Goal: Information Seeking & Learning: Learn about a topic

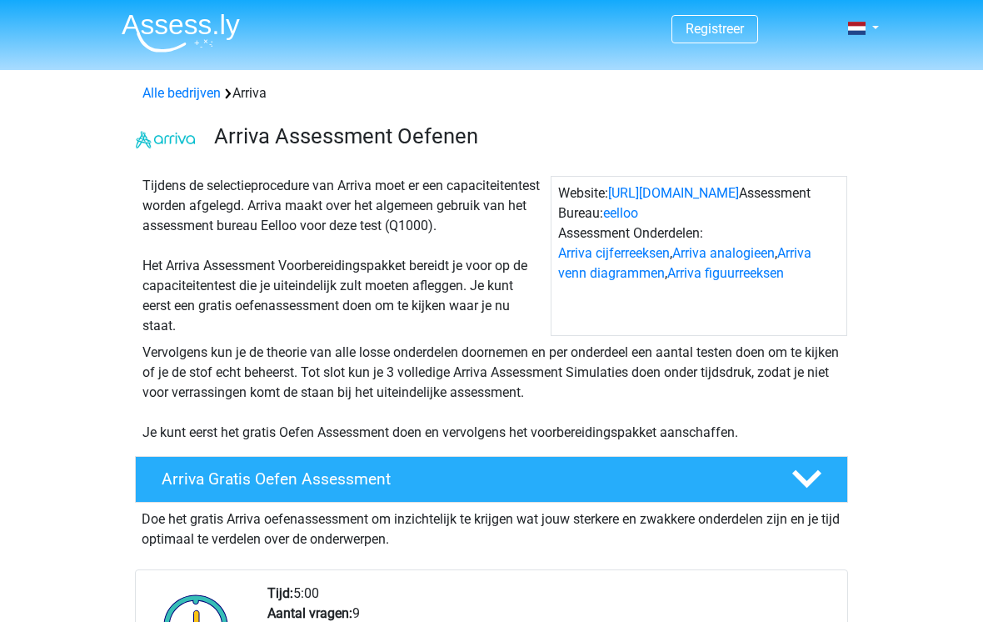
click at [634, 258] on link "Arriva cijferreeksen" at bounding box center [614, 253] width 112 height 16
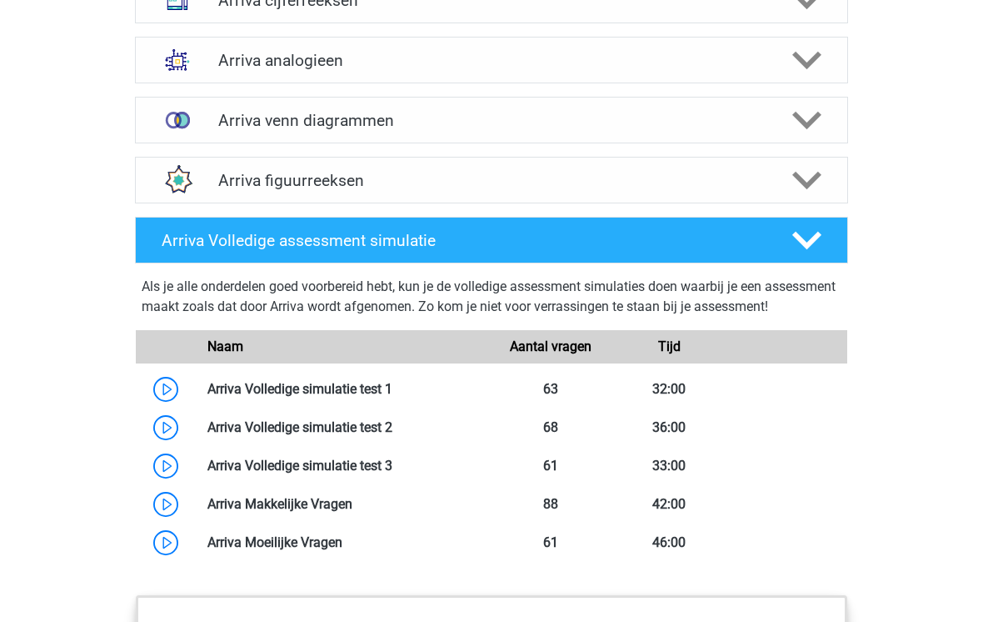
click at [811, 15] on icon at bounding box center [806, 0] width 29 height 29
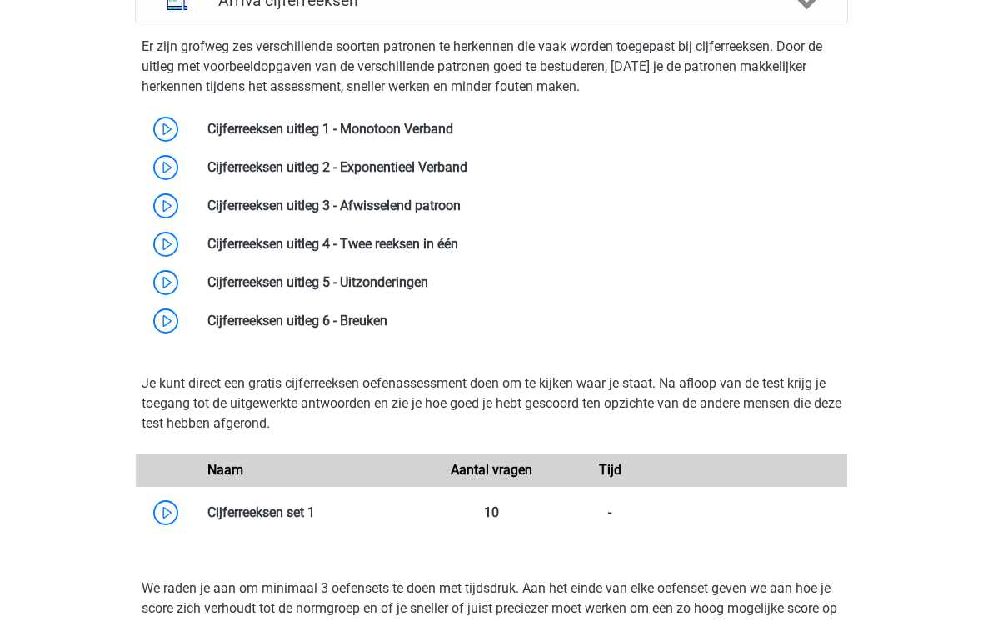
click at [453, 137] on link at bounding box center [453, 129] width 0 height 16
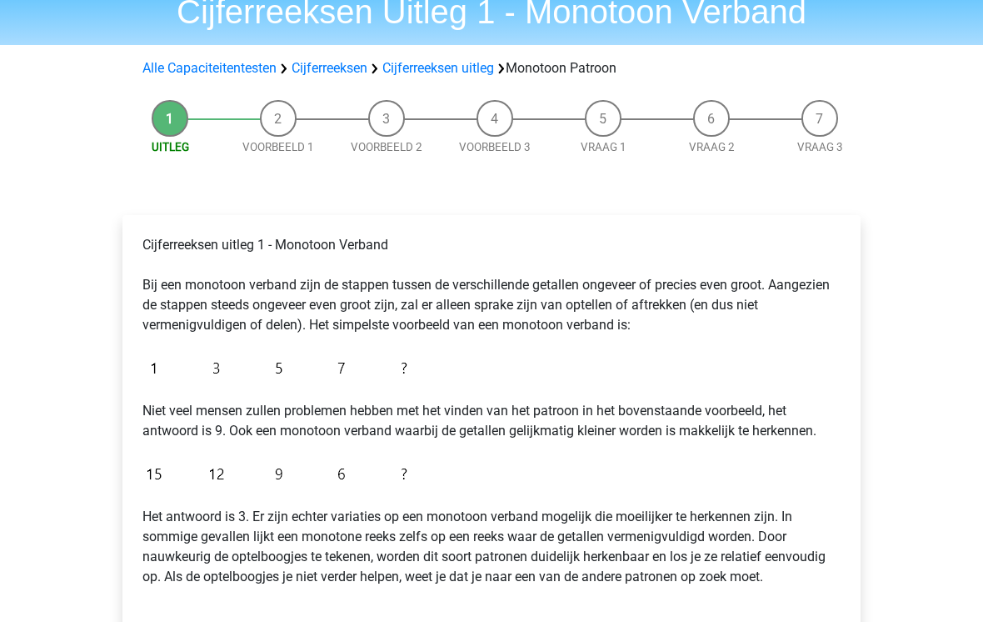
scroll to position [71, 0]
click at [415, 368] on img at bounding box center [278, 368] width 273 height 39
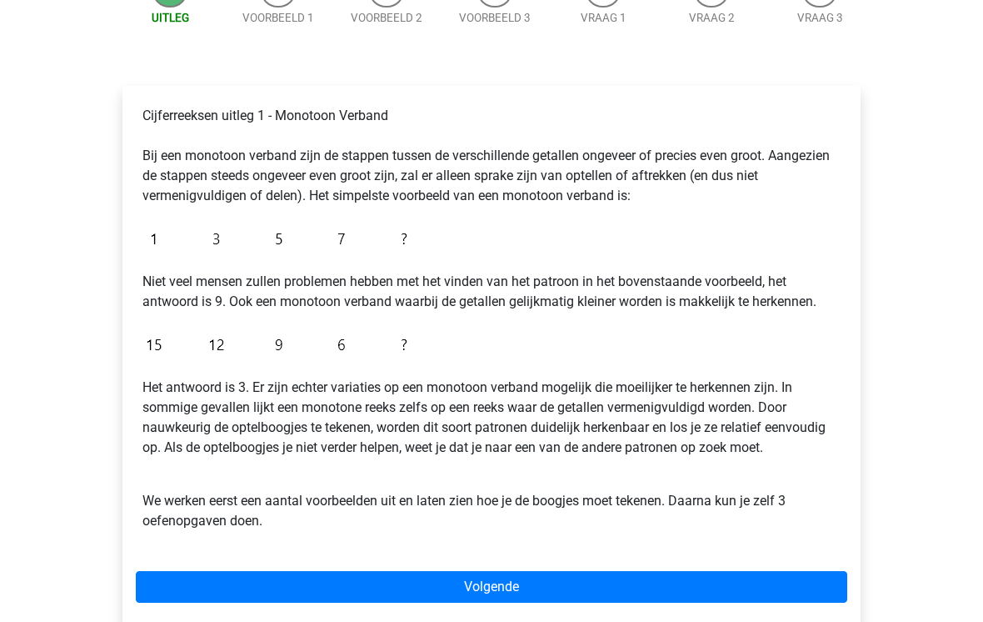
scroll to position [211, 0]
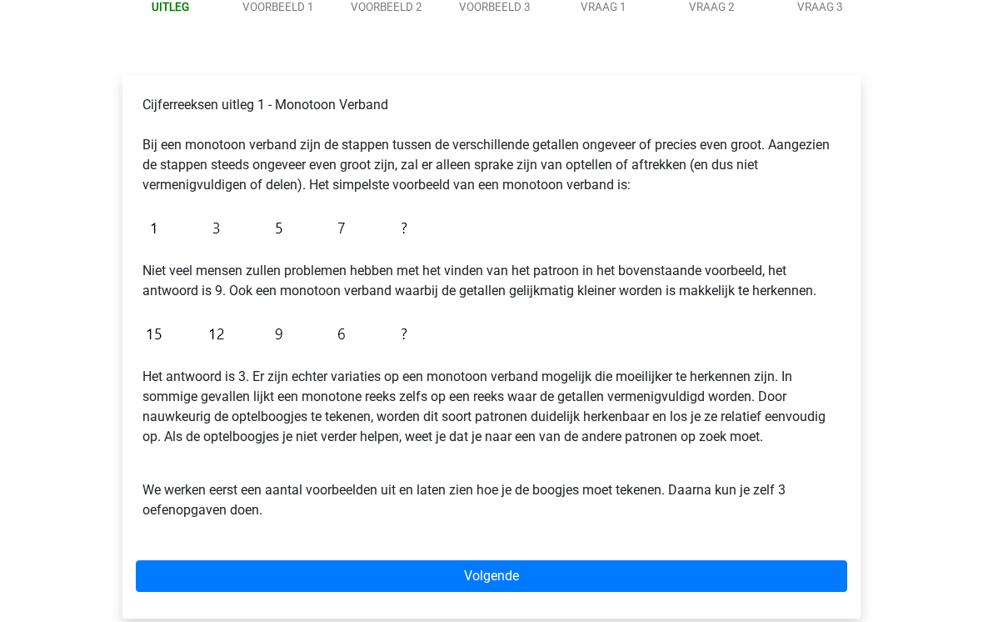
click at [521, 576] on link "Volgende" at bounding box center [492, 577] width 712 height 32
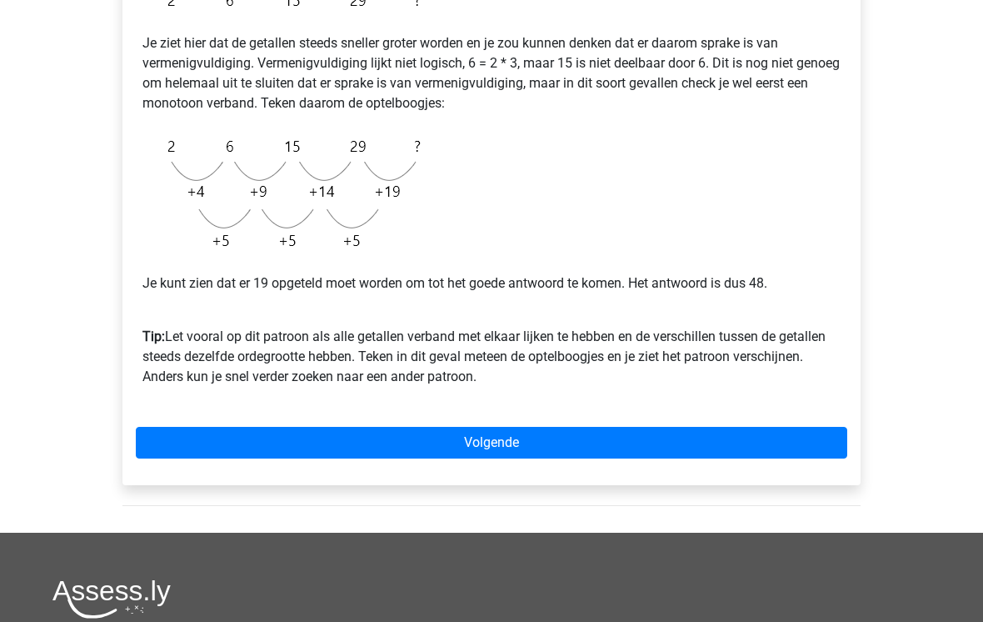
scroll to position [367, 0]
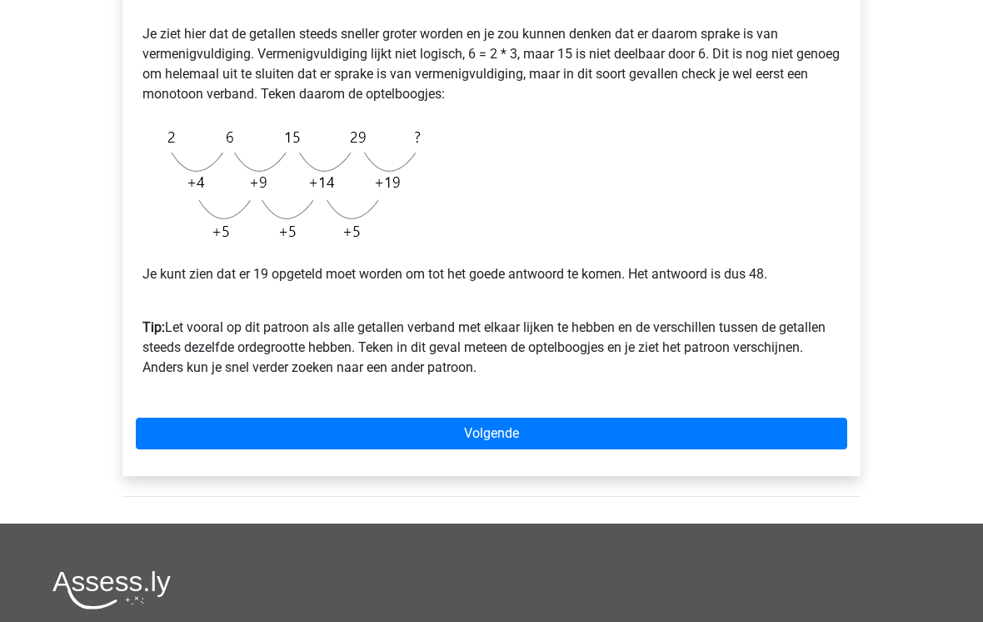
click at [526, 419] on link "Volgende" at bounding box center [492, 434] width 712 height 32
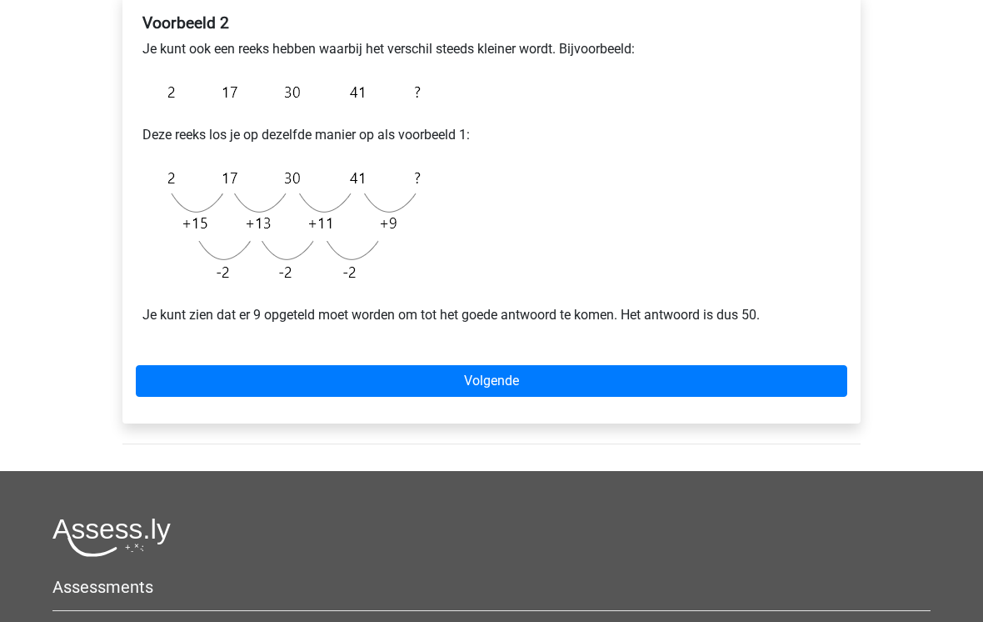
scroll to position [307, 0]
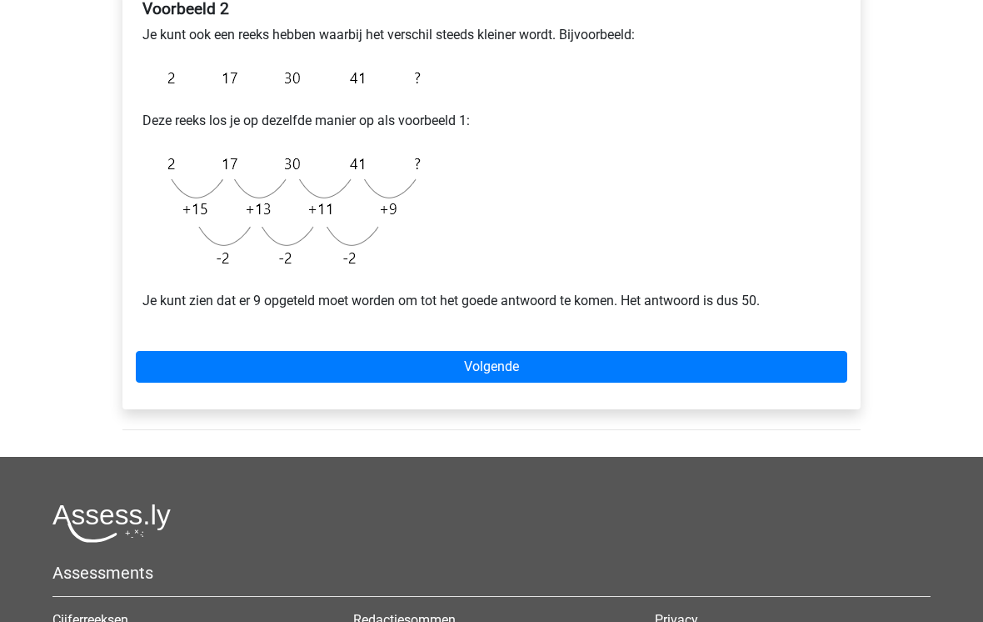
click at [537, 362] on link "Volgende" at bounding box center [492, 367] width 712 height 32
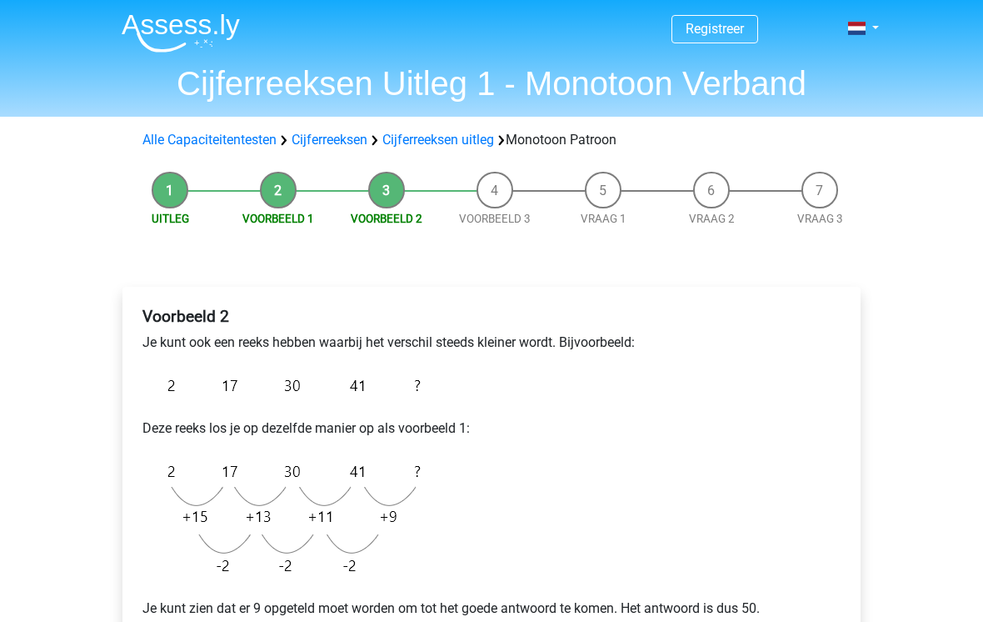
scroll to position [333, 0]
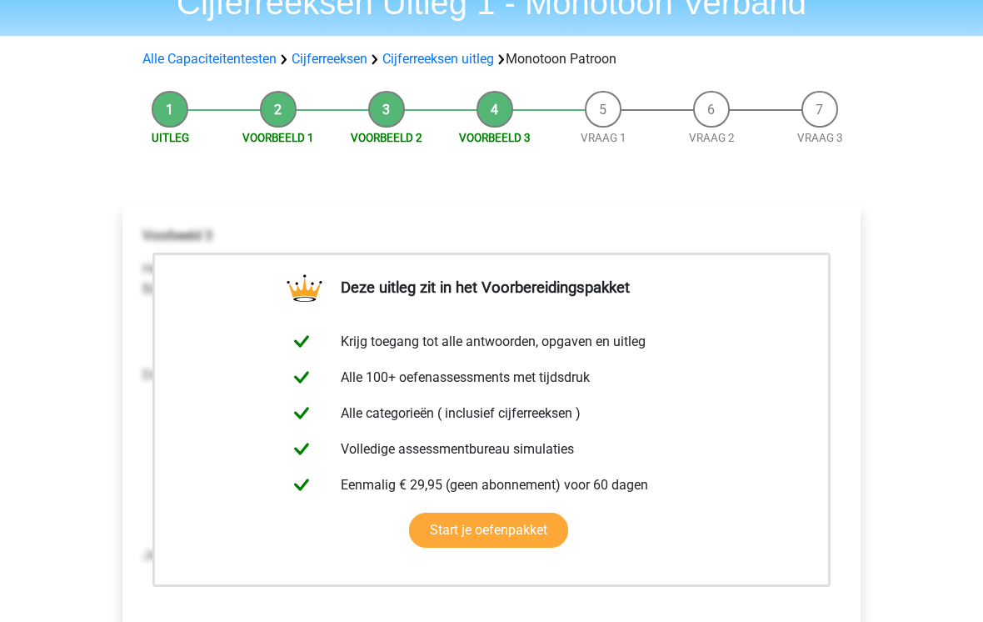
scroll to position [81, 0]
click at [529, 527] on link "Start je oefenpakket" at bounding box center [488, 529] width 159 height 35
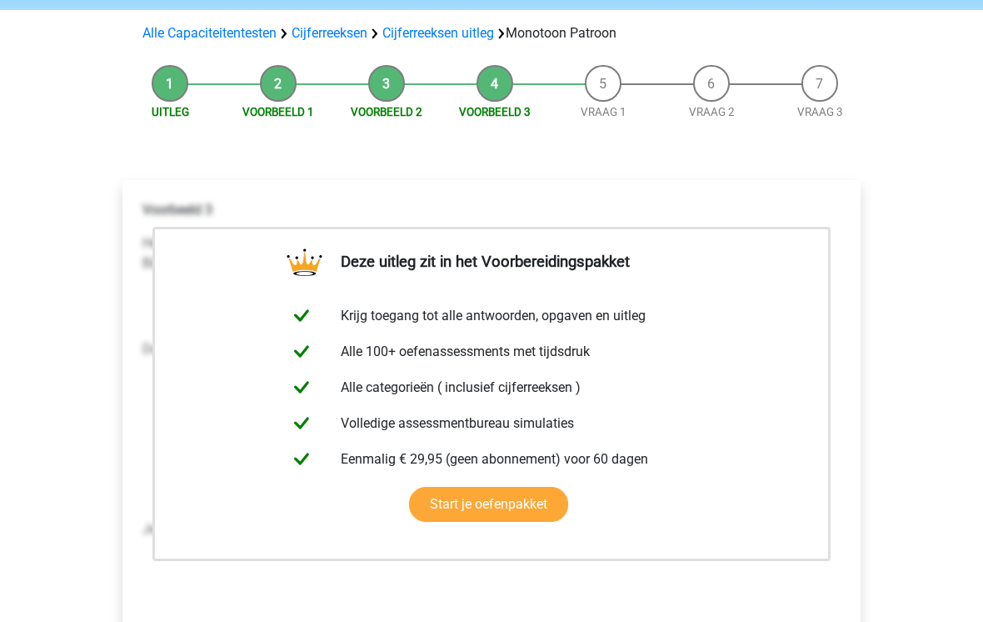
click at [623, 82] on li "Vraag 1" at bounding box center [603, 93] width 108 height 56
click at [597, 84] on li "Vraag 1" at bounding box center [603, 93] width 108 height 56
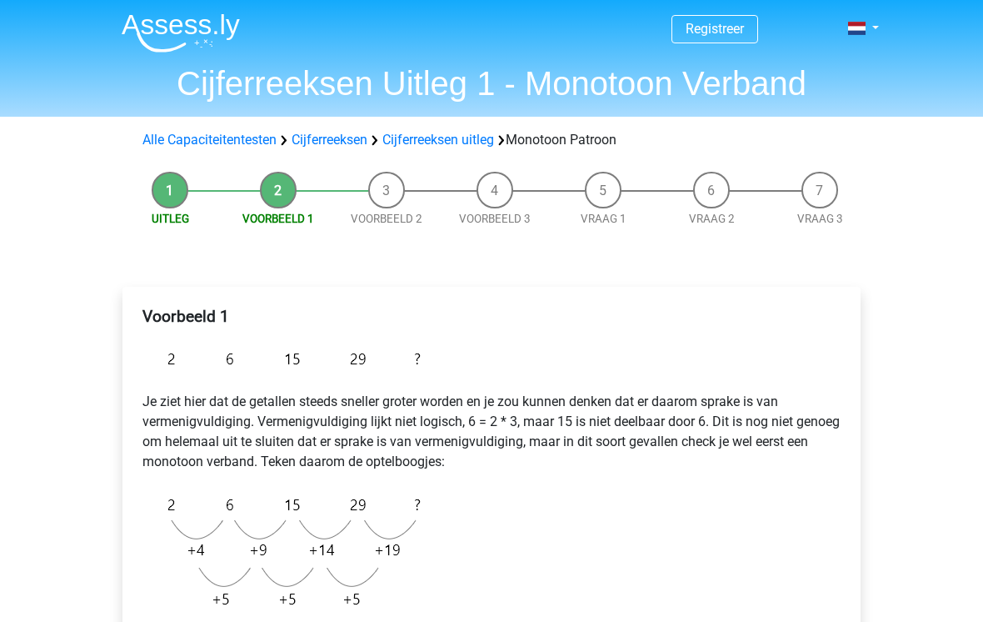
scroll to position [393, 0]
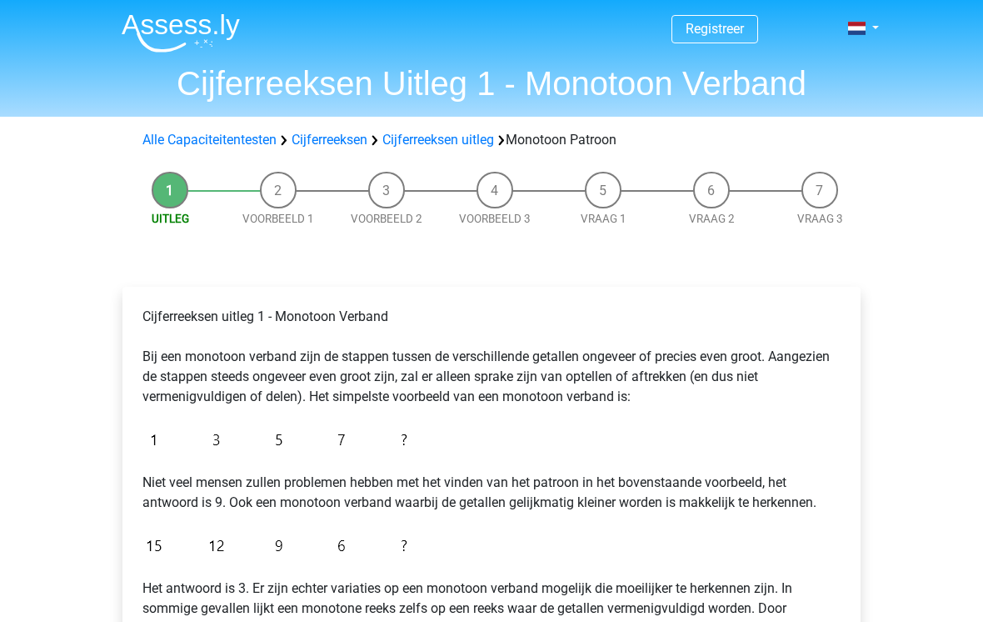
scroll to position [237, 0]
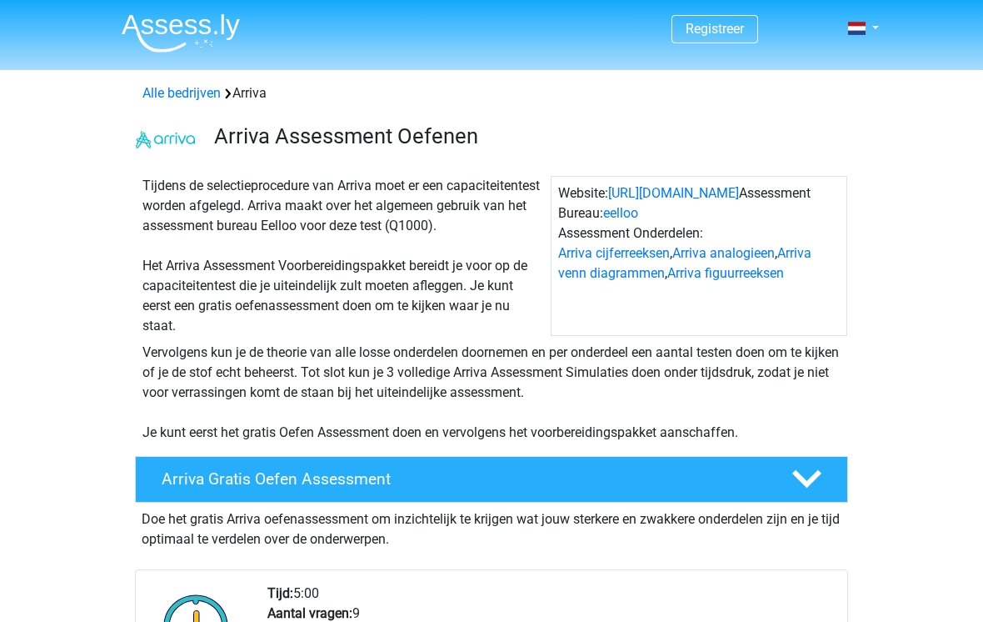
scroll to position [1263, 0]
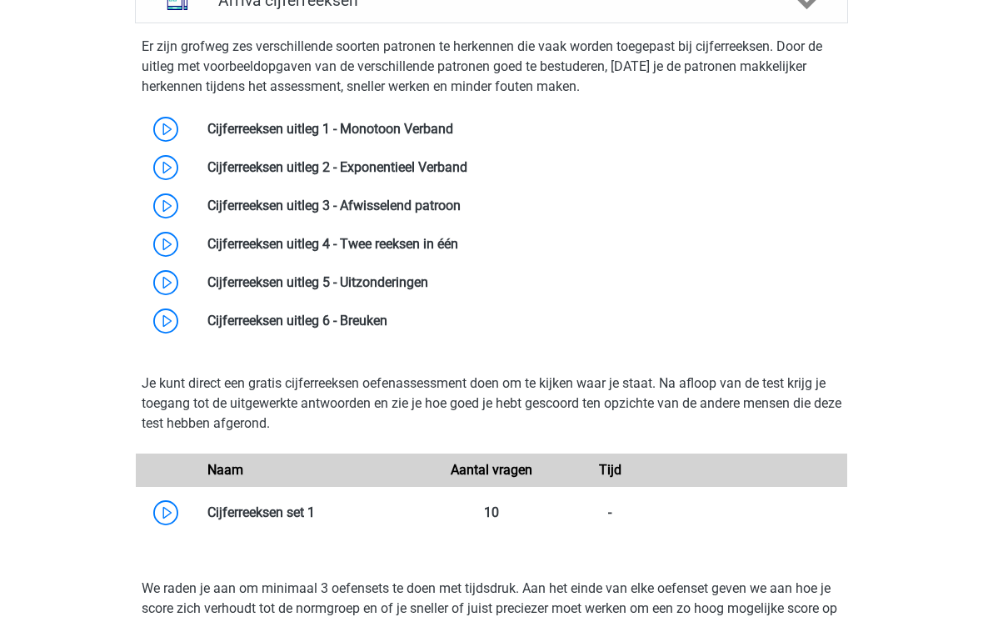
click at [467, 175] on link at bounding box center [467, 167] width 0 height 16
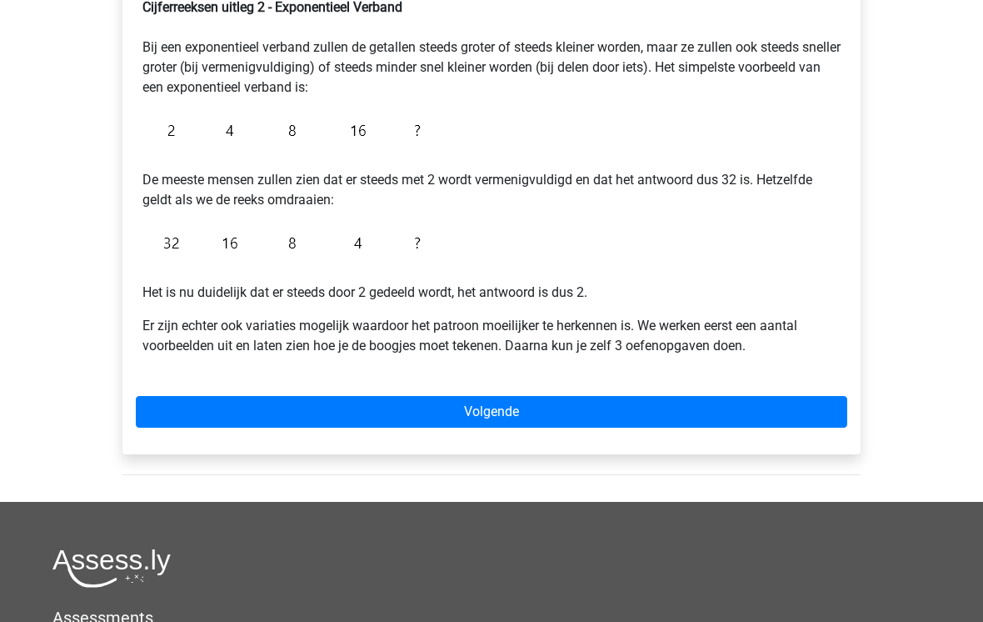
scroll to position [341, 0]
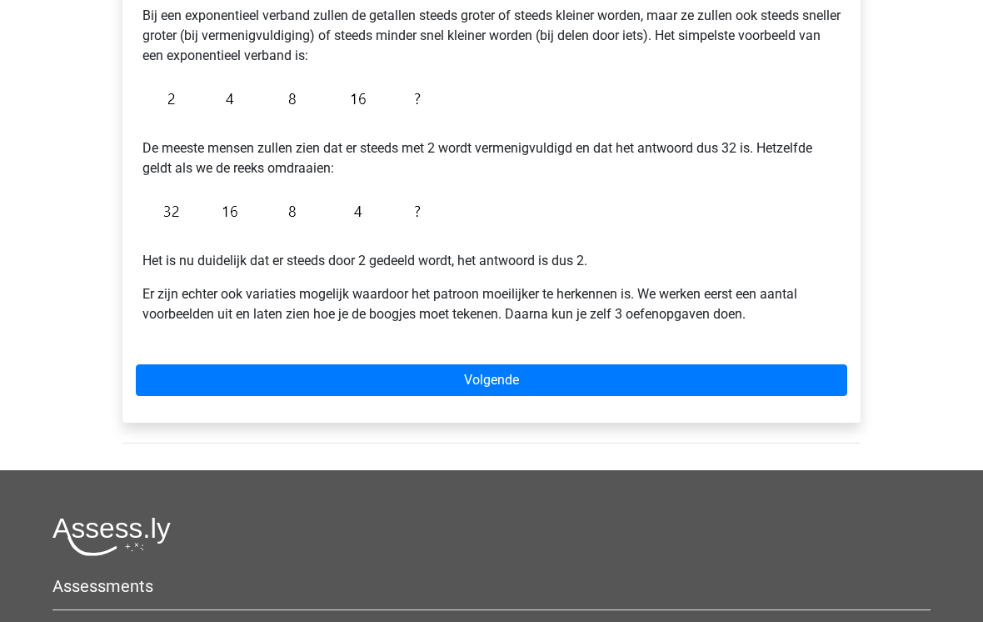
click at [512, 376] on link "Volgende" at bounding box center [492, 380] width 712 height 32
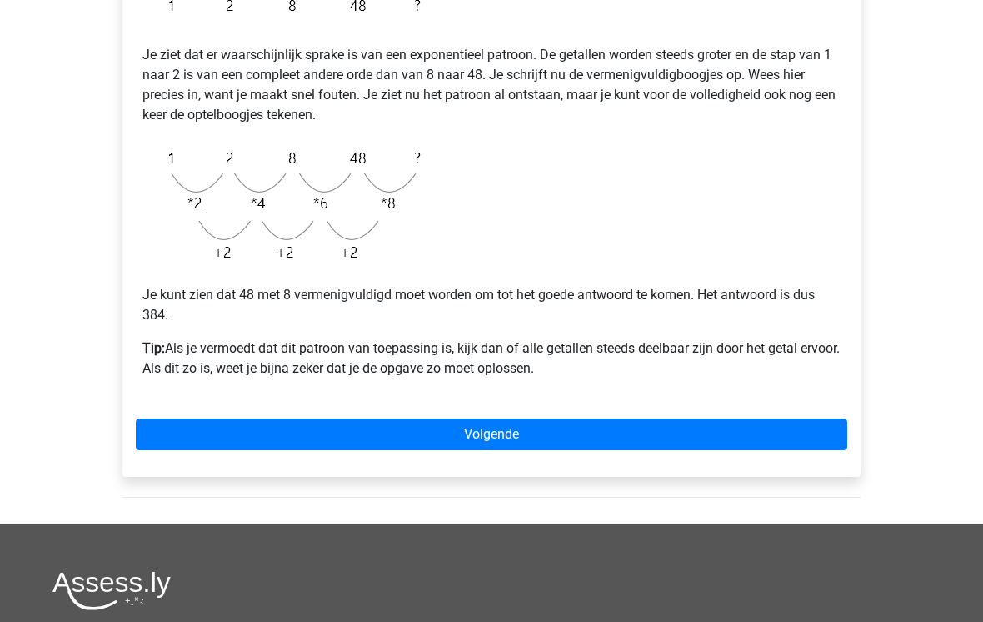
scroll to position [372, 0]
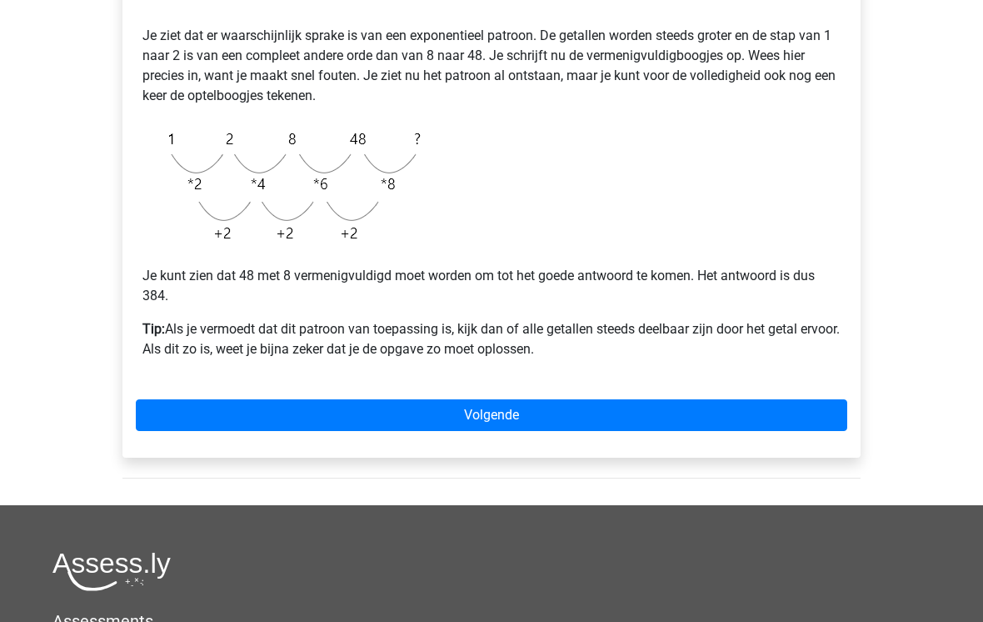
click at [498, 404] on link "Volgende" at bounding box center [492, 416] width 712 height 32
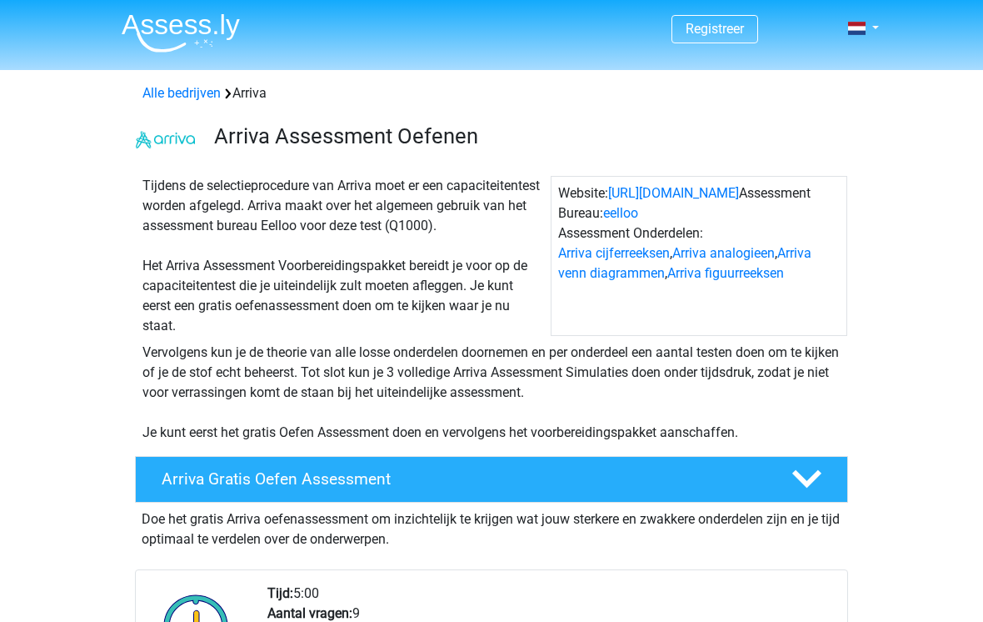
scroll to position [1263, 0]
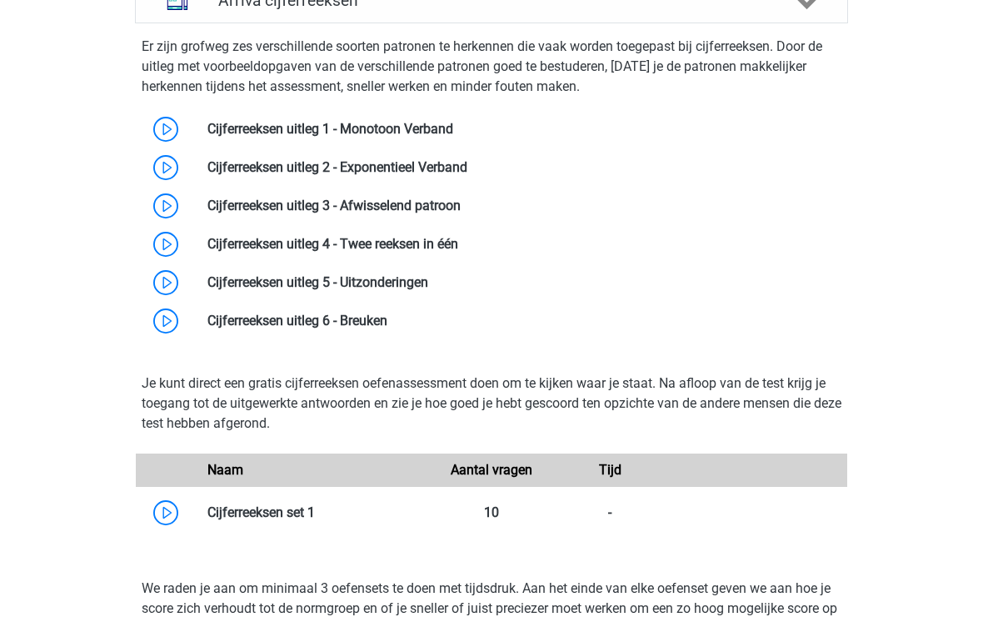
click at [461, 213] on link at bounding box center [461, 205] width 0 height 16
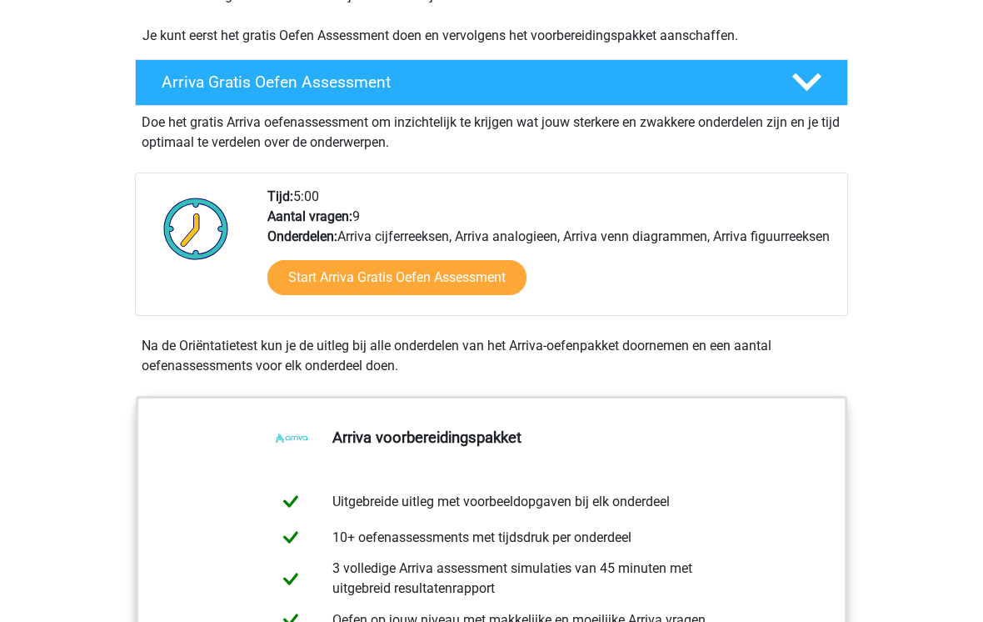
scroll to position [397, 0]
click at [472, 292] on link "Start Arriva Gratis Oefen Assessment" at bounding box center [396, 277] width 259 height 35
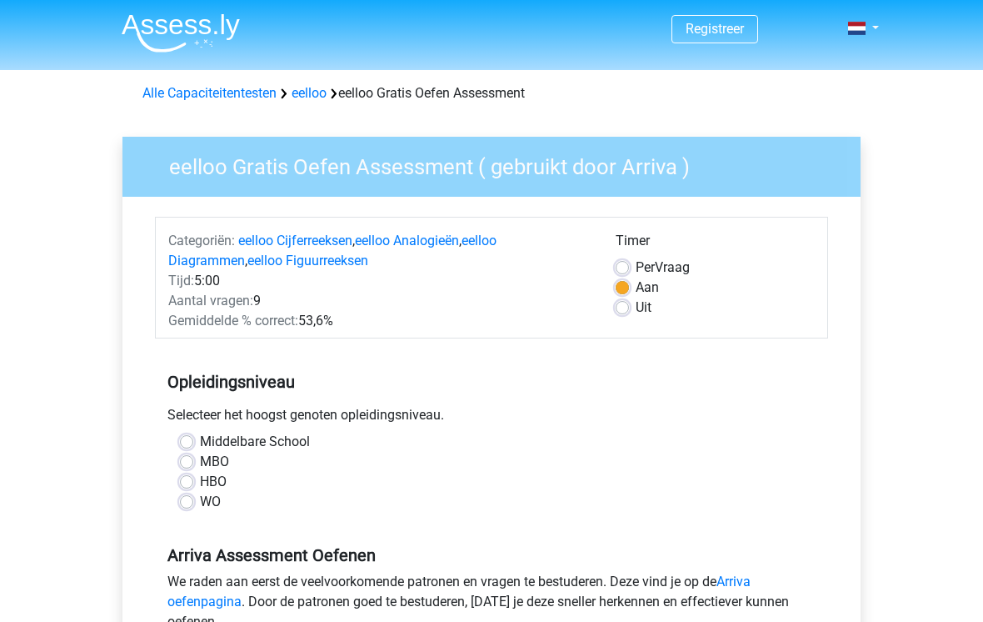
click at [195, 432] on div "Middelbare School" at bounding box center [491, 442] width 623 height 20
click at [200, 436] on label "Middelbare School" at bounding box center [255, 442] width 110 height 20
click at [190, 436] on input "Middelbare School" at bounding box center [186, 440] width 13 height 17
radio input "true"
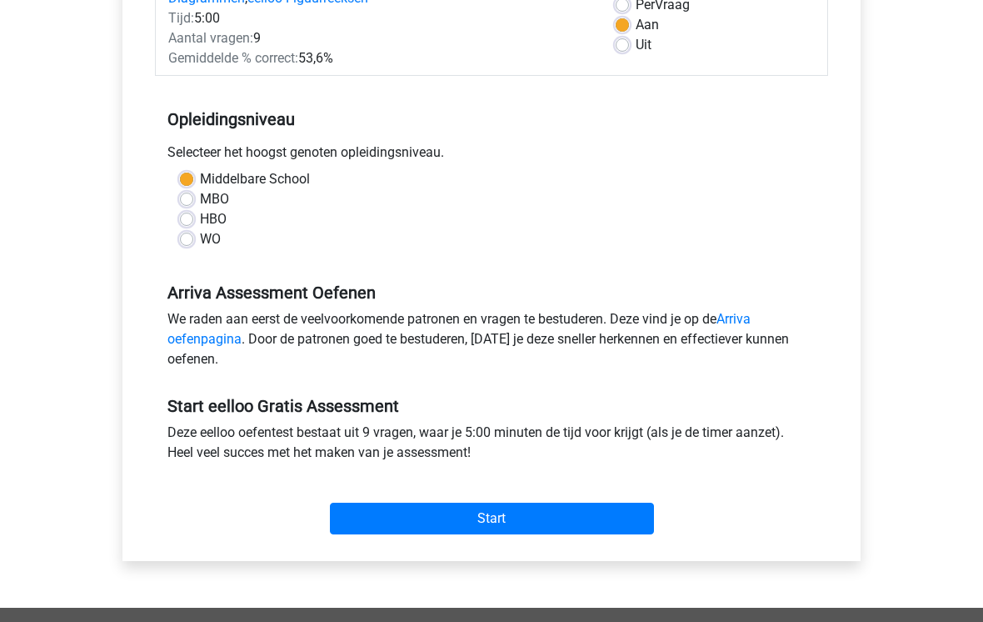
scroll to position [262, 0]
click at [512, 512] on input "Start" at bounding box center [492, 518] width 324 height 32
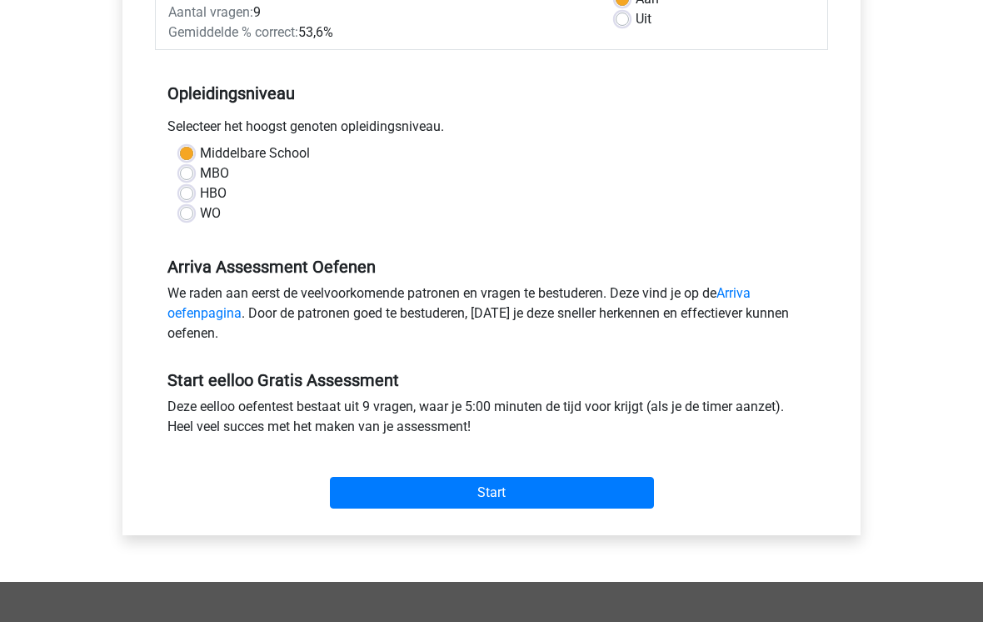
click at [751, 291] on link "Arriva oefenpagina" at bounding box center [458, 303] width 583 height 36
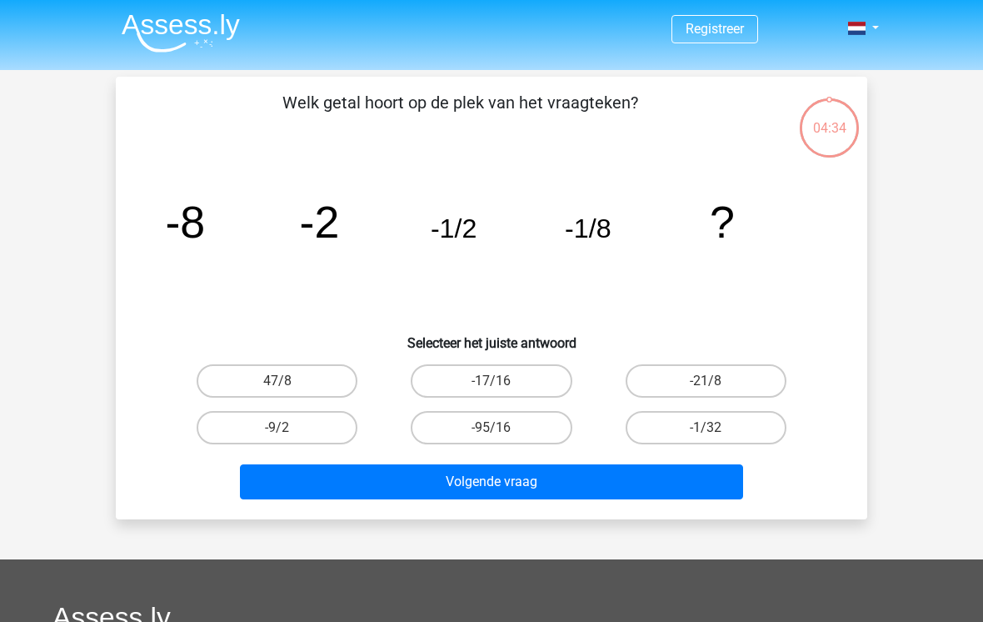
click at [722, 422] on label "-1/32" at bounding box center [706, 427] width 161 height 33
click at [717, 427] on input "-1/32" at bounding box center [711, 432] width 11 height 11
radio input "true"
click at [538, 484] on button "Volgende vraag" at bounding box center [492, 481] width 504 height 35
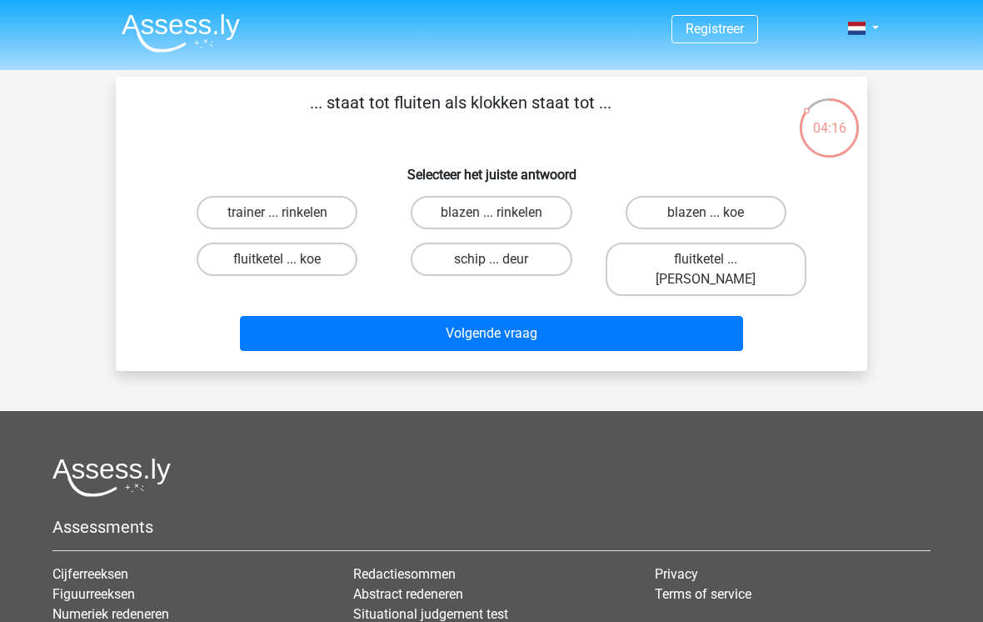
click at [732, 257] on label "fluitketel ... luiden" at bounding box center [706, 268] width 201 height 53
click at [717, 259] on input "fluitketel ... luiden" at bounding box center [711, 264] width 11 height 11
radio input "true"
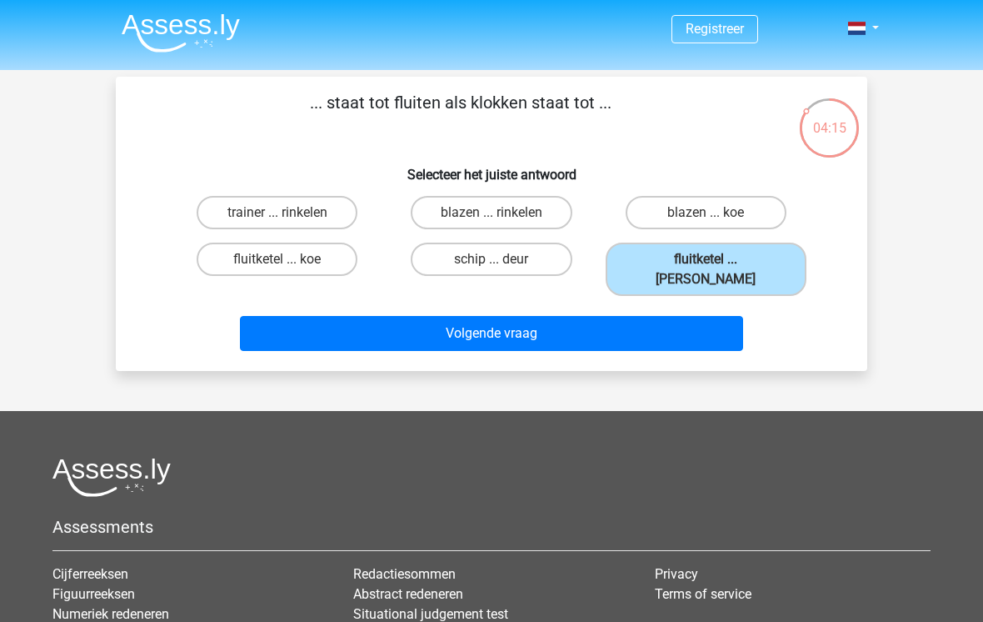
click at [554, 316] on button "Volgende vraag" at bounding box center [492, 333] width 504 height 35
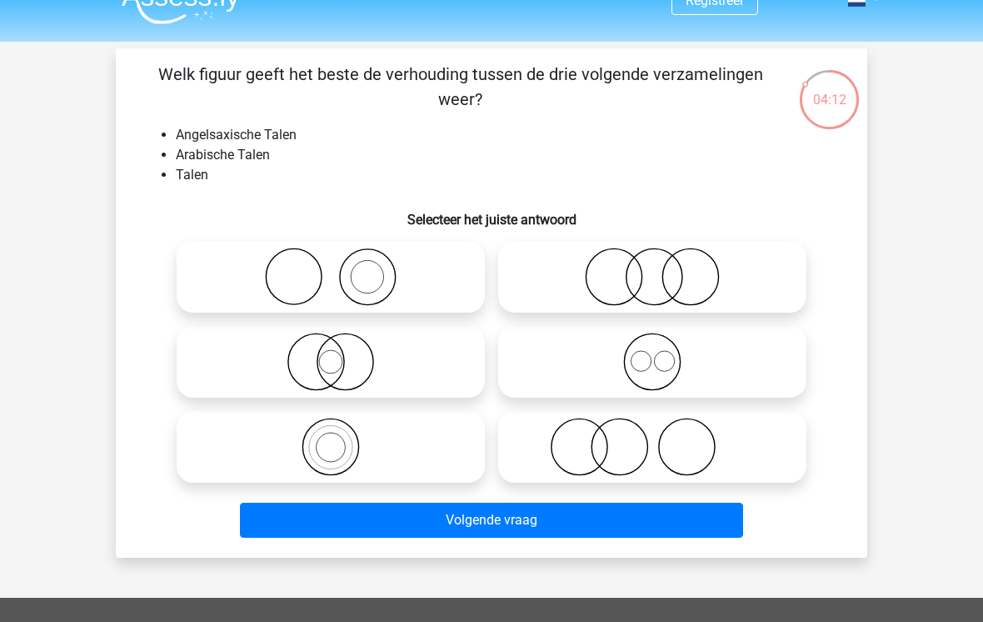
scroll to position [17, 0]
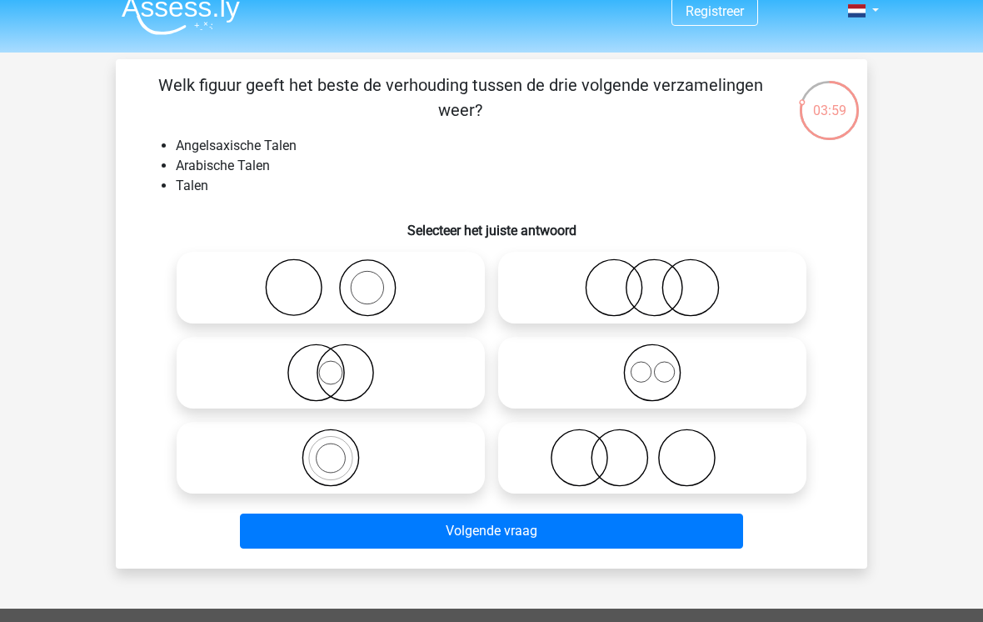
click at [667, 373] on icon at bounding box center [652, 372] width 295 height 58
click at [663, 364] on input "radio" at bounding box center [657, 358] width 11 height 11
radio input "true"
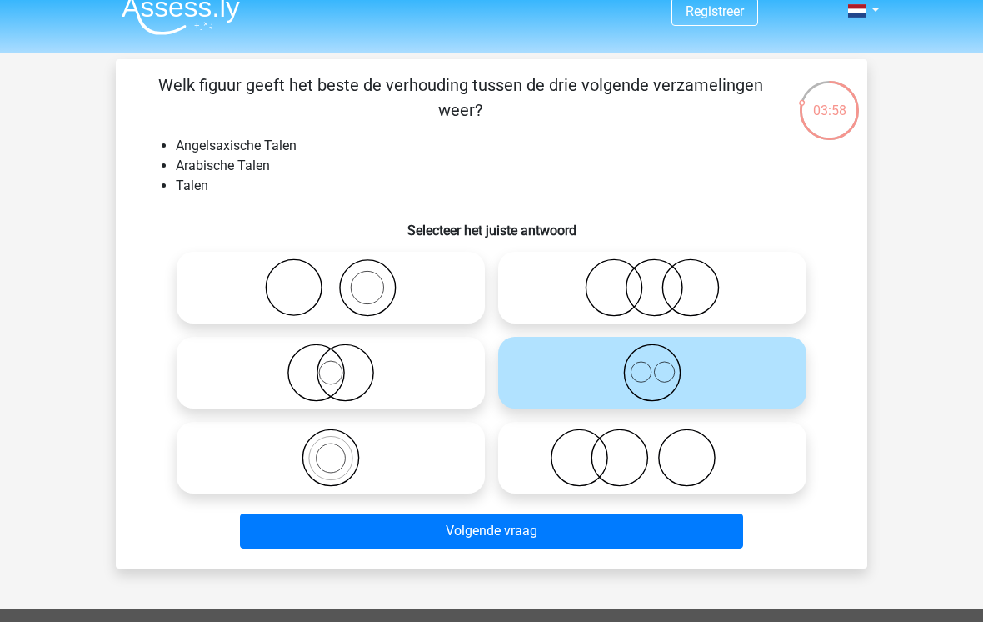
click at [538, 529] on button "Volgende vraag" at bounding box center [492, 530] width 504 height 35
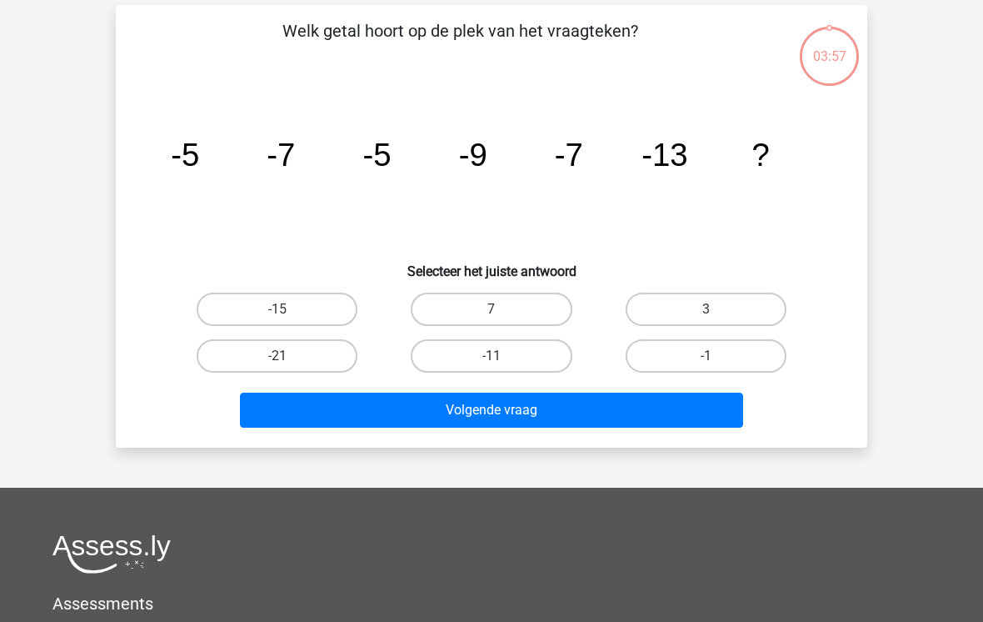
scroll to position [77, 0]
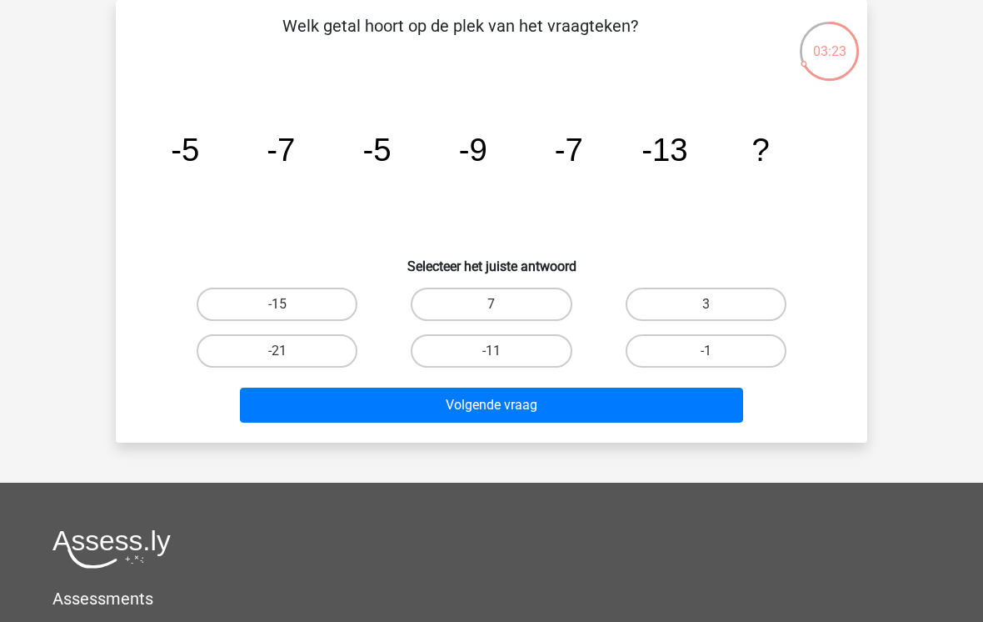
click at [518, 338] on label "-11" at bounding box center [491, 350] width 161 height 33
click at [502, 351] on input "-11" at bounding box center [497, 356] width 11 height 11
radio input "true"
click at [526, 411] on button "Volgende vraag" at bounding box center [492, 404] width 504 height 35
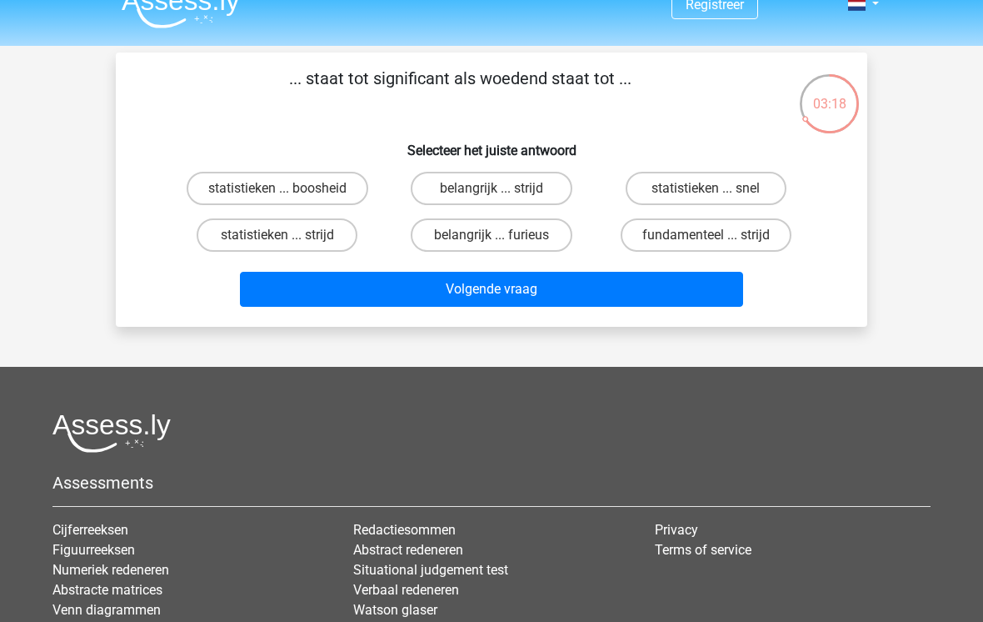
scroll to position [18, 0]
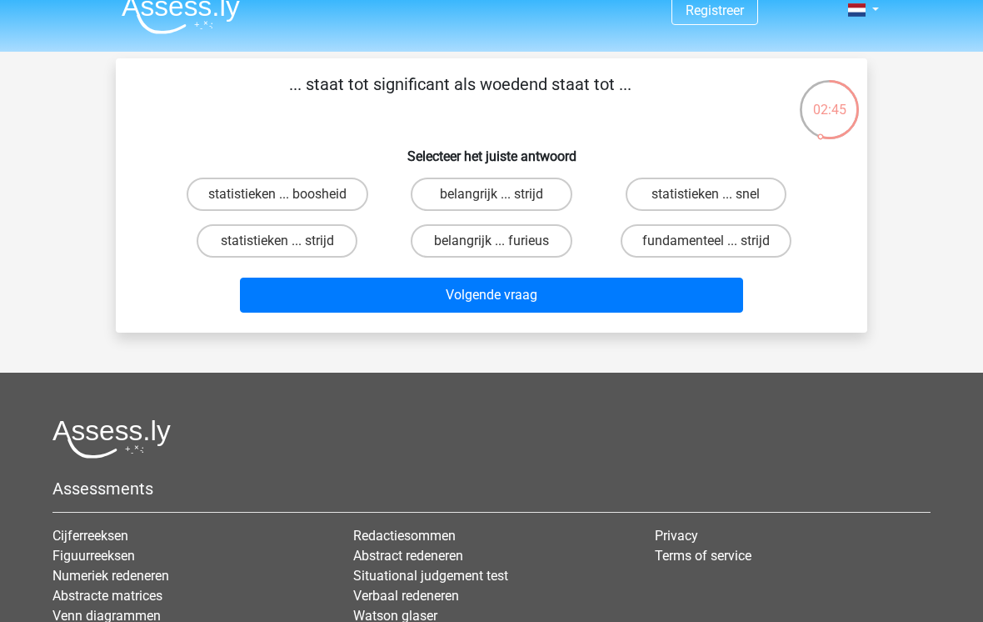
click at [328, 192] on label "statistieken ... boosheid" at bounding box center [278, 193] width 182 height 33
click at [288, 194] on input "statistieken ... boosheid" at bounding box center [282, 199] width 11 height 11
radio input "true"
click at [523, 291] on button "Volgende vraag" at bounding box center [492, 294] width 504 height 35
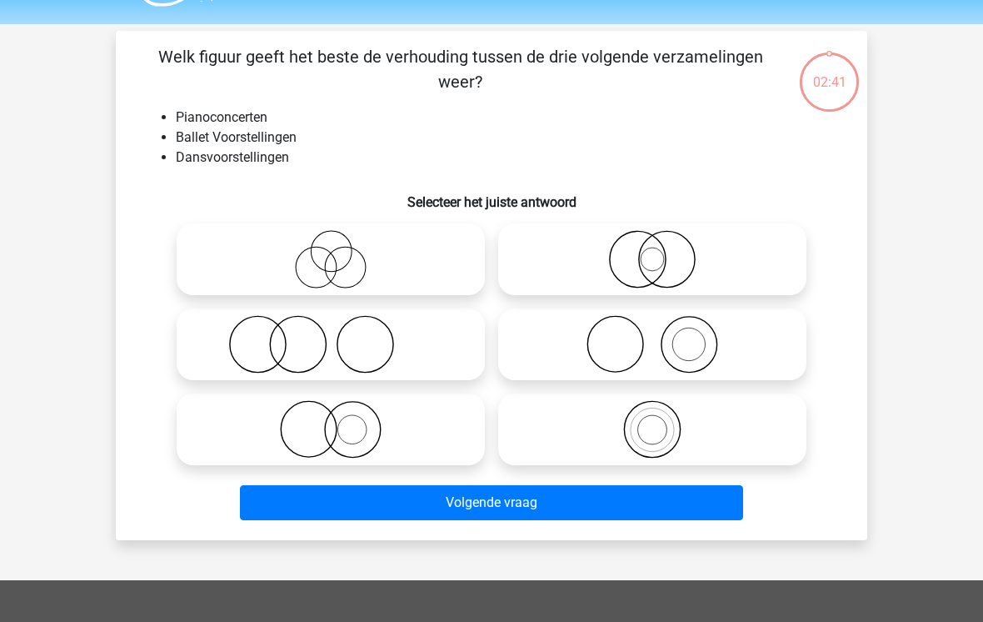
scroll to position [77, 0]
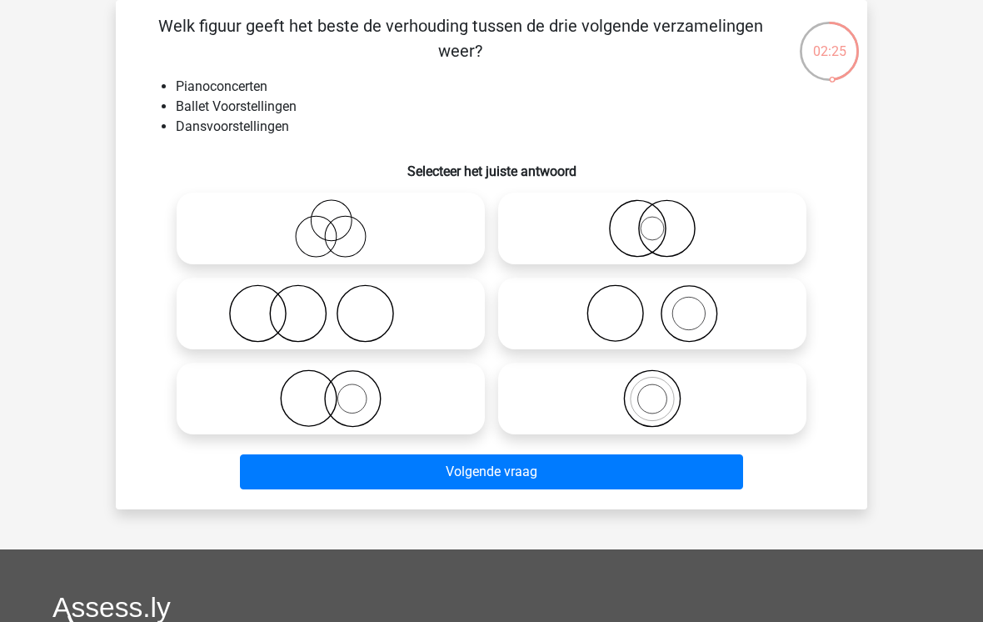
click at [337, 227] on icon at bounding box center [330, 228] width 295 height 58
click at [337, 220] on input "radio" at bounding box center [336, 214] width 11 height 11
radio input "true"
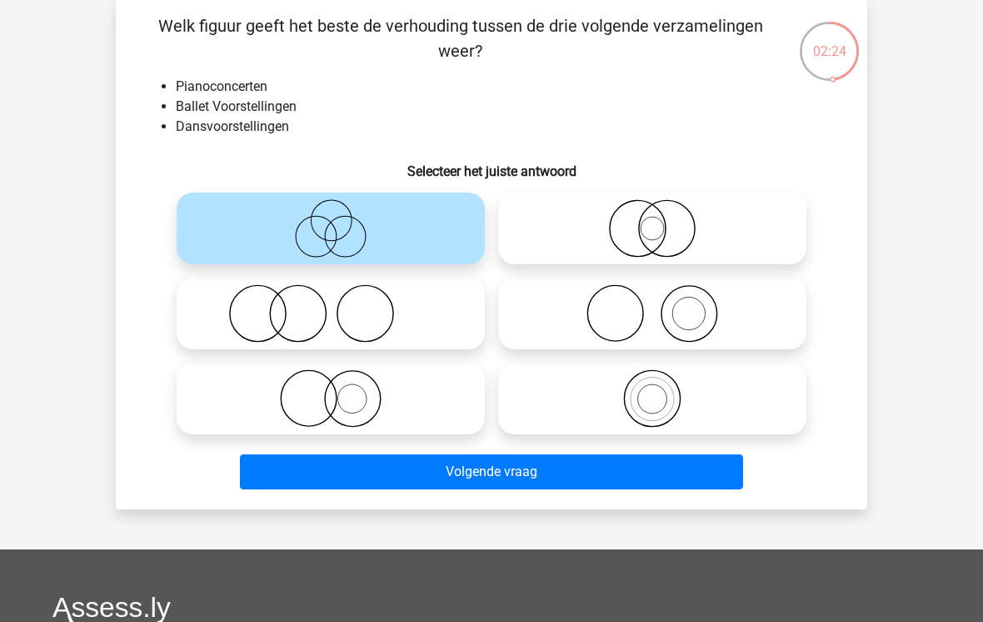
click at [529, 471] on button "Volgende vraag" at bounding box center [492, 471] width 504 height 35
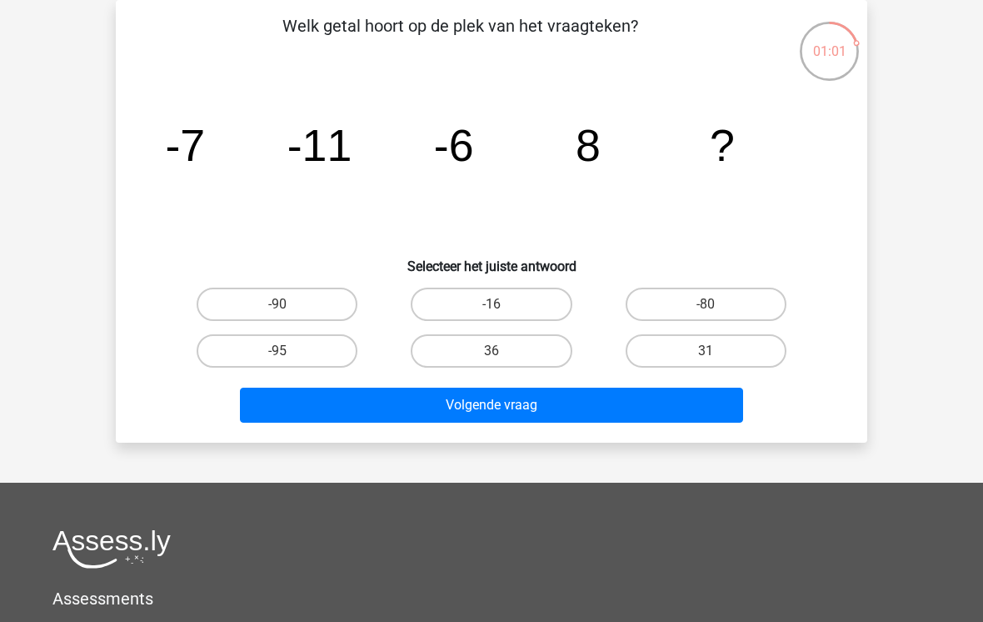
click at [497, 351] on input "36" at bounding box center [497, 356] width 11 height 11
radio input "true"
click at [512, 406] on button "Volgende vraag" at bounding box center [492, 404] width 504 height 35
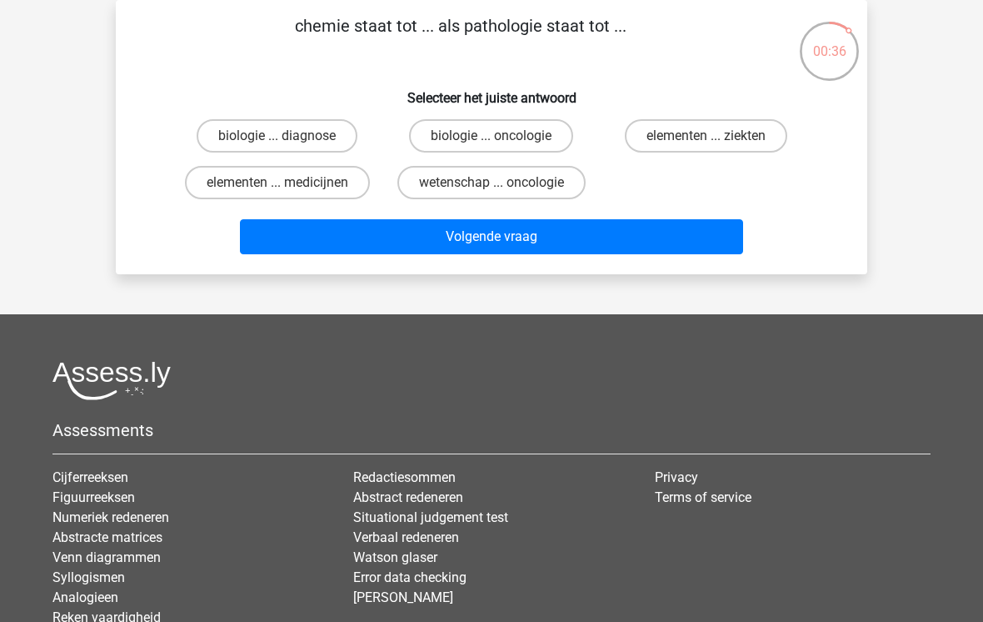
click at [724, 132] on label "elementen ... ziekten" at bounding box center [706, 135] width 162 height 33
click at [717, 136] on input "elementen ... ziekten" at bounding box center [711, 141] width 11 height 11
radio input "true"
click at [536, 237] on button "Volgende vraag" at bounding box center [492, 236] width 504 height 35
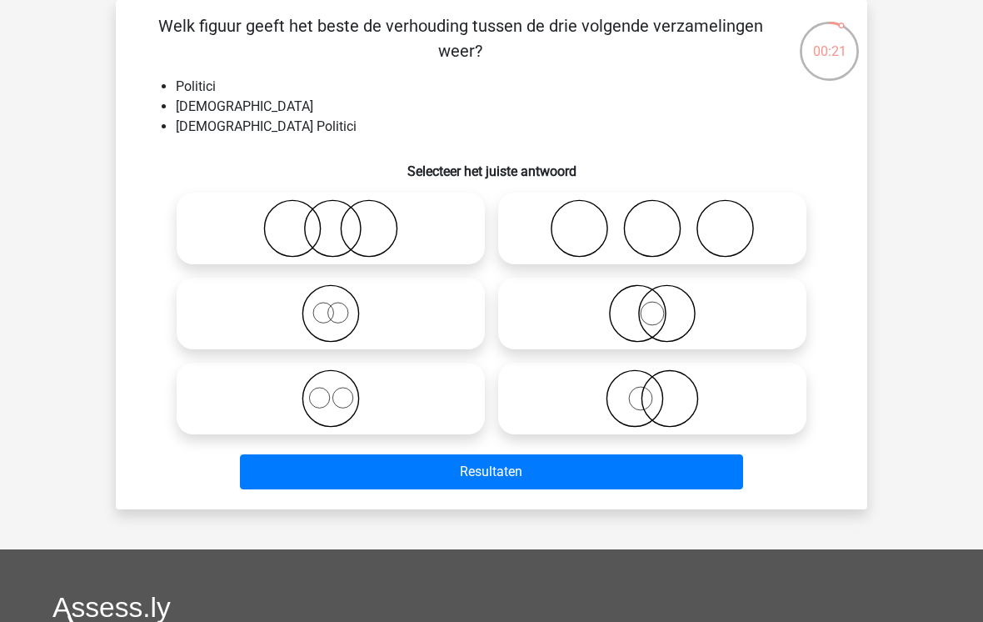
click at [381, 230] on icon at bounding box center [330, 228] width 295 height 58
click at [342, 220] on input "radio" at bounding box center [336, 214] width 11 height 11
radio input "true"
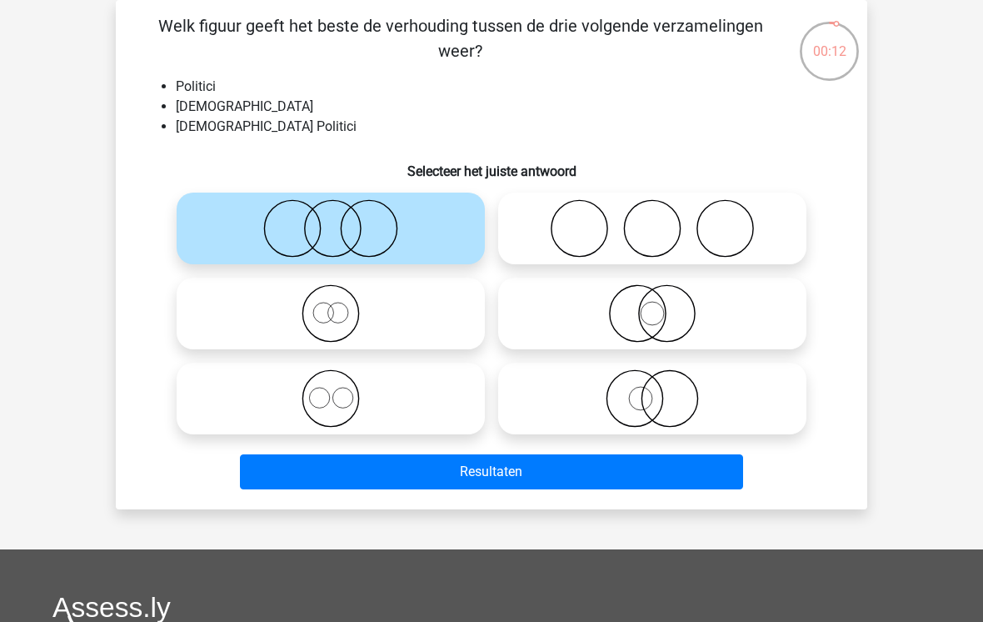
click at [530, 464] on button "Resultaten" at bounding box center [492, 471] width 504 height 35
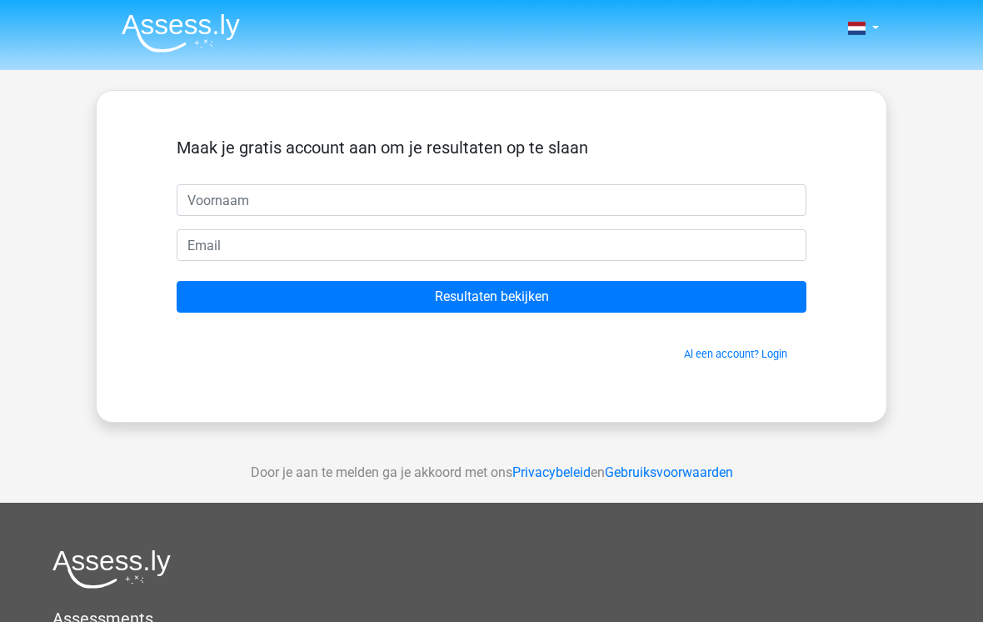
click at [532, 305] on input "Resultaten bekijken" at bounding box center [492, 297] width 630 height 32
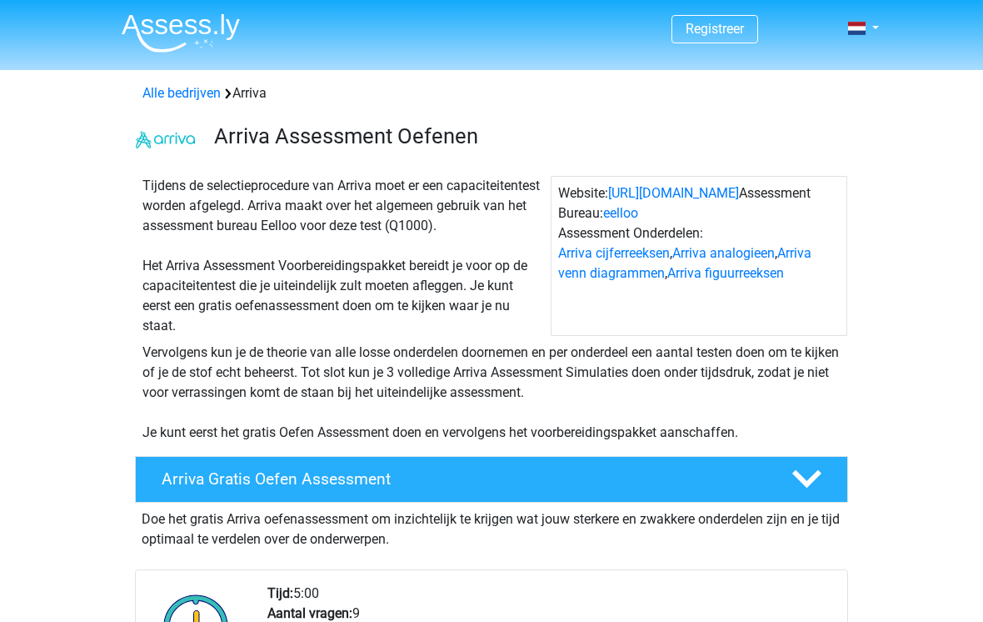
click at [637, 270] on link "Arriva venn diagrammen" at bounding box center [684, 263] width 253 height 36
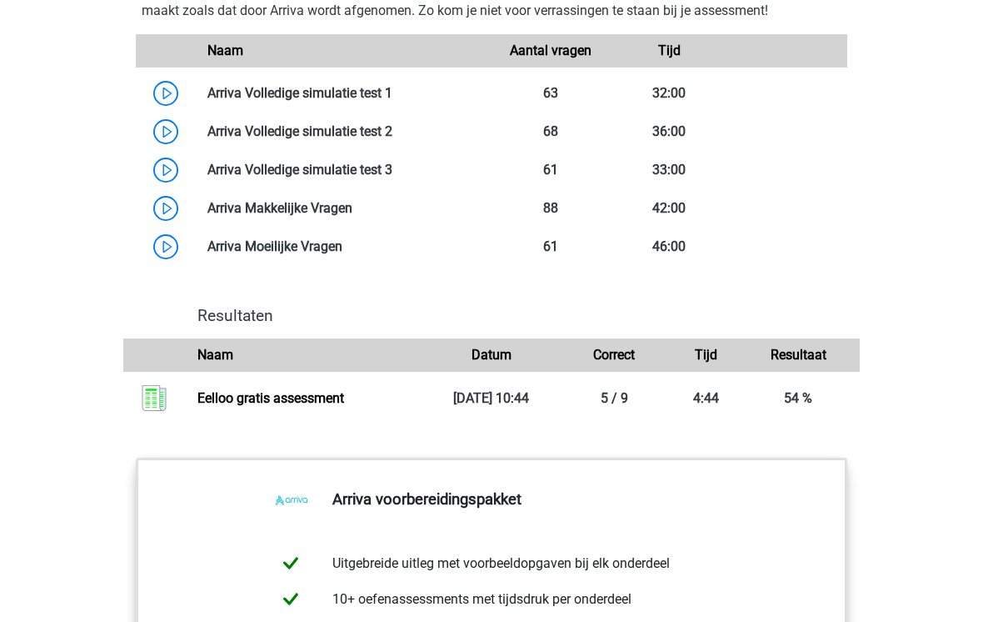
scroll to position [1559, 0]
click at [327, 406] on link "Eelloo gratis assessment" at bounding box center [270, 398] width 147 height 16
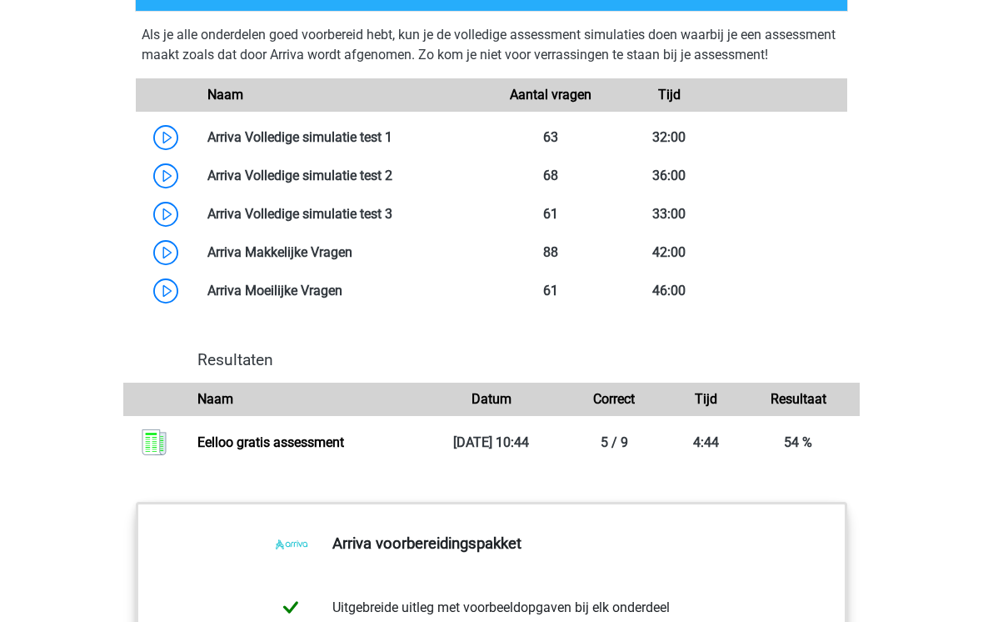
scroll to position [1516, 0]
click at [392, 144] on link at bounding box center [392, 136] width 0 height 16
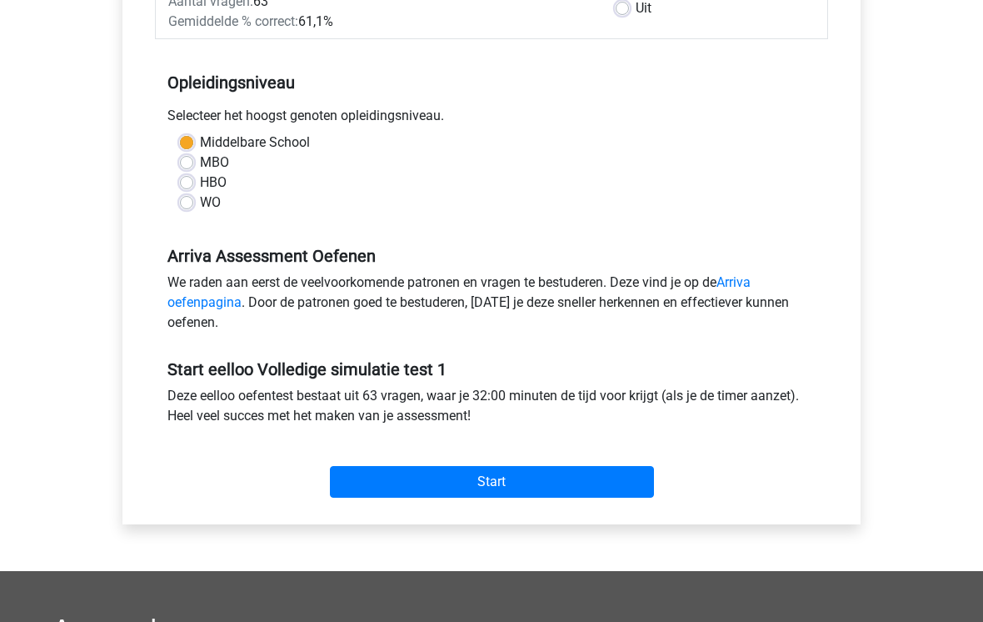
scroll to position [300, 0]
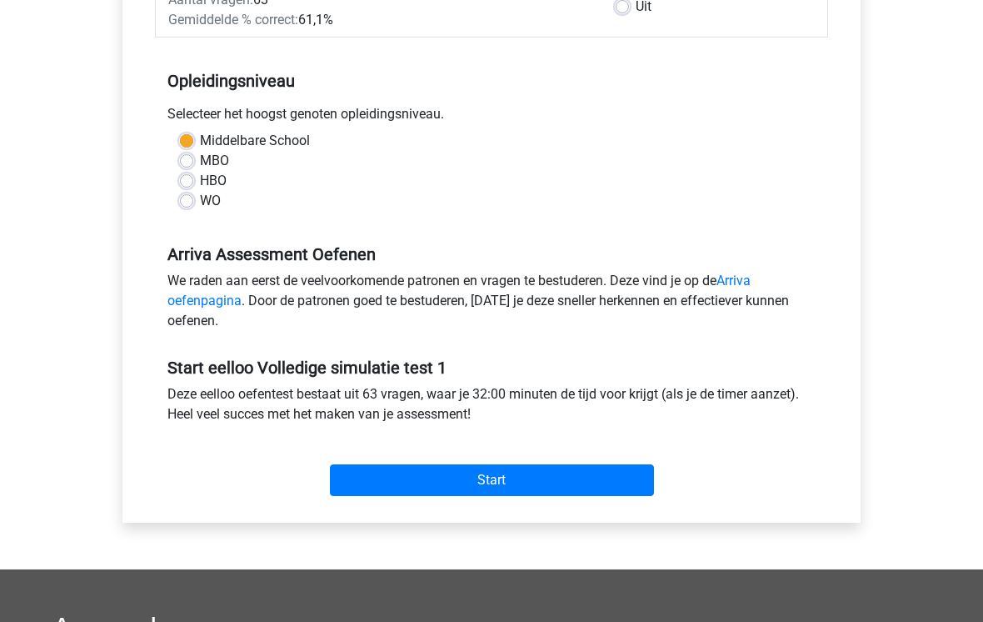
click at [529, 479] on input "Start" at bounding box center [492, 481] width 324 height 32
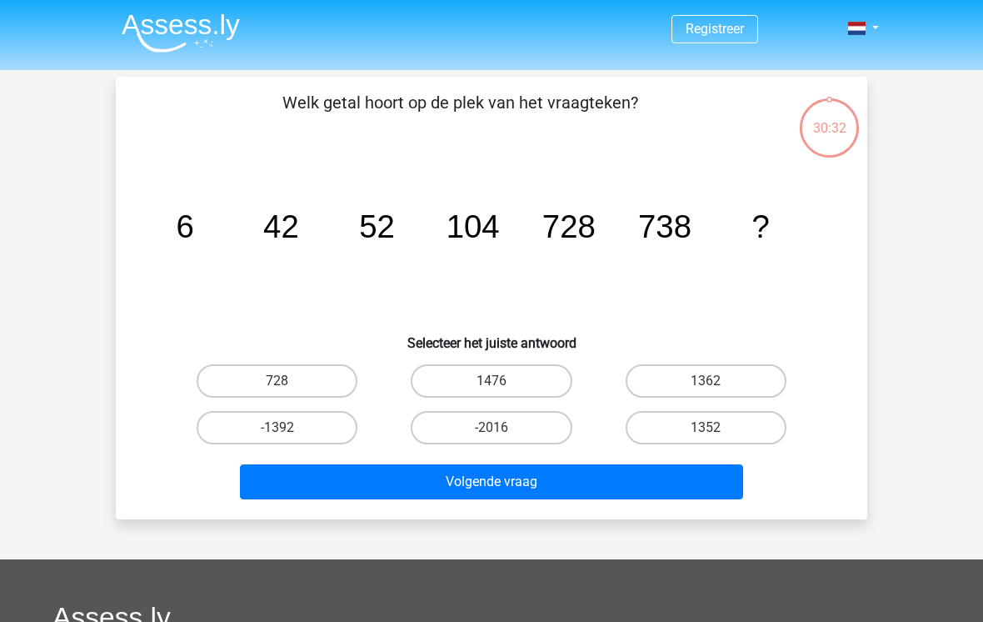
click at [516, 373] on label "1476" at bounding box center [491, 380] width 161 height 33
click at [502, 381] on input "1476" at bounding box center [497, 386] width 11 height 11
radio input "true"
click at [535, 482] on button "Volgende vraag" at bounding box center [492, 481] width 504 height 35
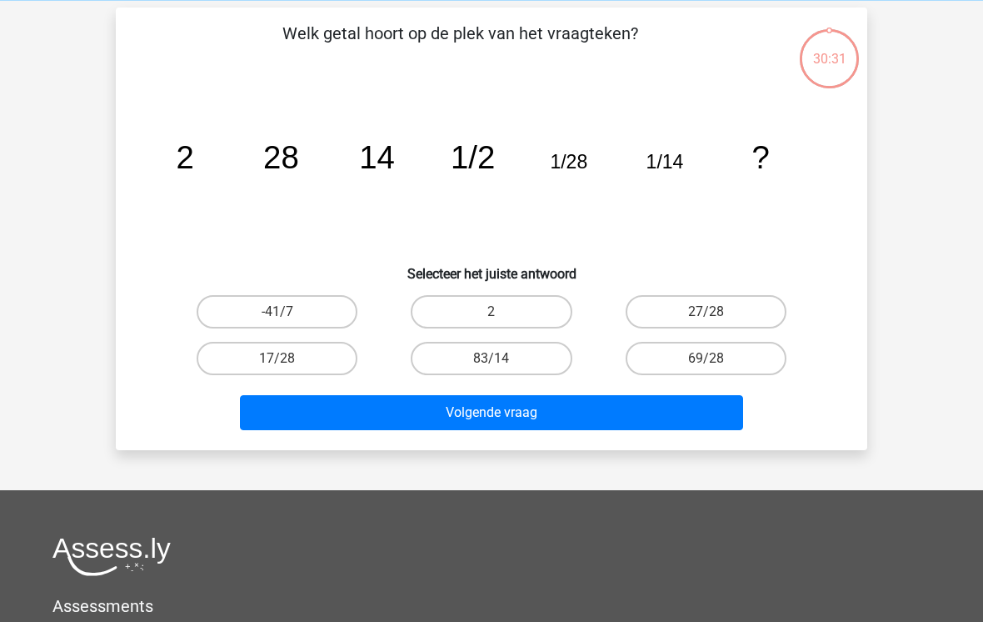
scroll to position [77, 0]
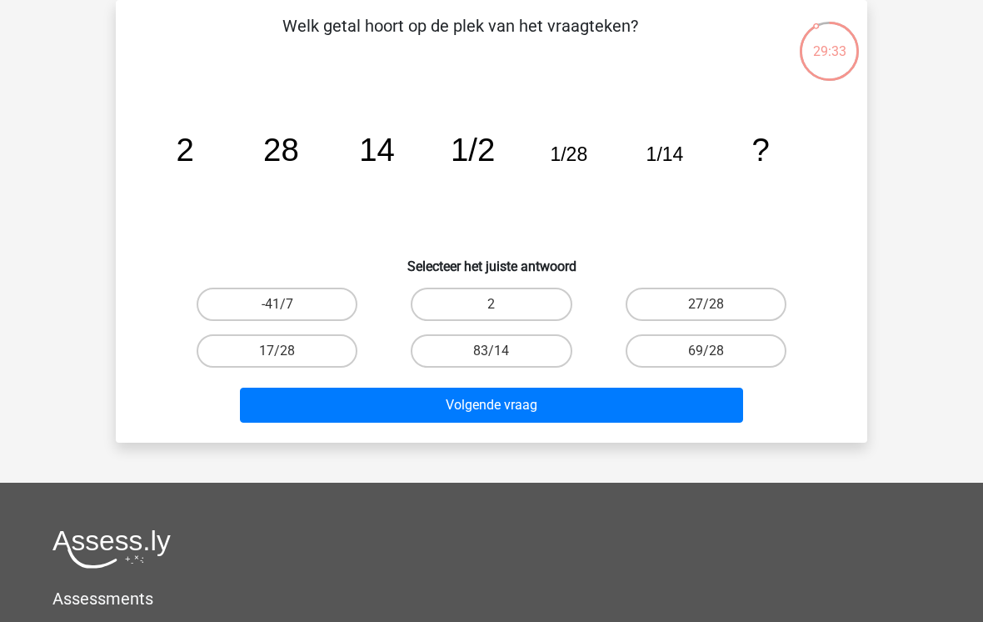
click at [489, 302] on label "2" at bounding box center [491, 303] width 161 height 33
click at [492, 304] on input "2" at bounding box center [497, 309] width 11 height 11
radio input "true"
click at [535, 405] on button "Volgende vraag" at bounding box center [492, 404] width 504 height 35
click at [730, 346] on label "12" at bounding box center [706, 350] width 161 height 33
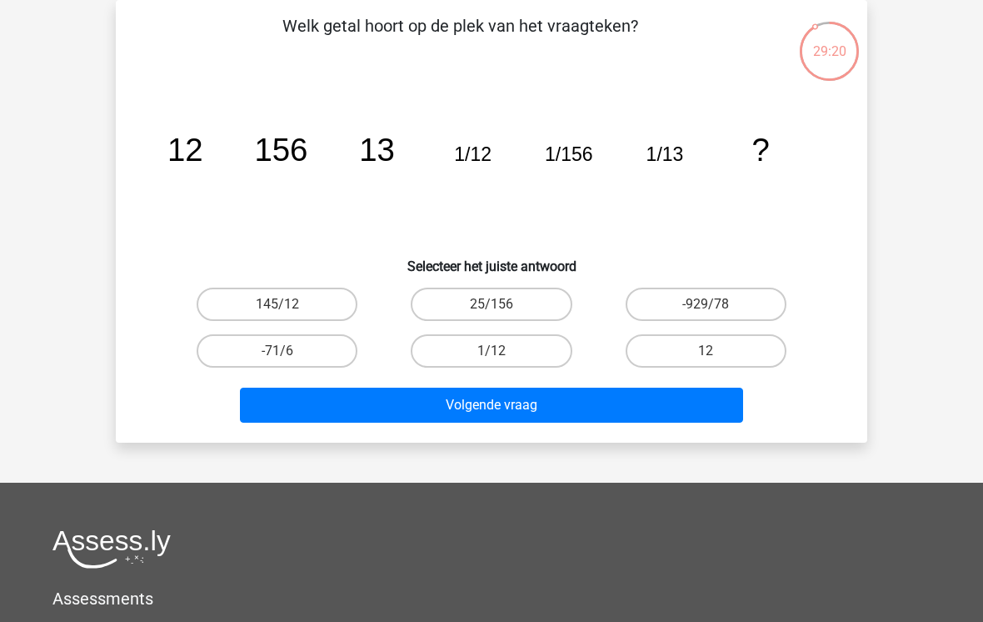
click at [717, 351] on input "12" at bounding box center [711, 356] width 11 height 11
radio input "true"
click at [541, 408] on button "Volgende vraag" at bounding box center [492, 404] width 504 height 35
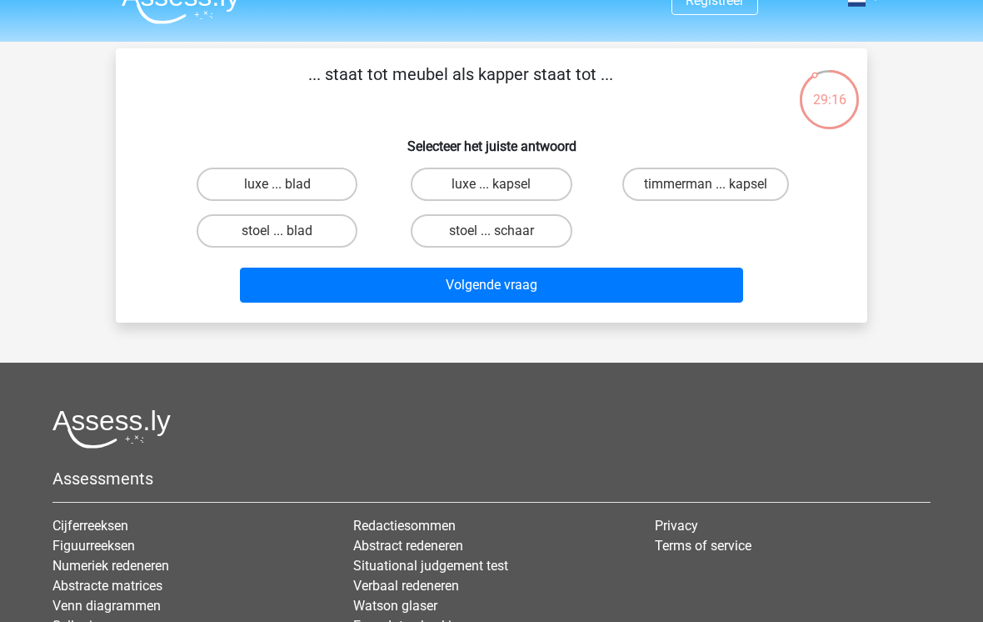
scroll to position [25, 0]
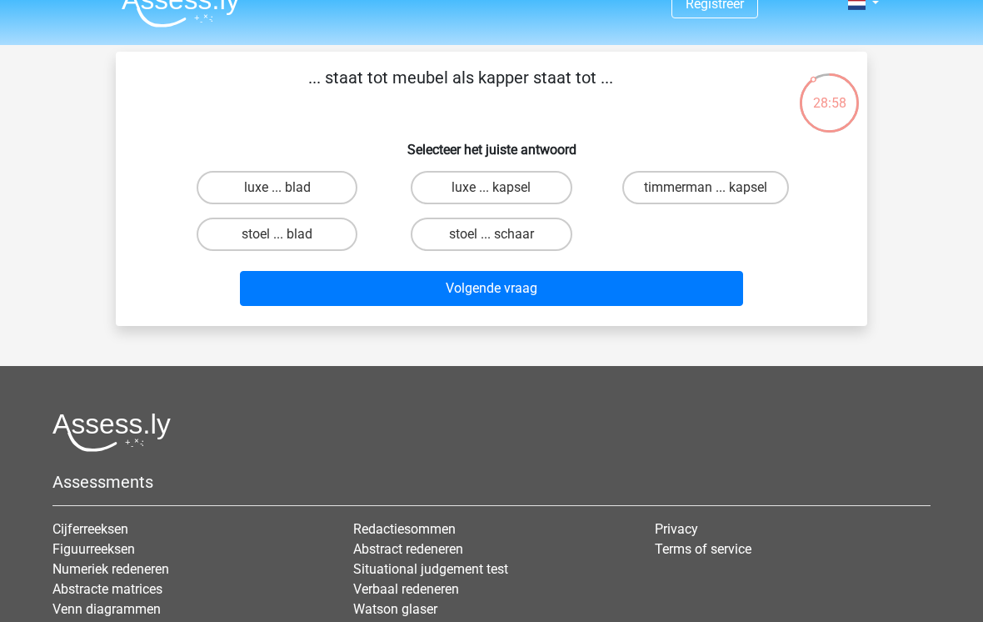
click at [737, 179] on label "timmerman ... kapsel" at bounding box center [705, 187] width 167 height 33
click at [717, 187] on input "timmerman ... kapsel" at bounding box center [711, 192] width 11 height 11
radio input "true"
click at [556, 284] on button "Volgende vraag" at bounding box center [492, 288] width 504 height 35
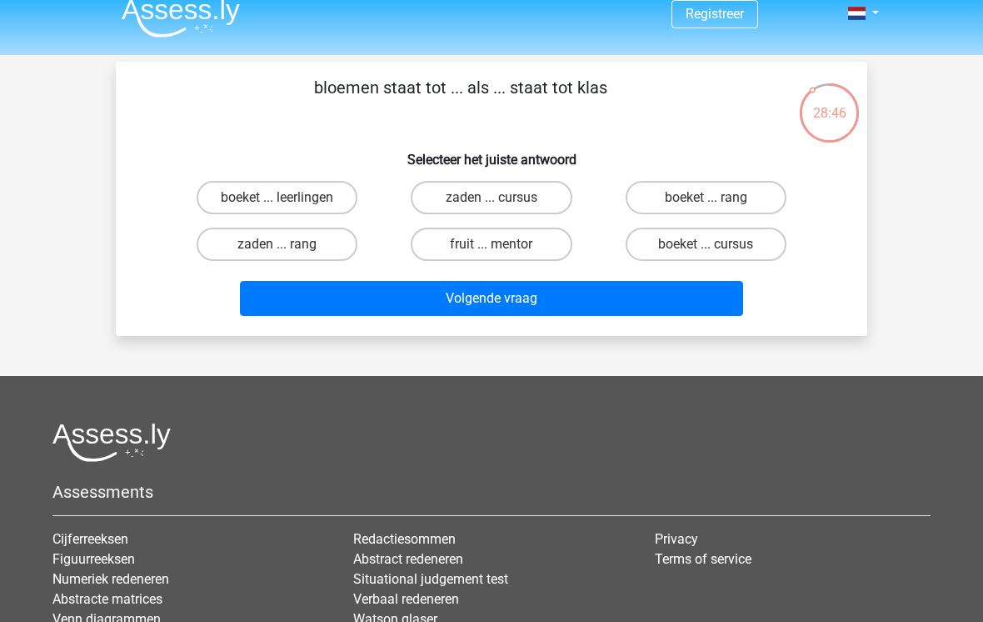
scroll to position [16, 0]
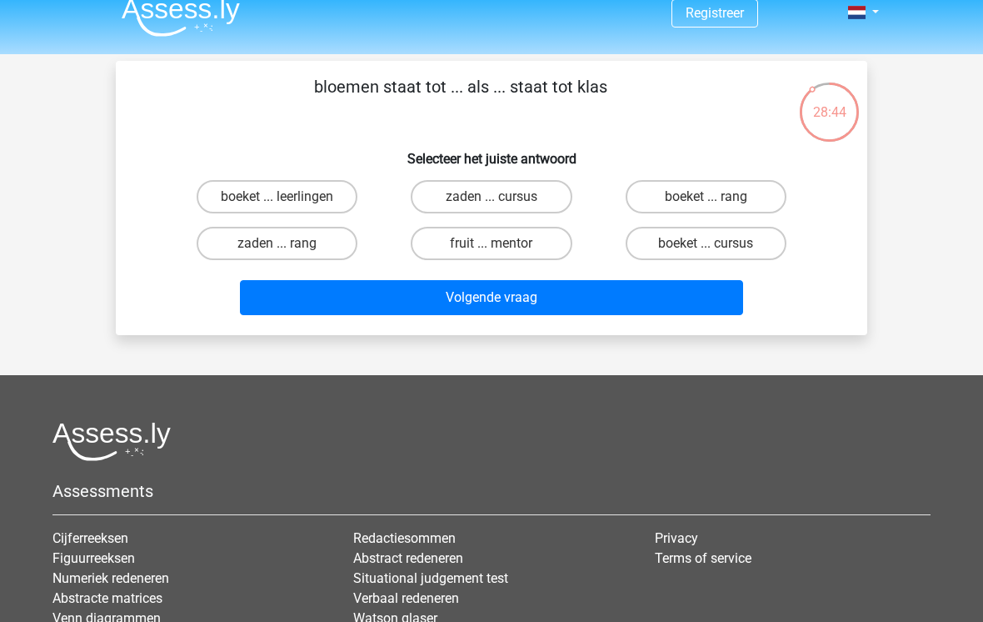
click at [322, 195] on label "boeket ... leerlingen" at bounding box center [277, 196] width 161 height 33
click at [288, 197] on input "boeket ... leerlingen" at bounding box center [282, 202] width 11 height 11
radio input "true"
click at [527, 294] on button "Volgende vraag" at bounding box center [492, 297] width 504 height 35
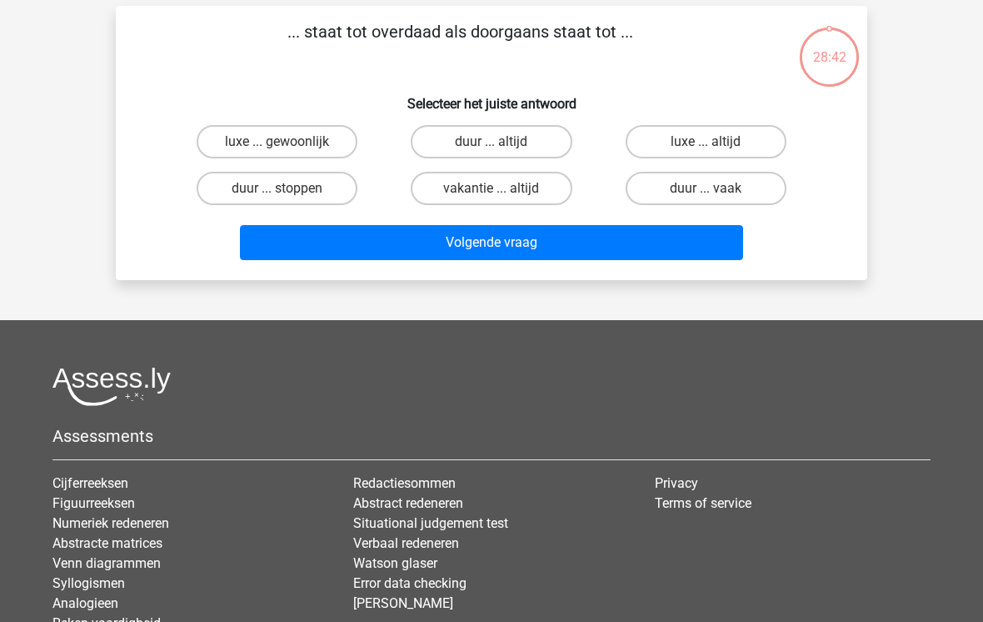
scroll to position [77, 0]
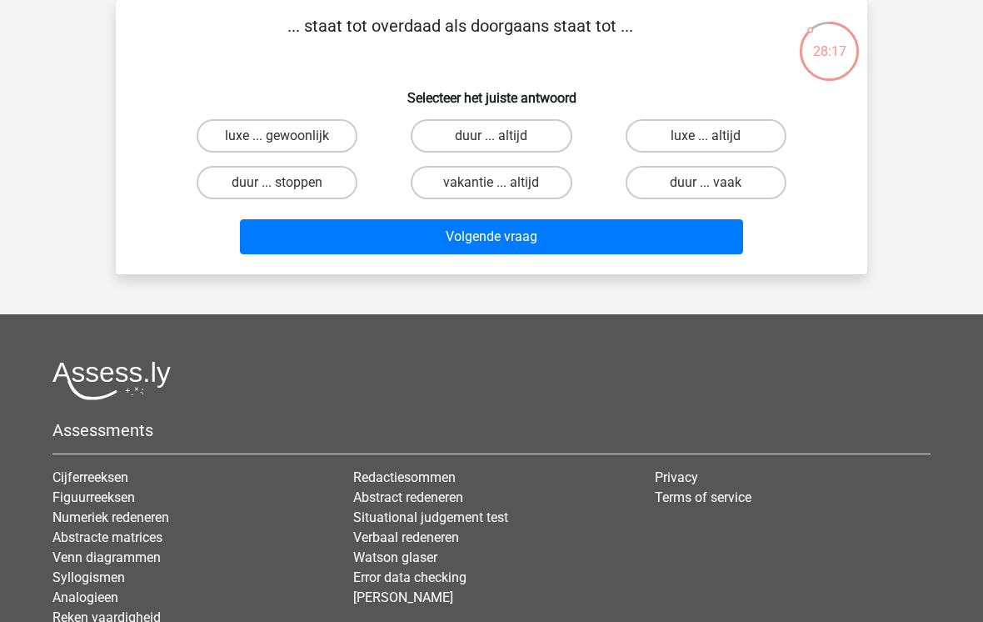
click at [312, 134] on label "luxe ... gewoonlijk" at bounding box center [277, 135] width 161 height 33
click at [288, 136] on input "luxe ... gewoonlijk" at bounding box center [282, 141] width 11 height 11
radio input "true"
click at [514, 233] on button "Volgende vraag" at bounding box center [492, 236] width 504 height 35
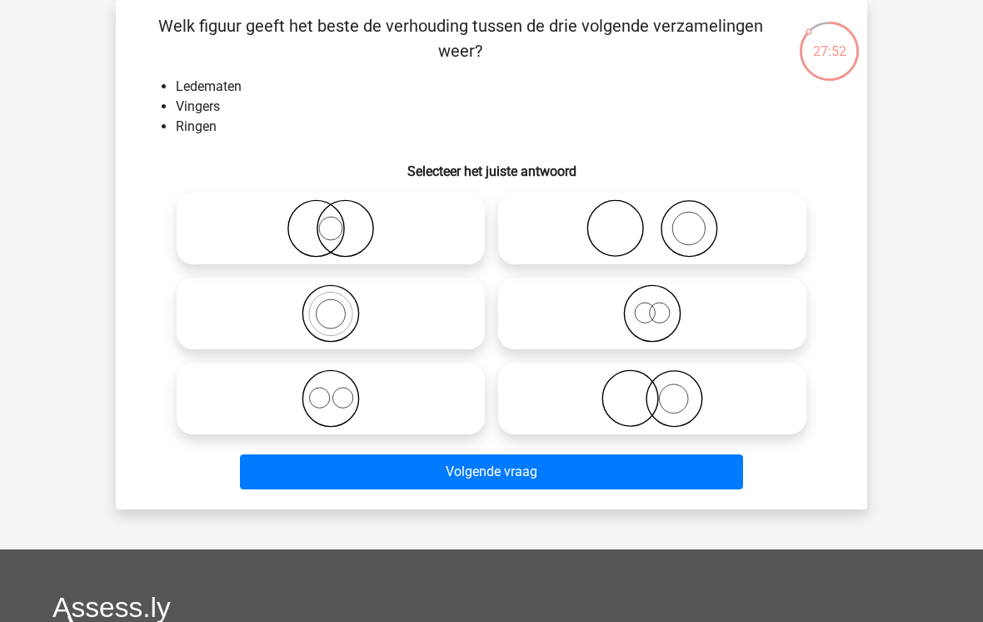
click at [666, 395] on icon at bounding box center [652, 398] width 295 height 58
click at [663, 390] on input "radio" at bounding box center [657, 384] width 11 height 11
radio input "true"
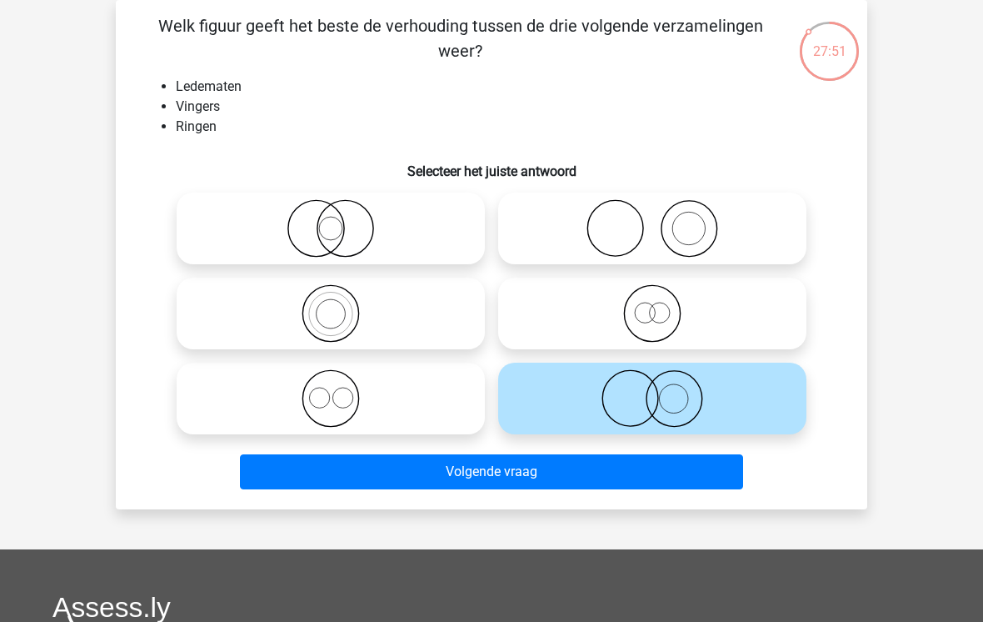
click at [519, 477] on button "Volgende vraag" at bounding box center [492, 471] width 504 height 35
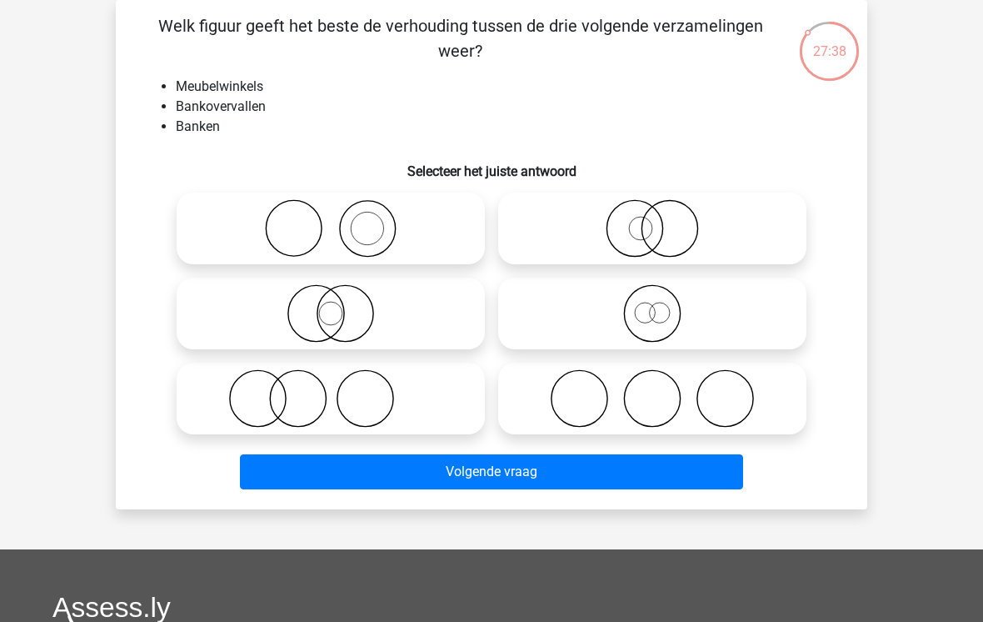
click at [682, 391] on icon at bounding box center [652, 398] width 295 height 58
click at [663, 390] on input "radio" at bounding box center [657, 384] width 11 height 11
radio input "true"
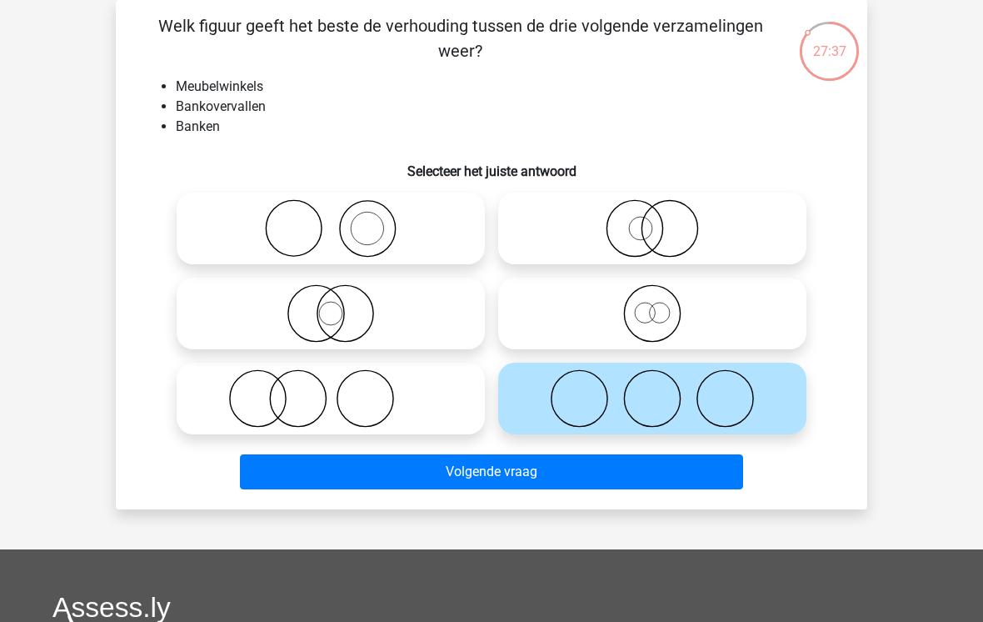
click at [534, 466] on button "Volgende vraag" at bounding box center [492, 471] width 504 height 35
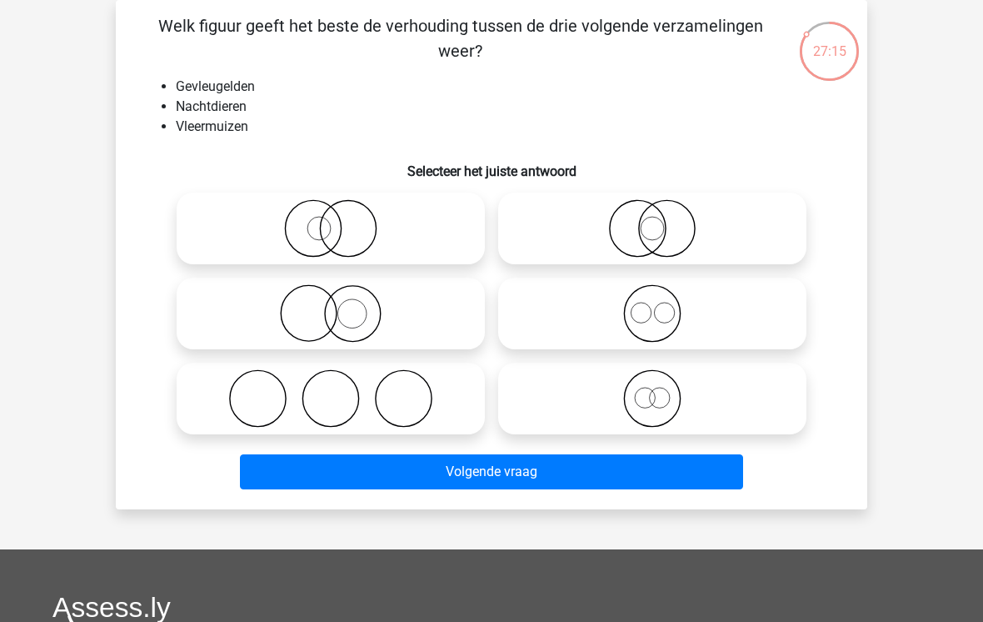
click at [684, 227] on icon at bounding box center [652, 228] width 295 height 58
click at [663, 220] on input "radio" at bounding box center [657, 214] width 11 height 11
radio input "true"
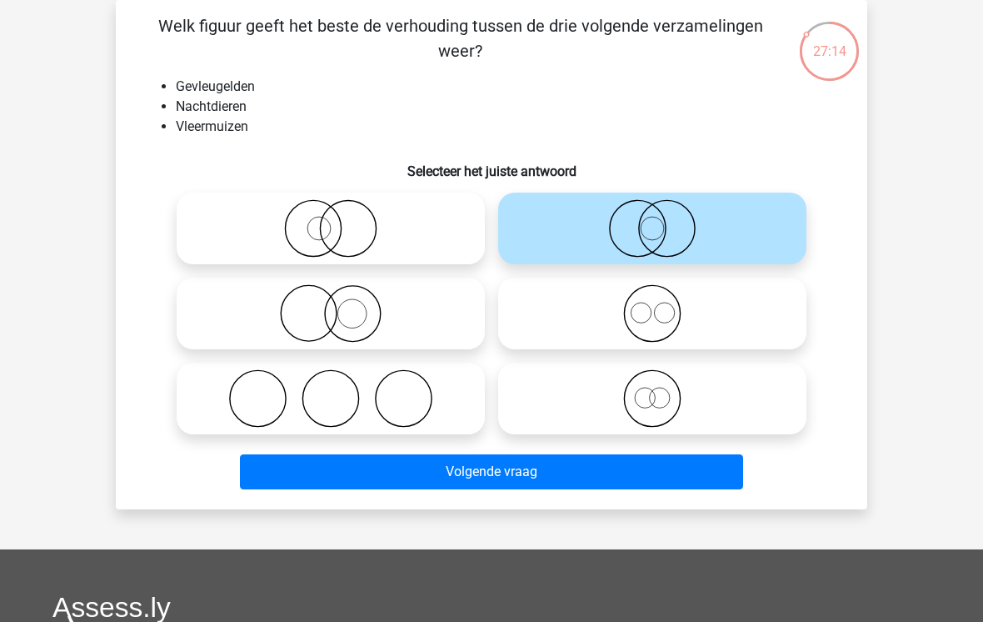
click at [529, 464] on button "Volgende vraag" at bounding box center [492, 471] width 504 height 35
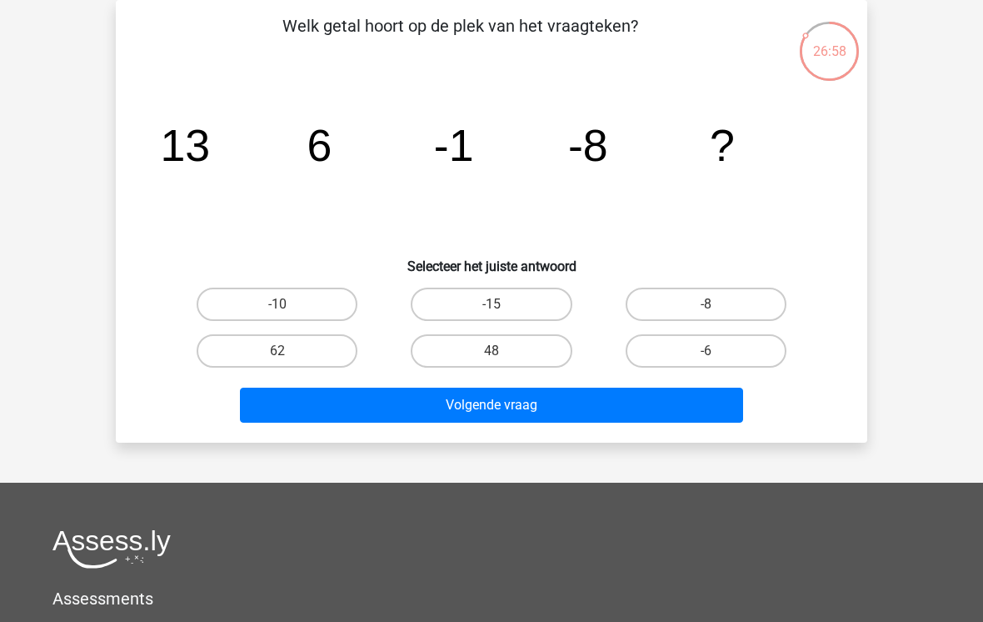
click at [526, 299] on label "-15" at bounding box center [491, 303] width 161 height 33
click at [502, 304] on input "-15" at bounding box center [497, 309] width 11 height 11
radio input "true"
click at [542, 407] on button "Volgende vraag" at bounding box center [492, 404] width 504 height 35
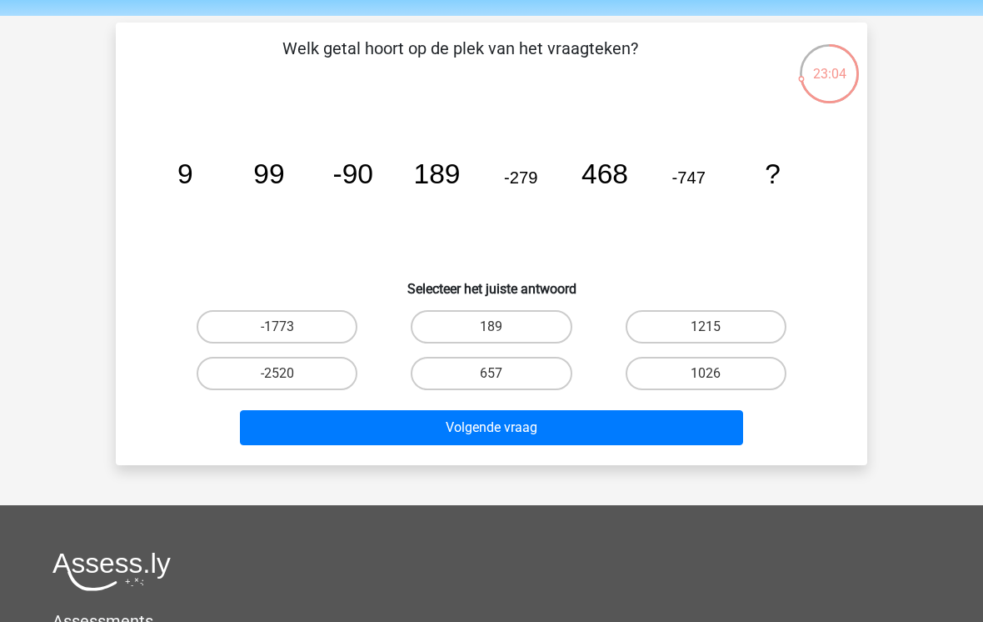
scroll to position [54, 0]
click at [722, 297] on div "Welk getal hoort op de plek van het vraagteken? image/svg+xml 9 99 -90 189 -279…" at bounding box center [491, 244] width 738 height 416
click at [720, 322] on label "1215" at bounding box center [706, 326] width 161 height 33
click at [717, 327] on input "1215" at bounding box center [711, 332] width 11 height 11
radio input "true"
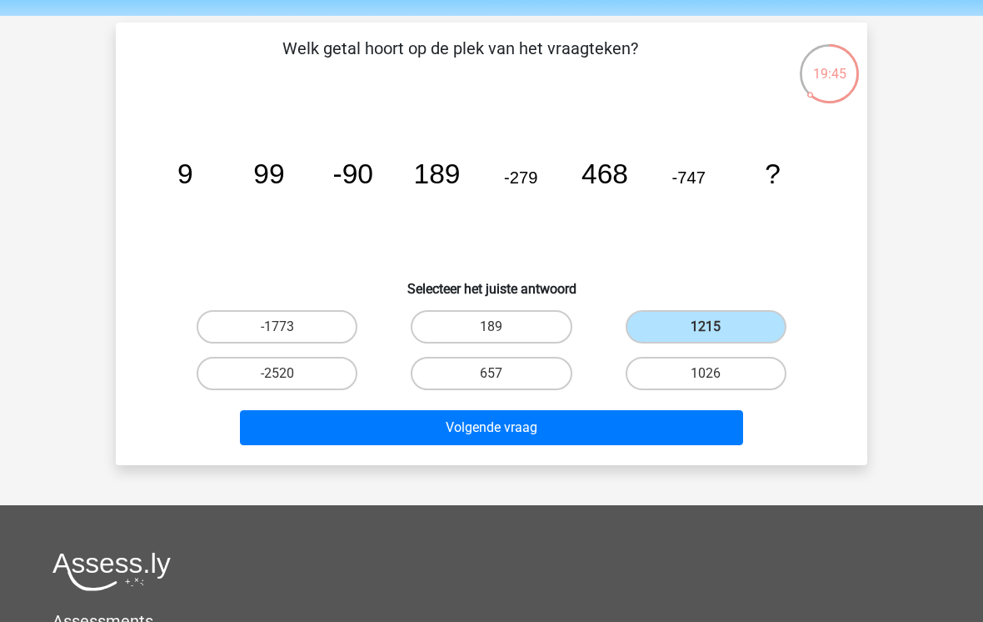
click at [607, 432] on button "Volgende vraag" at bounding box center [492, 427] width 504 height 35
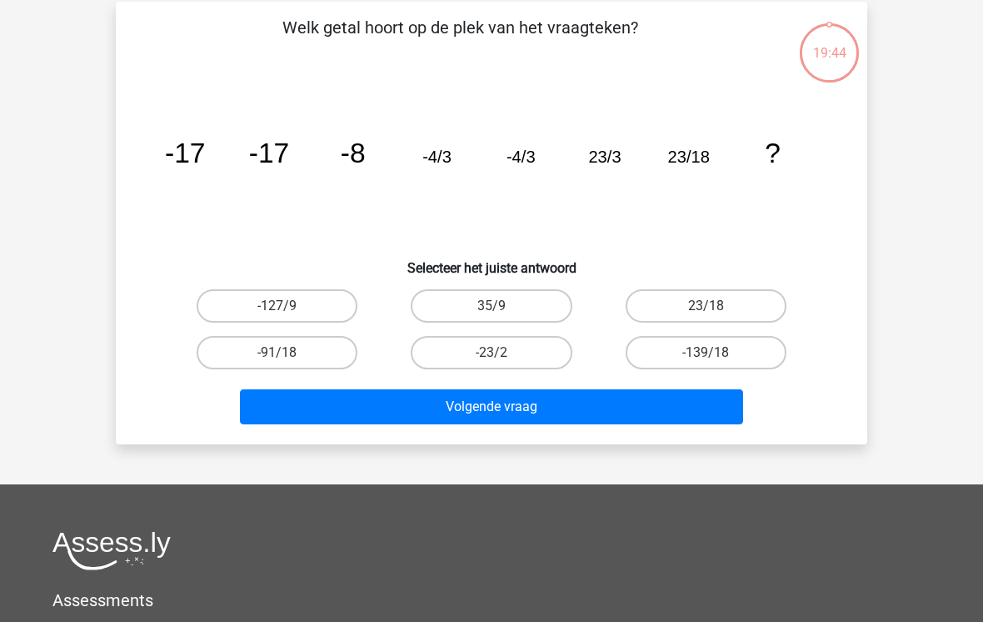
scroll to position [77, 0]
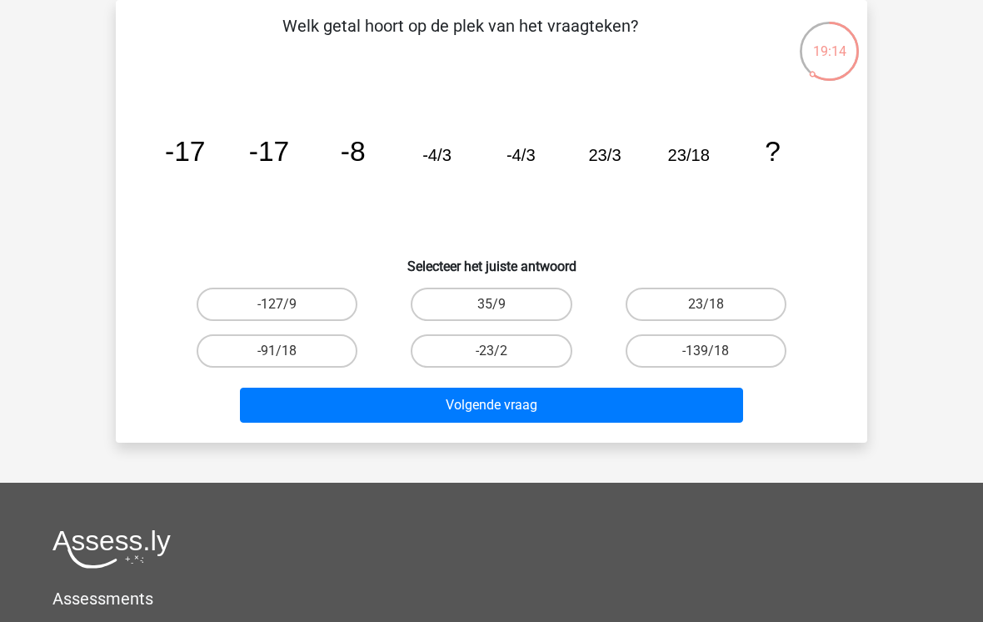
click at [742, 294] on label "23/18" at bounding box center [706, 303] width 161 height 33
click at [717, 304] on input "23/18" at bounding box center [711, 309] width 11 height 11
radio input "true"
click at [572, 408] on button "Volgende vraag" at bounding box center [492, 404] width 504 height 35
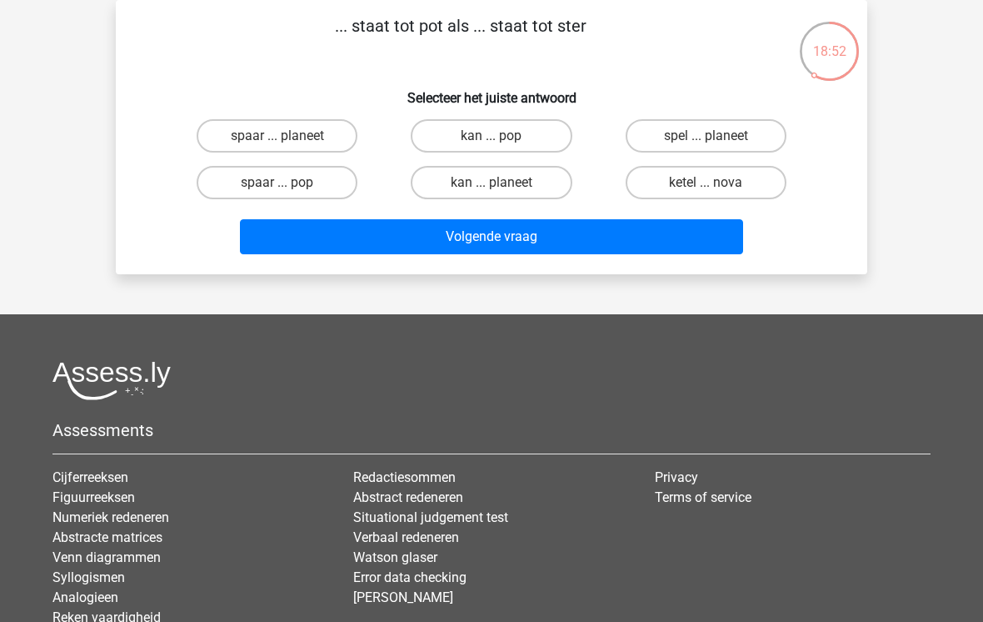
click at [296, 177] on label "spaar ... pop" at bounding box center [277, 182] width 161 height 33
click at [288, 182] on input "spaar ... pop" at bounding box center [282, 187] width 11 height 11
radio input "true"
click at [502, 230] on button "Volgende vraag" at bounding box center [492, 236] width 504 height 35
click at [514, 141] on label "brood ... boom" at bounding box center [491, 135] width 161 height 33
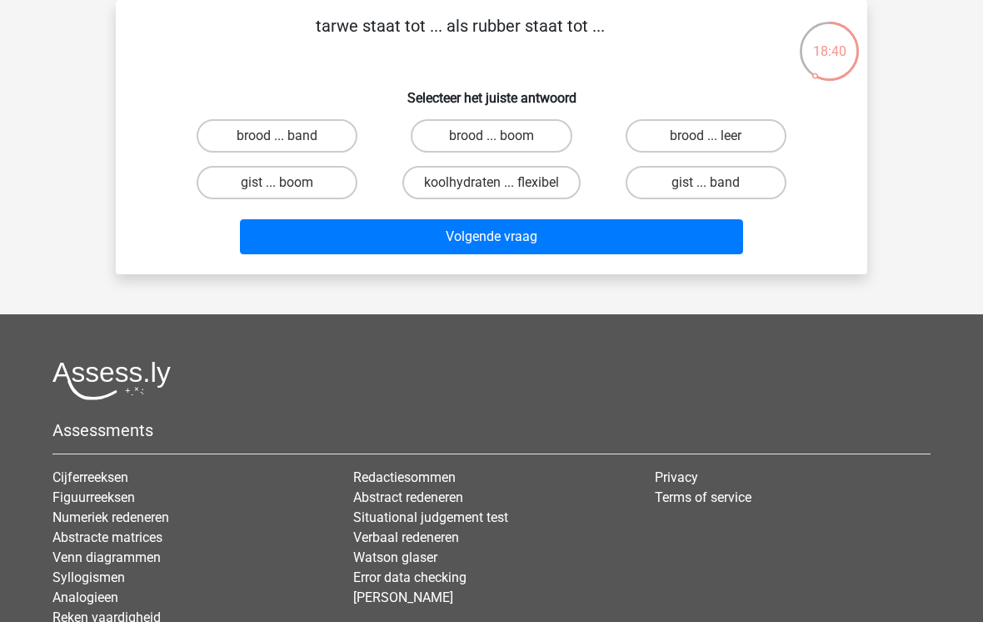
click at [502, 141] on input "brood ... boom" at bounding box center [497, 141] width 11 height 11
radio input "true"
click at [532, 234] on button "Volgende vraag" at bounding box center [492, 236] width 504 height 35
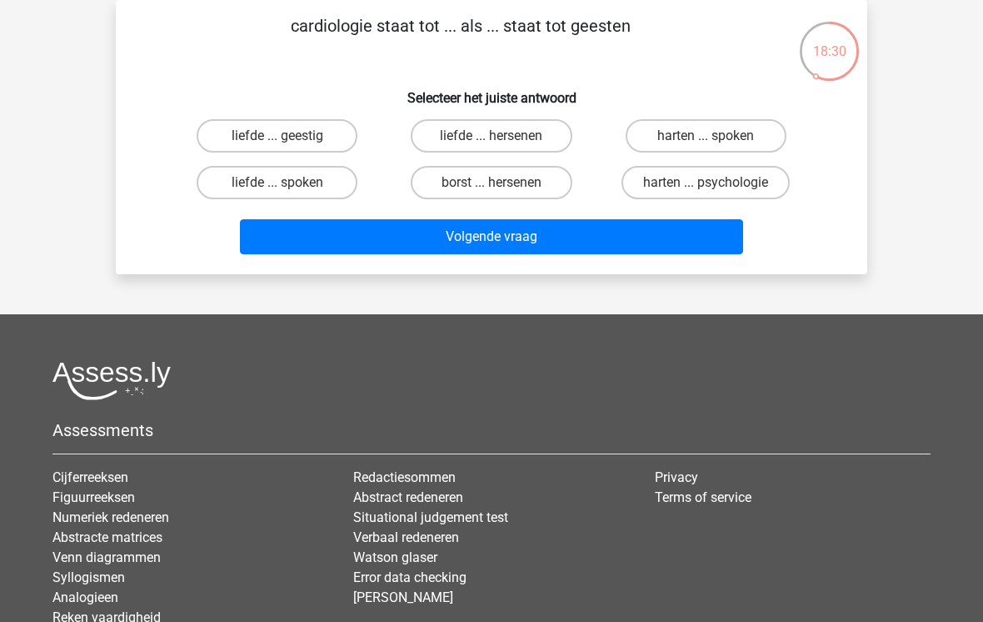
click at [739, 127] on label "harten ... spoken" at bounding box center [706, 135] width 161 height 33
click at [717, 136] on input "harten ... spoken" at bounding box center [711, 141] width 11 height 11
radio input "true"
click at [574, 230] on button "Volgende vraag" at bounding box center [492, 236] width 504 height 35
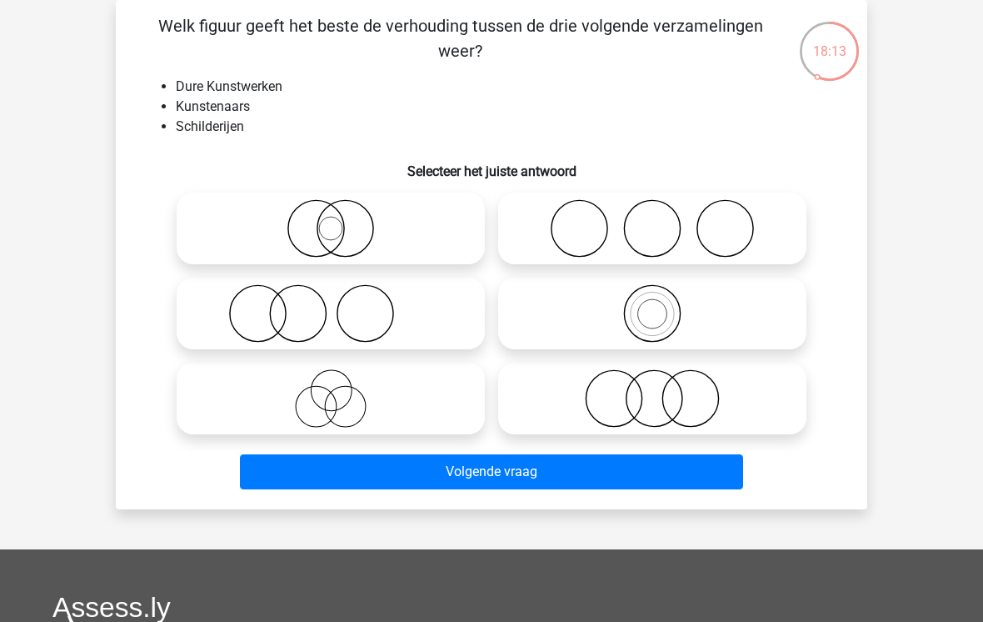
click at [673, 393] on icon at bounding box center [652, 398] width 295 height 58
click at [663, 390] on input "radio" at bounding box center [657, 384] width 11 height 11
radio input "true"
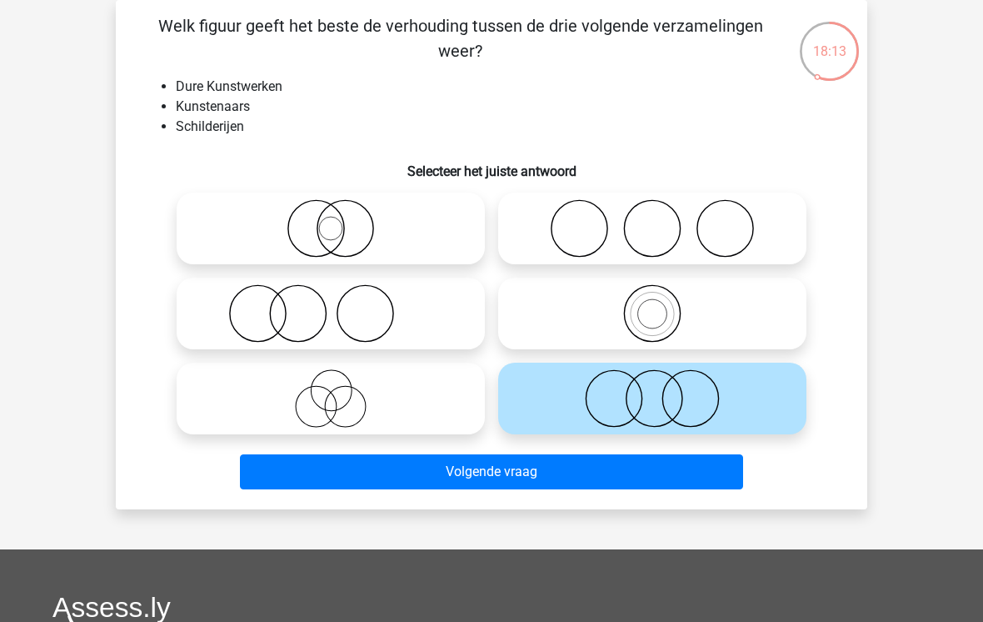
click at [567, 472] on button "Volgende vraag" at bounding box center [492, 471] width 504 height 35
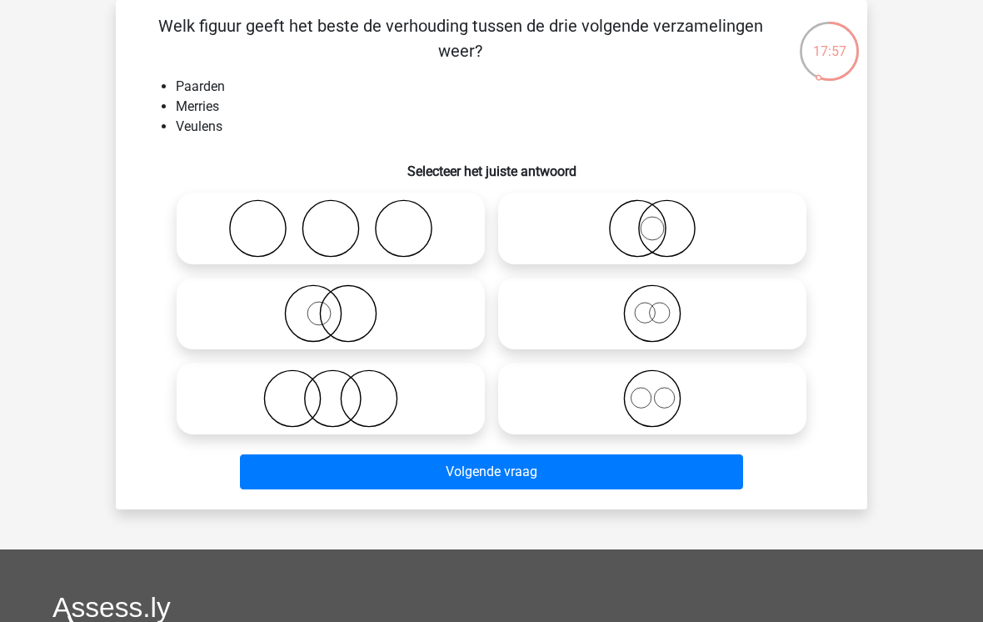
click at [659, 397] on icon at bounding box center [652, 398] width 295 height 58
click at [659, 390] on input "radio" at bounding box center [657, 384] width 11 height 11
radio input "true"
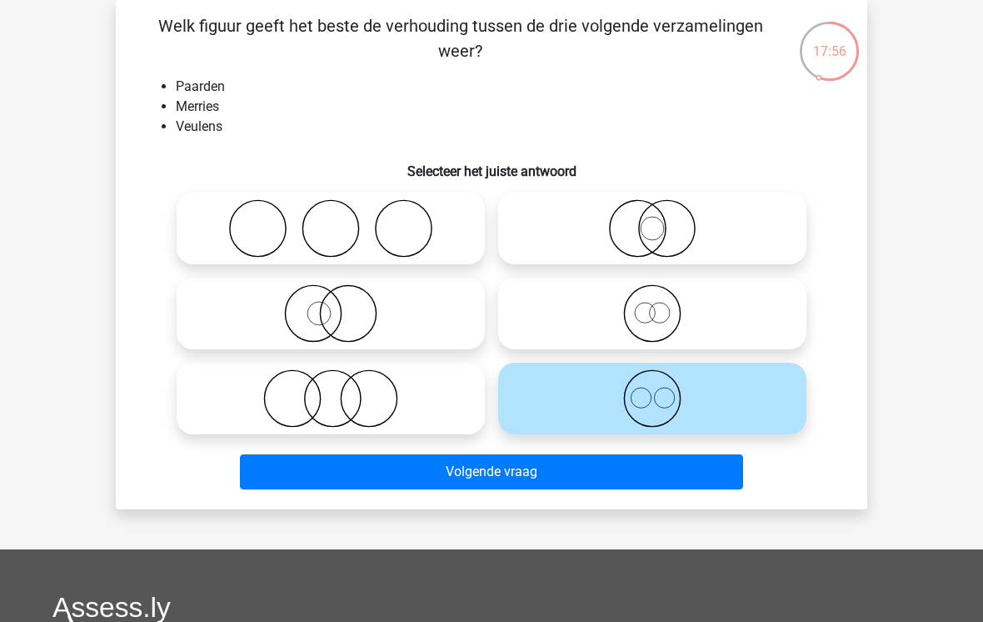
click at [620, 475] on button "Volgende vraag" at bounding box center [492, 471] width 504 height 35
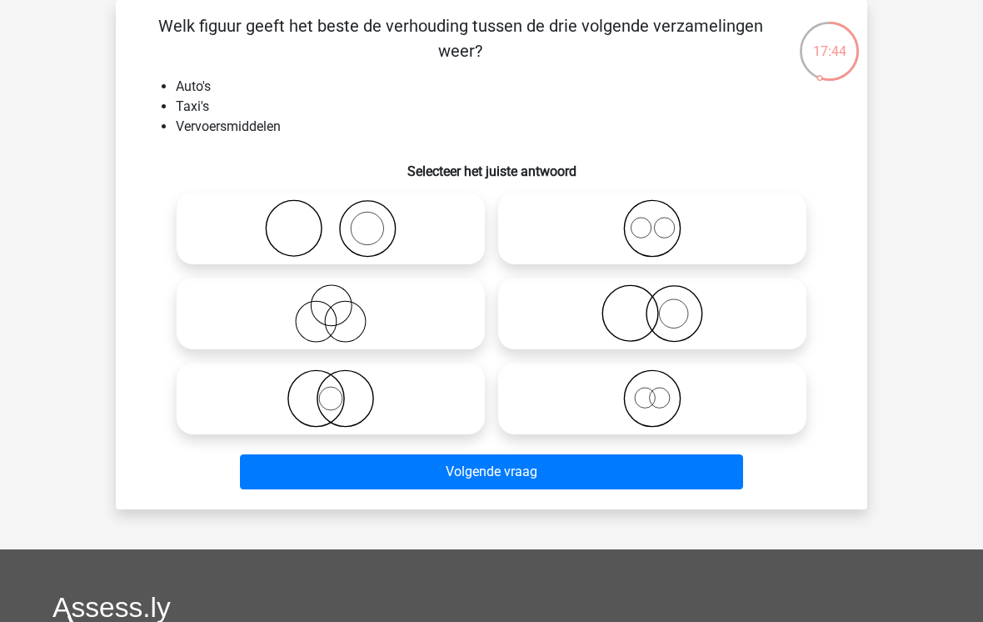
click at [659, 219] on input "radio" at bounding box center [657, 214] width 11 height 11
radio input "true"
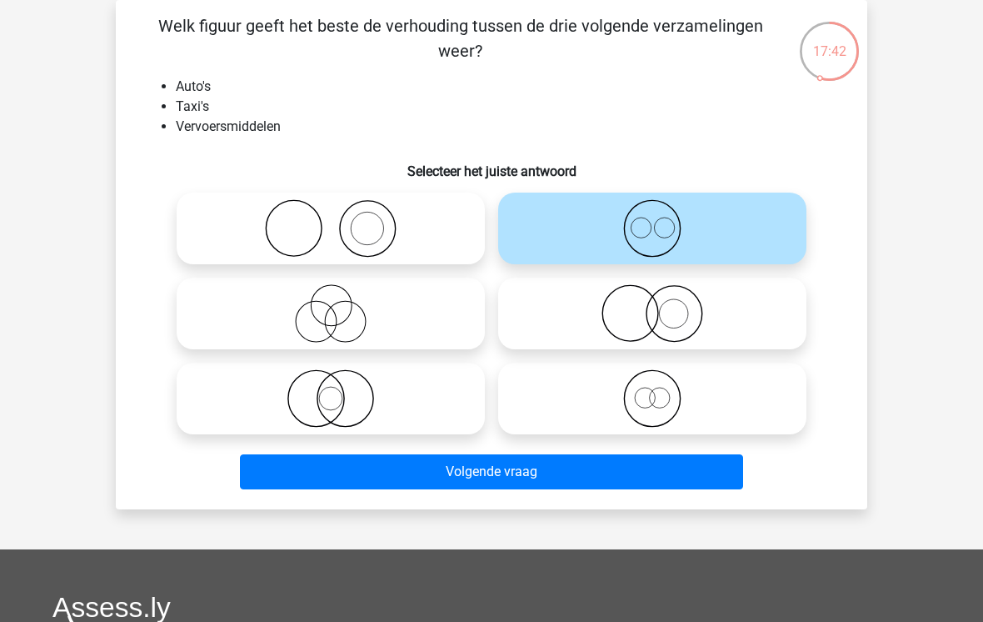
click at [672, 466] on button "Volgende vraag" at bounding box center [492, 471] width 504 height 35
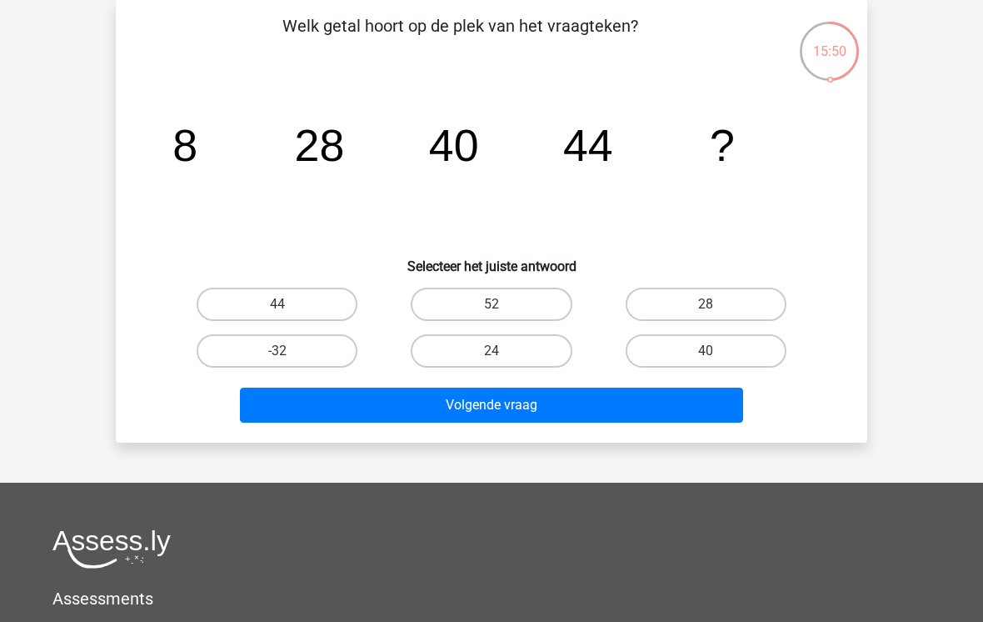
click at [514, 296] on label "52" at bounding box center [491, 303] width 161 height 33
click at [502, 304] on input "52" at bounding box center [497, 309] width 11 height 11
radio input "true"
click at [547, 403] on button "Volgende vraag" at bounding box center [492, 404] width 504 height 35
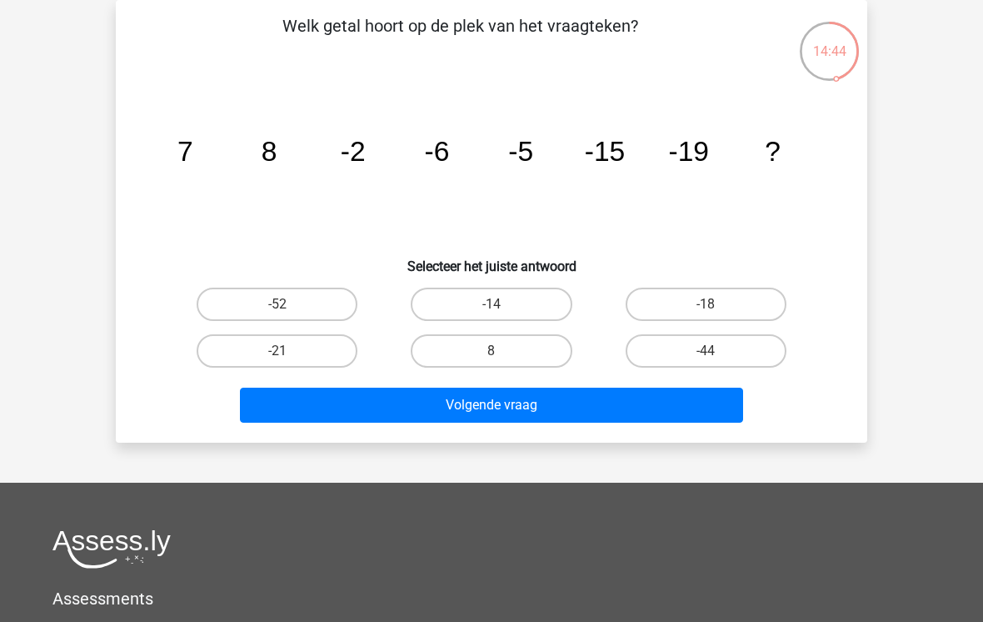
click at [724, 303] on label "-18" at bounding box center [706, 303] width 161 height 33
click at [717, 304] on input "-18" at bounding box center [711, 309] width 11 height 11
radio input "true"
click at [537, 399] on button "Volgende vraag" at bounding box center [492, 404] width 504 height 35
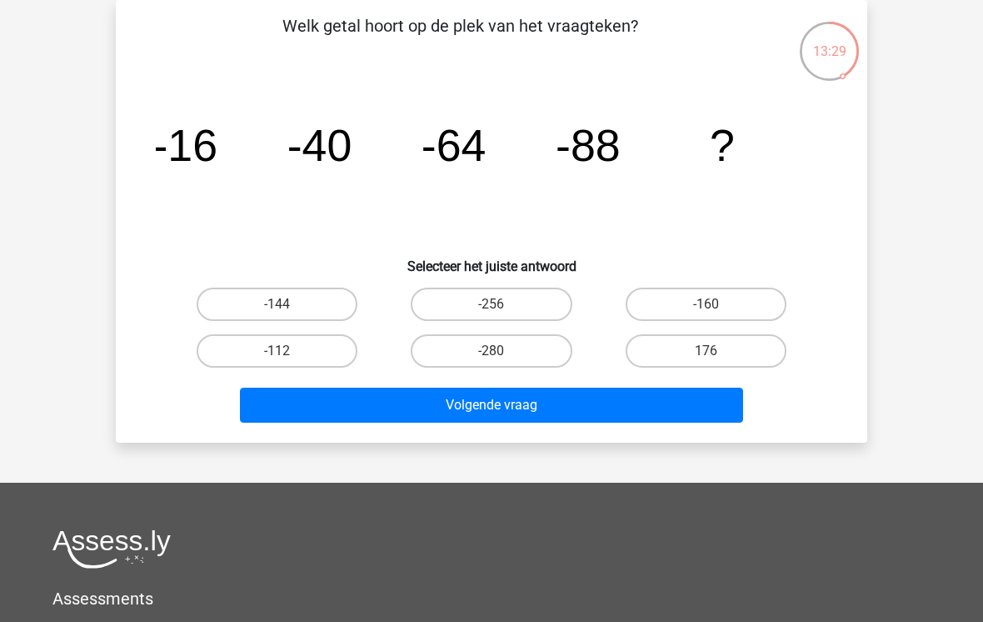
click at [312, 353] on label "-112" at bounding box center [277, 350] width 161 height 33
click at [288, 353] on input "-112" at bounding box center [282, 356] width 11 height 11
radio input "true"
click at [531, 413] on button "Volgende vraag" at bounding box center [492, 404] width 504 height 35
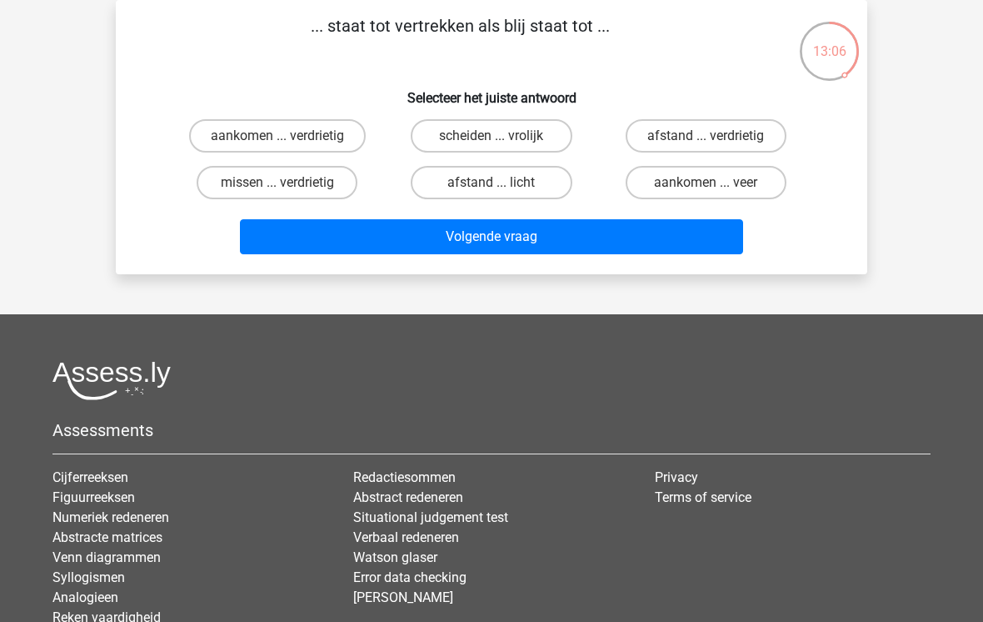
click at [313, 128] on label "aankomen ... verdrietig" at bounding box center [277, 135] width 177 height 33
click at [288, 136] on input "aankomen ... verdrietig" at bounding box center [282, 141] width 11 height 11
radio input "true"
click at [542, 237] on button "Volgende vraag" at bounding box center [492, 236] width 504 height 35
click at [503, 126] on label "newton ... lengte" at bounding box center [491, 135] width 161 height 33
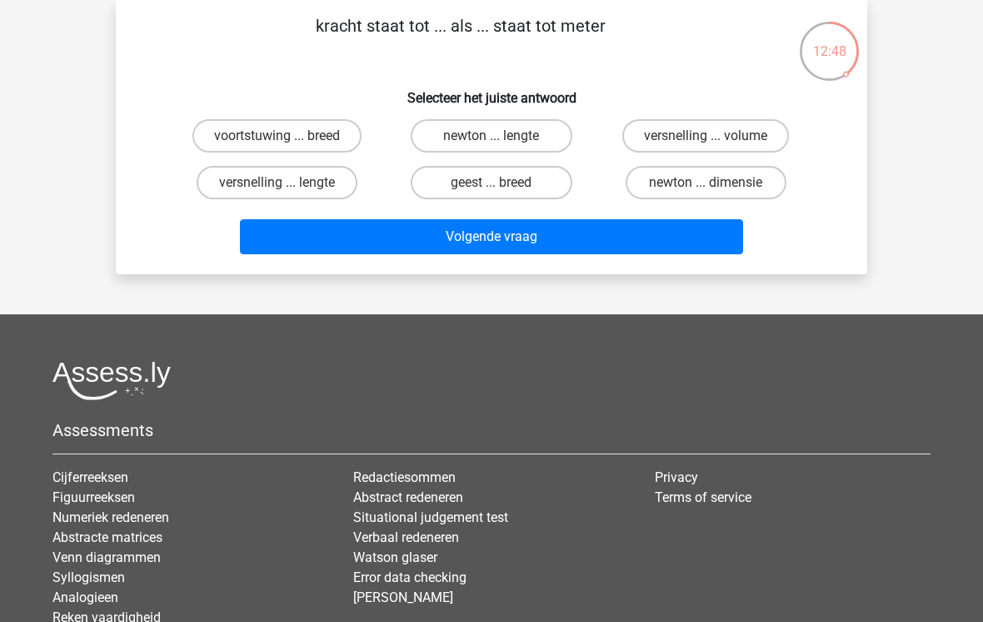
click at [502, 136] on input "newton ... lengte" at bounding box center [497, 141] width 11 height 11
radio input "true"
click at [526, 238] on button "Volgende vraag" at bounding box center [492, 236] width 504 height 35
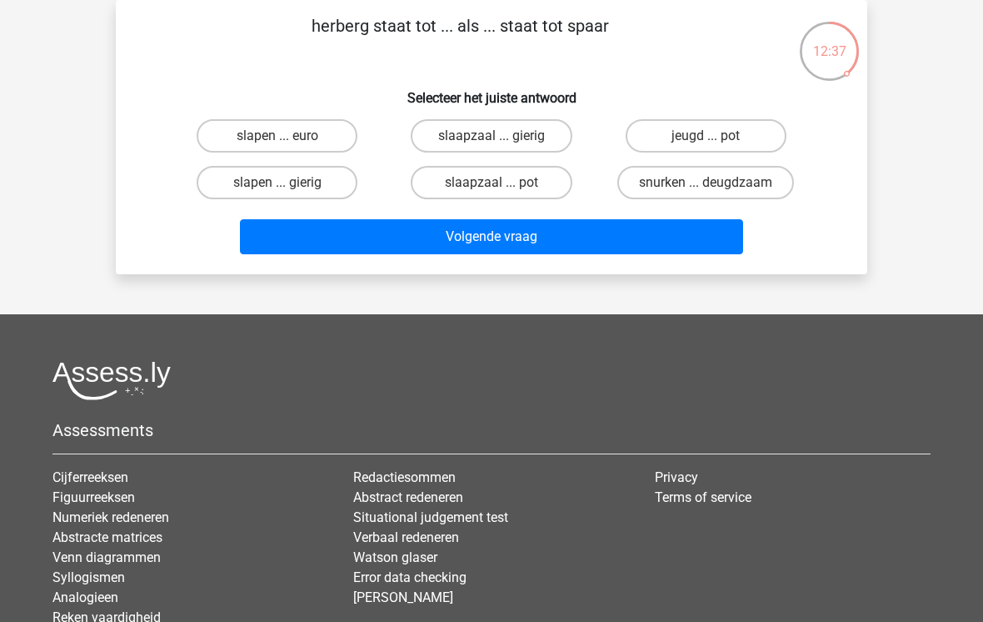
click at [732, 130] on label "jeugd ... pot" at bounding box center [706, 135] width 161 height 33
click at [717, 136] on input "jeugd ... pot" at bounding box center [711, 141] width 11 height 11
radio input "true"
click at [569, 245] on button "Volgende vraag" at bounding box center [492, 236] width 504 height 35
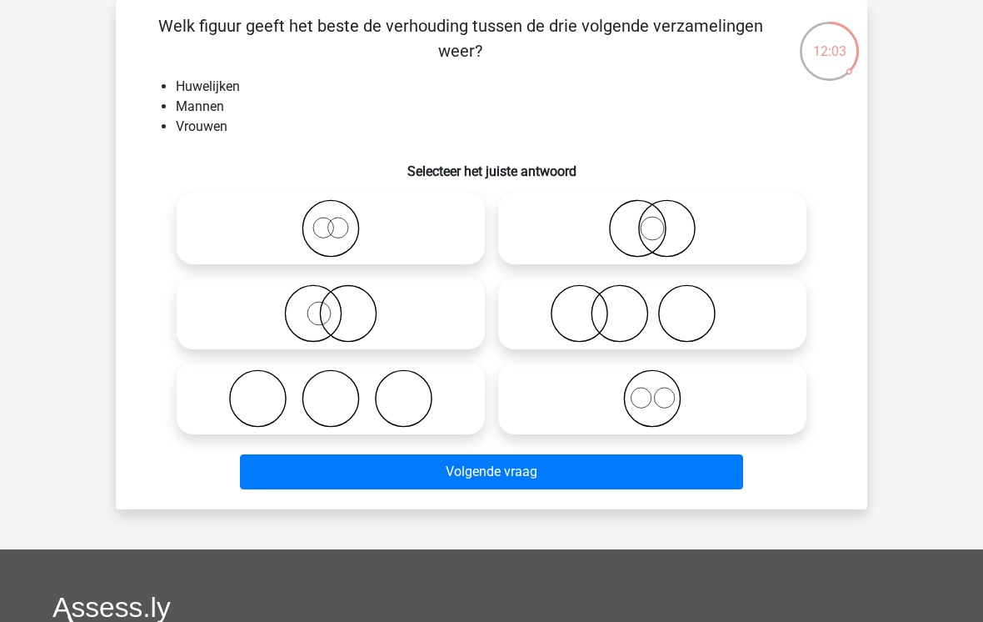
click at [648, 412] on icon at bounding box center [652, 398] width 295 height 58
click at [652, 390] on input "radio" at bounding box center [657, 384] width 11 height 11
radio input "true"
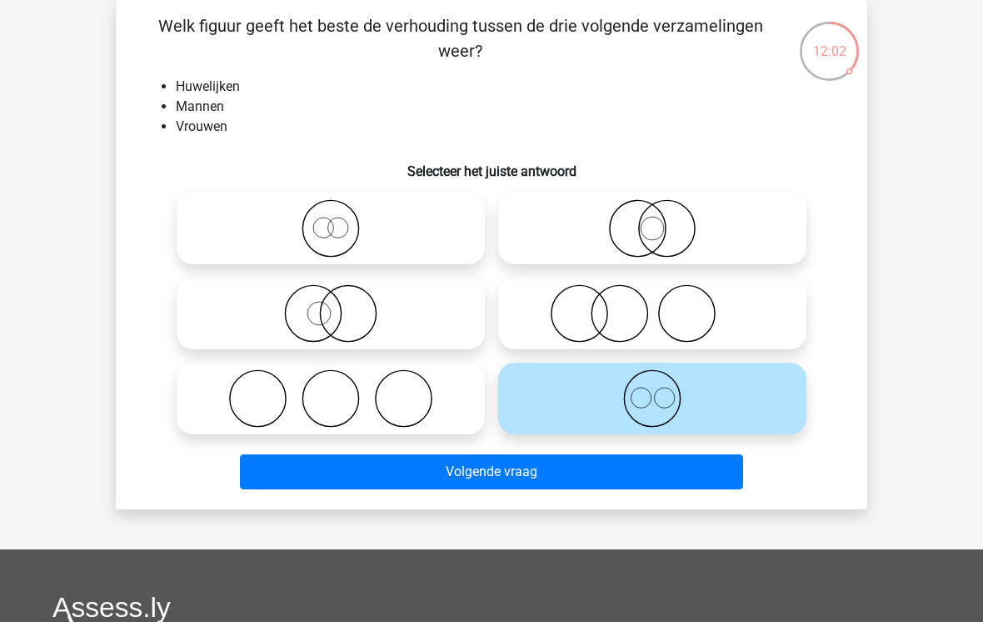
click at [561, 477] on button "Volgende vraag" at bounding box center [492, 471] width 504 height 35
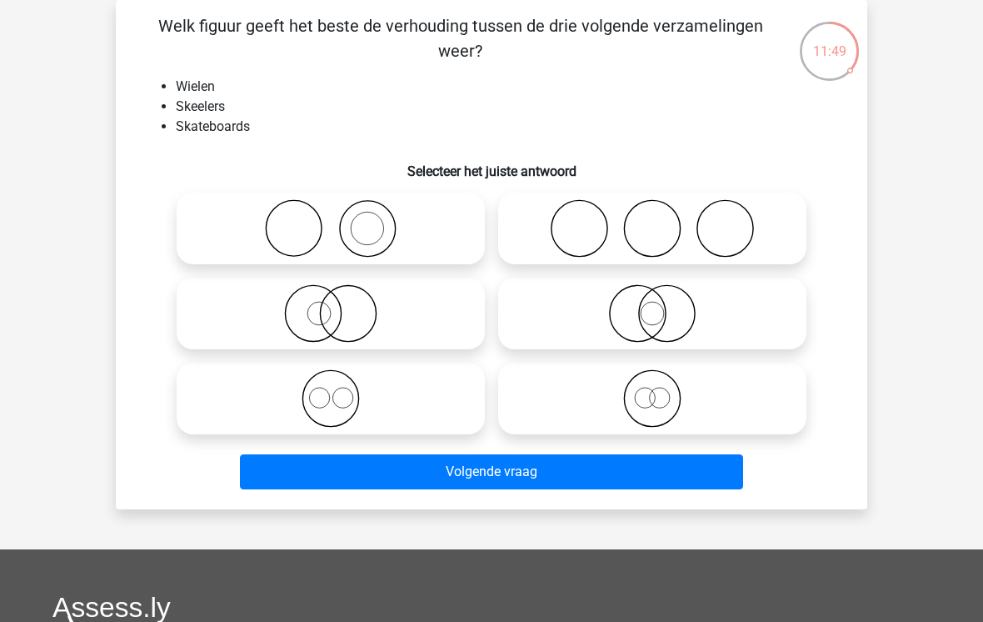
click at [696, 226] on icon at bounding box center [652, 228] width 295 height 58
click at [663, 220] on input "radio" at bounding box center [657, 214] width 11 height 11
radio input "true"
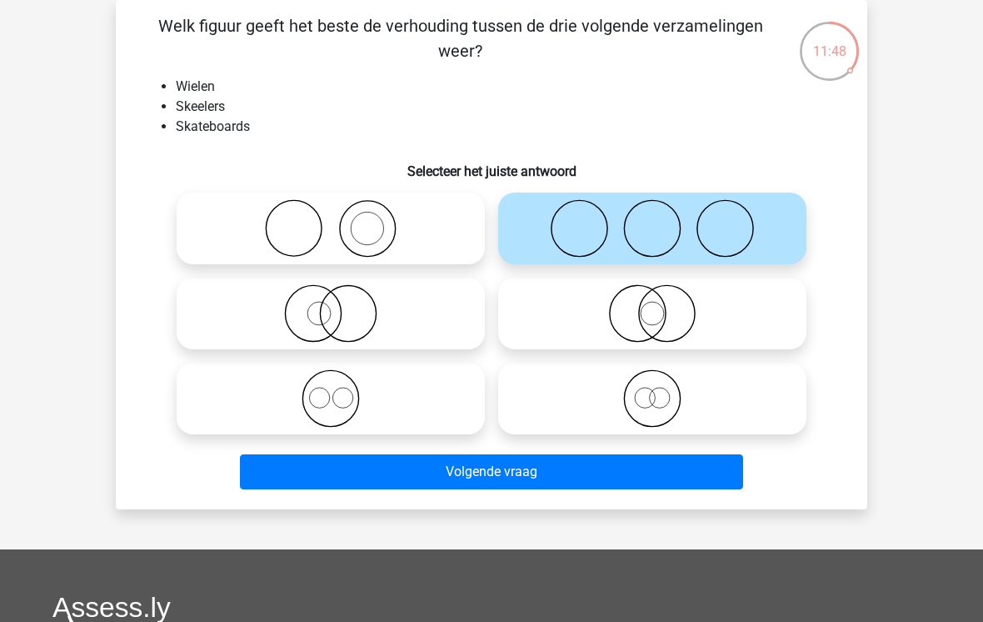
click at [582, 475] on button "Volgende vraag" at bounding box center [492, 471] width 504 height 35
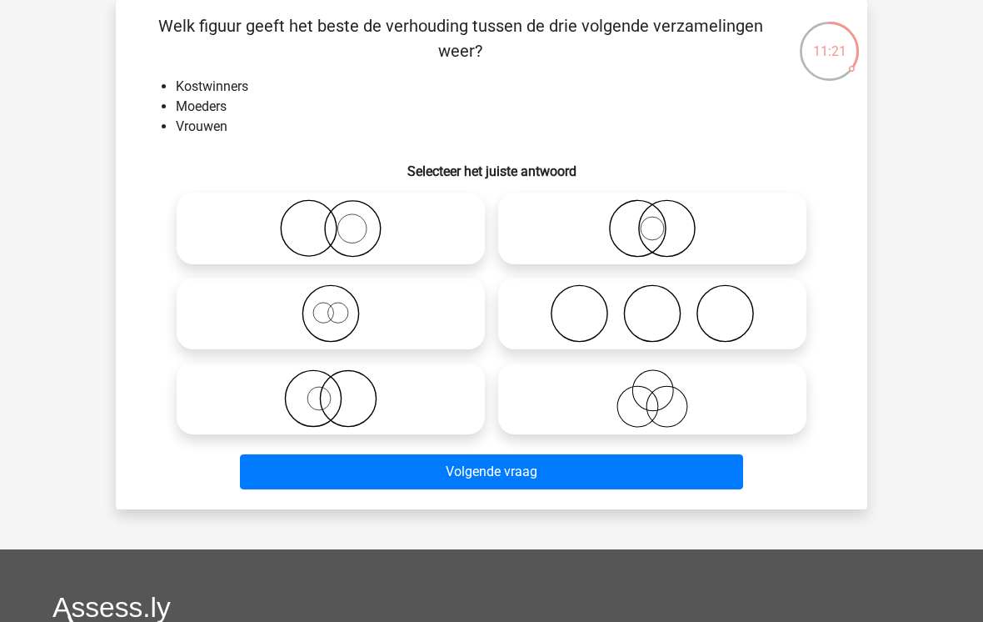
click at [356, 224] on icon at bounding box center [330, 228] width 295 height 58
click at [342, 220] on input "radio" at bounding box center [336, 214] width 11 height 11
radio input "true"
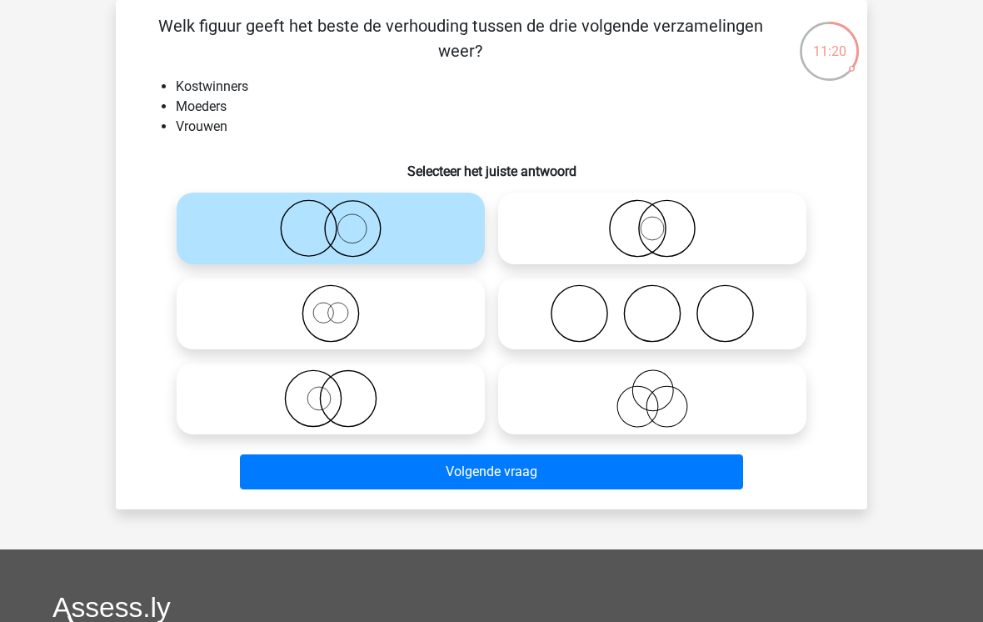
click at [570, 473] on button "Volgende vraag" at bounding box center [492, 471] width 504 height 35
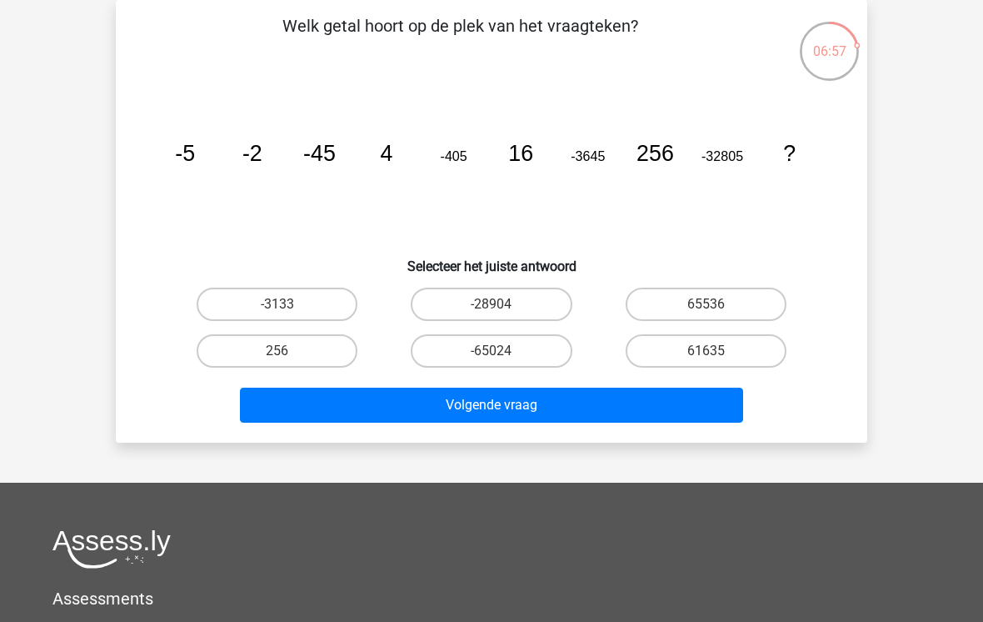
click at [592, 397] on button "Volgende vraag" at bounding box center [492, 404] width 504 height 35
click at [764, 185] on icon "image/svg+xml -5 -2 -45 4 -405 16 -3645 256 -32805 ?" at bounding box center [492, 161] width 672 height 168
click at [755, 347] on label "61635" at bounding box center [706, 350] width 161 height 33
click at [717, 351] on input "61635" at bounding box center [711, 356] width 11 height 11
radio input "true"
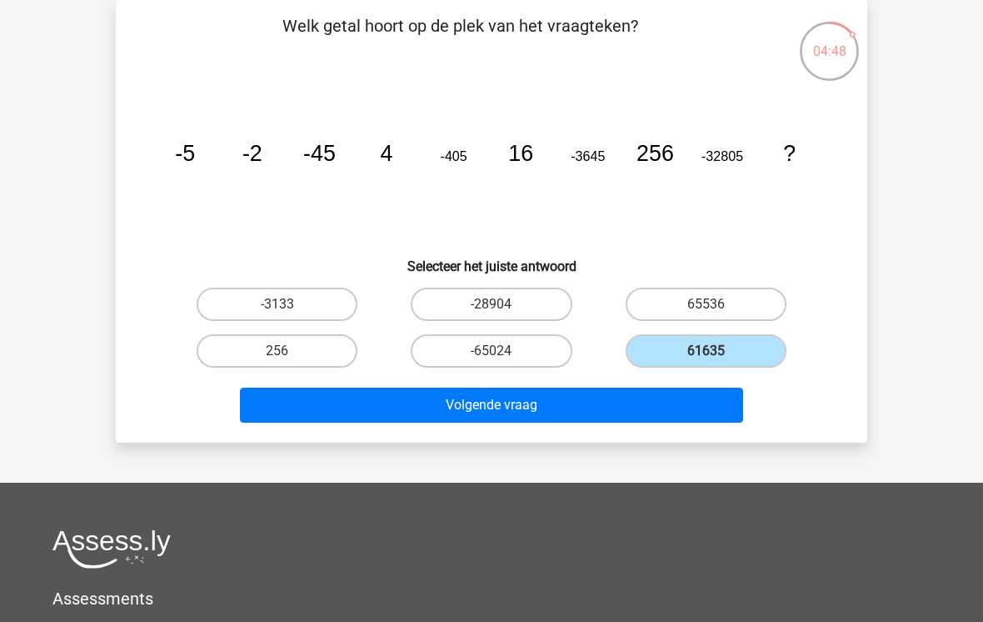
click at [602, 402] on button "Volgende vraag" at bounding box center [492, 404] width 504 height 35
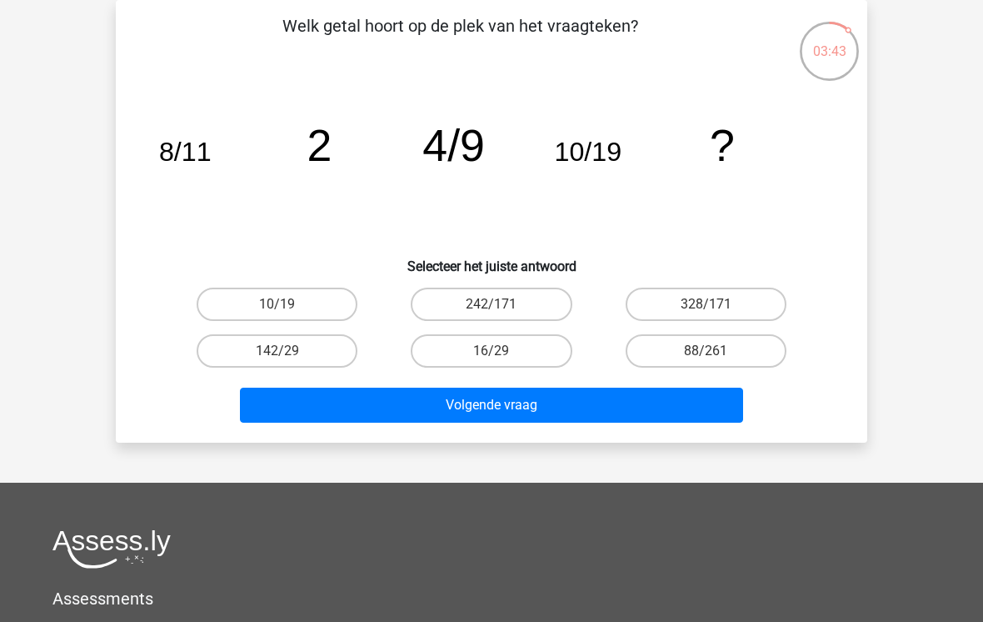
click at [530, 347] on label "16/29" at bounding box center [491, 350] width 161 height 33
click at [502, 351] on input "16/29" at bounding box center [497, 356] width 11 height 11
radio input "true"
click at [557, 398] on button "Volgende vraag" at bounding box center [492, 404] width 504 height 35
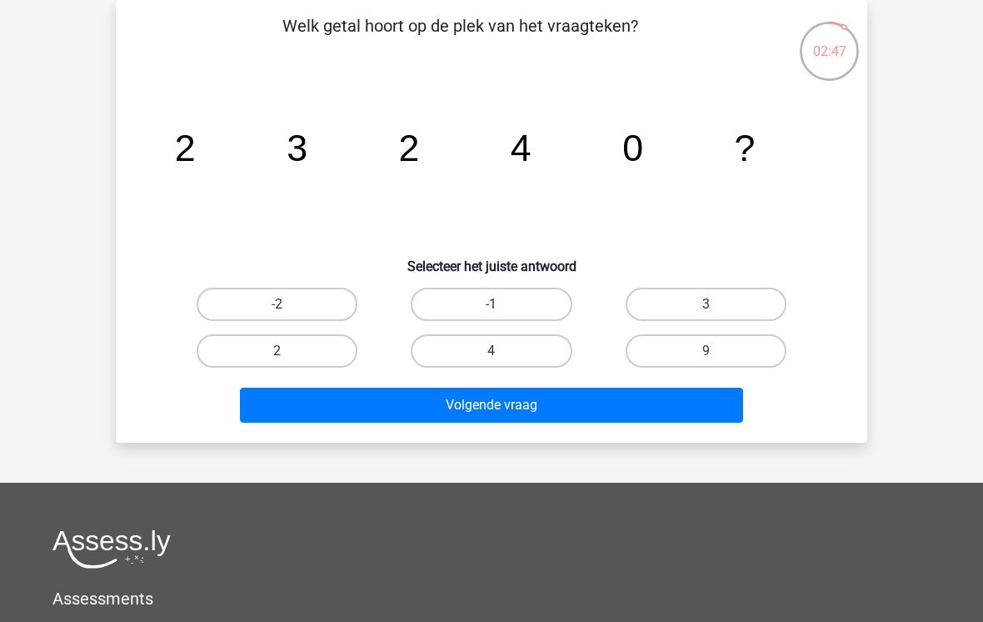
click at [734, 293] on label "3" at bounding box center [706, 303] width 161 height 33
click at [717, 304] on input "3" at bounding box center [711, 309] width 11 height 11
radio input "true"
click at [582, 394] on button "Volgende vraag" at bounding box center [492, 404] width 504 height 35
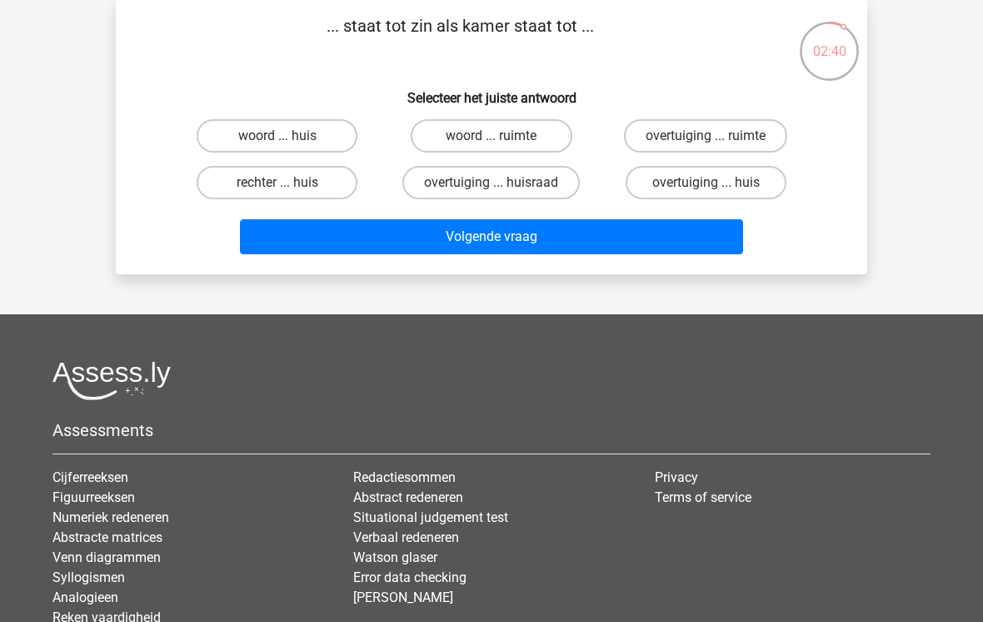
click at [312, 129] on label "woord ... huis" at bounding box center [277, 135] width 161 height 33
click at [288, 136] on input "woord ... huis" at bounding box center [282, 141] width 11 height 11
radio input "true"
click at [564, 228] on button "Volgende vraag" at bounding box center [492, 236] width 504 height 35
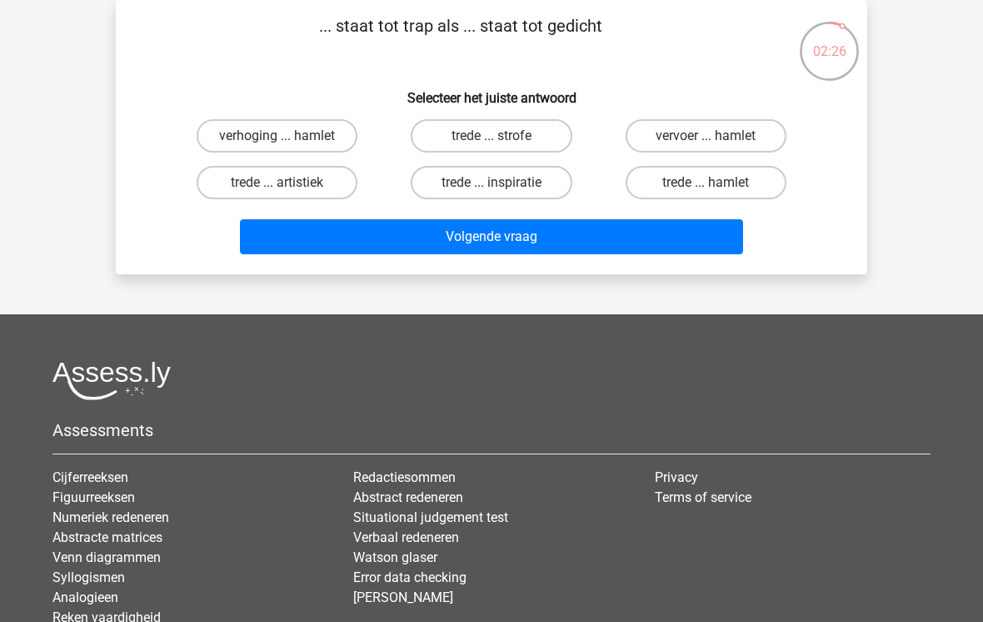
click at [515, 132] on label "trede ... strofe" at bounding box center [491, 135] width 161 height 33
click at [502, 136] on input "trede ... strofe" at bounding box center [497, 141] width 11 height 11
radio input "true"
click at [545, 236] on button "Volgende vraag" at bounding box center [492, 236] width 504 height 35
click at [735, 126] on label "lift ... fiets" at bounding box center [706, 135] width 161 height 33
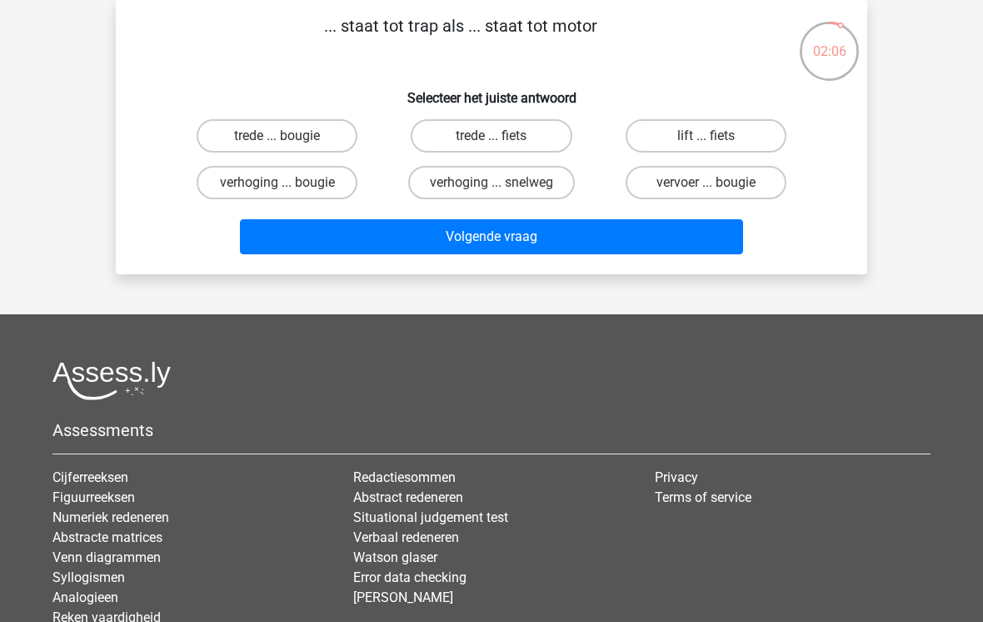
click at [717, 136] on input "lift ... fiets" at bounding box center [711, 141] width 11 height 11
radio input "true"
click at [555, 220] on button "Volgende vraag" at bounding box center [492, 236] width 504 height 35
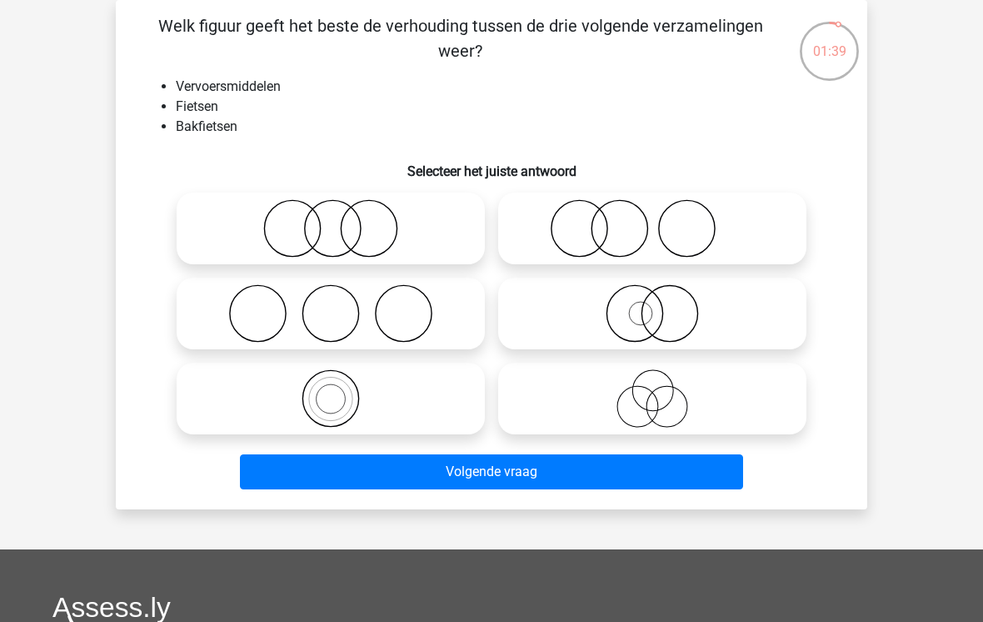
click at [341, 393] on icon at bounding box center [330, 398] width 295 height 58
click at [341, 390] on input "radio" at bounding box center [336, 384] width 11 height 11
radio input "true"
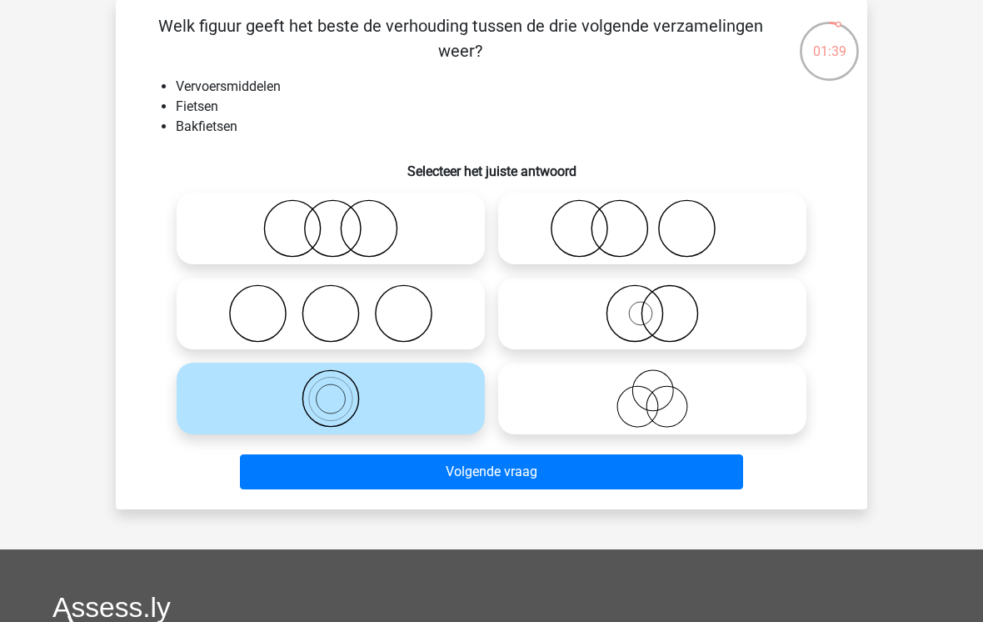
click at [477, 462] on button "Volgende vraag" at bounding box center [492, 471] width 504 height 35
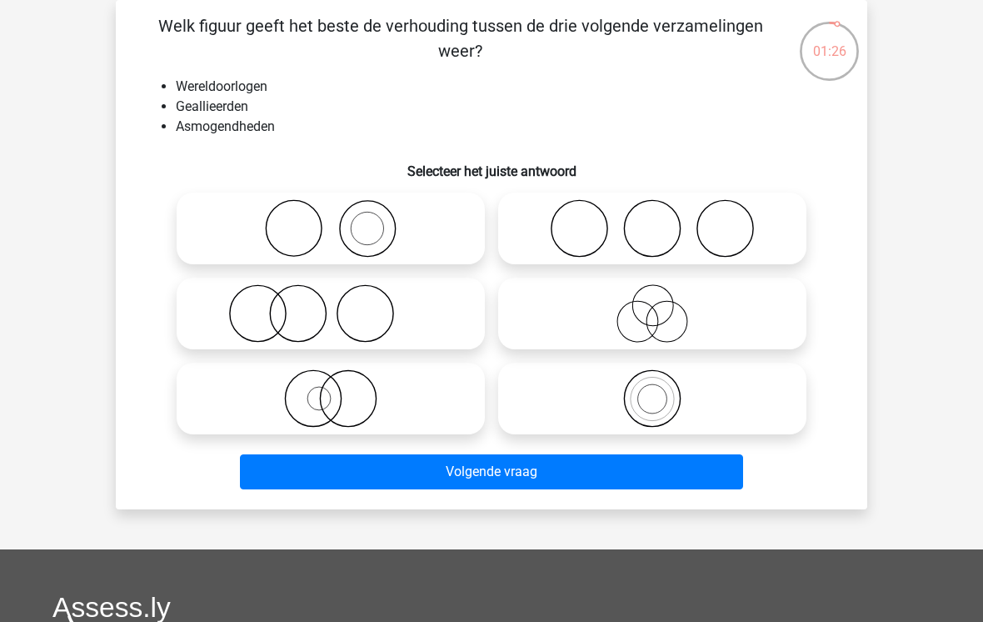
click at [721, 225] on icon at bounding box center [652, 228] width 295 height 58
click at [663, 220] on input "radio" at bounding box center [657, 214] width 11 height 11
radio input "true"
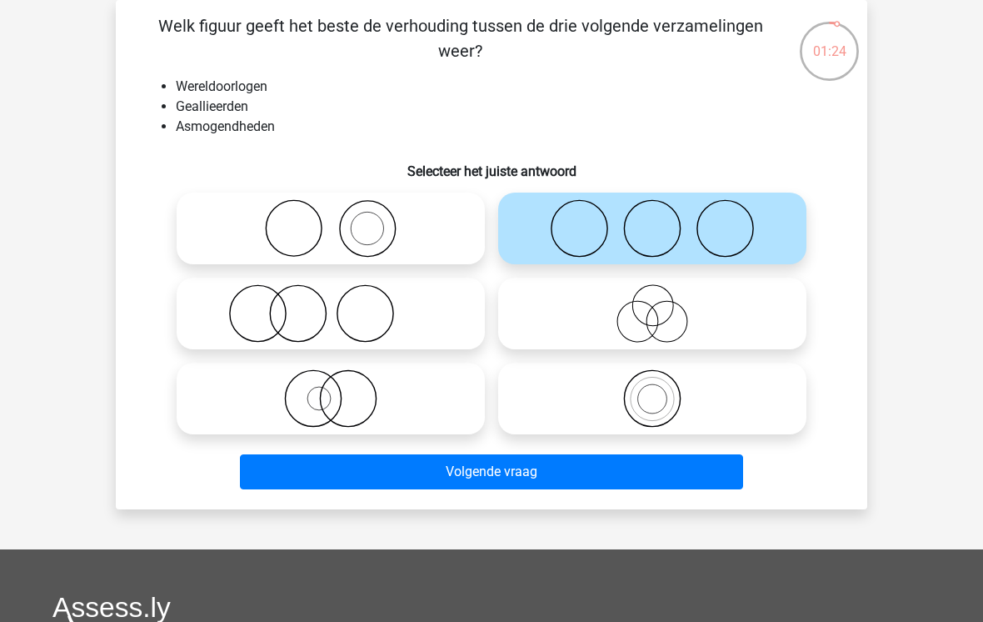
click at [546, 469] on button "Volgende vraag" at bounding box center [492, 471] width 504 height 35
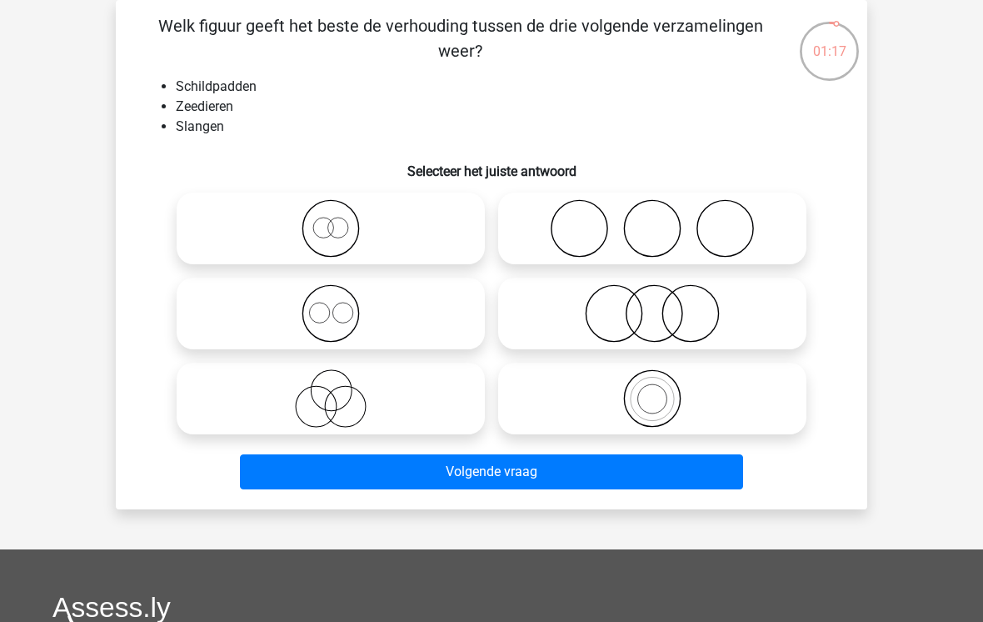
click at [727, 222] on icon at bounding box center [652, 228] width 295 height 58
click at [663, 220] on input "radio" at bounding box center [657, 214] width 11 height 11
radio input "true"
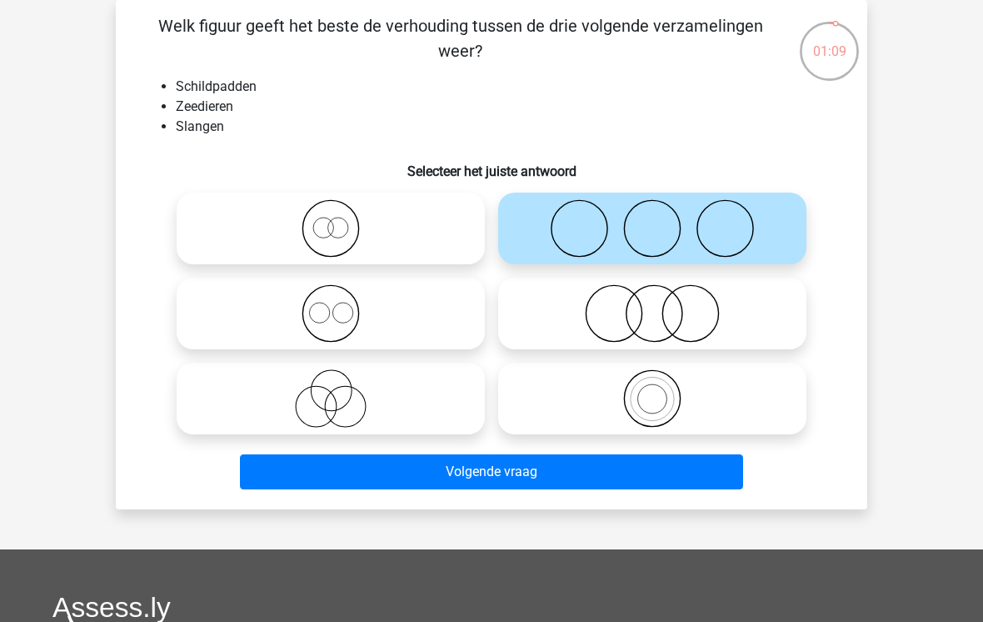
click at [707, 324] on icon at bounding box center [652, 313] width 295 height 58
click at [663, 305] on input "radio" at bounding box center [657, 299] width 11 height 11
radio input "true"
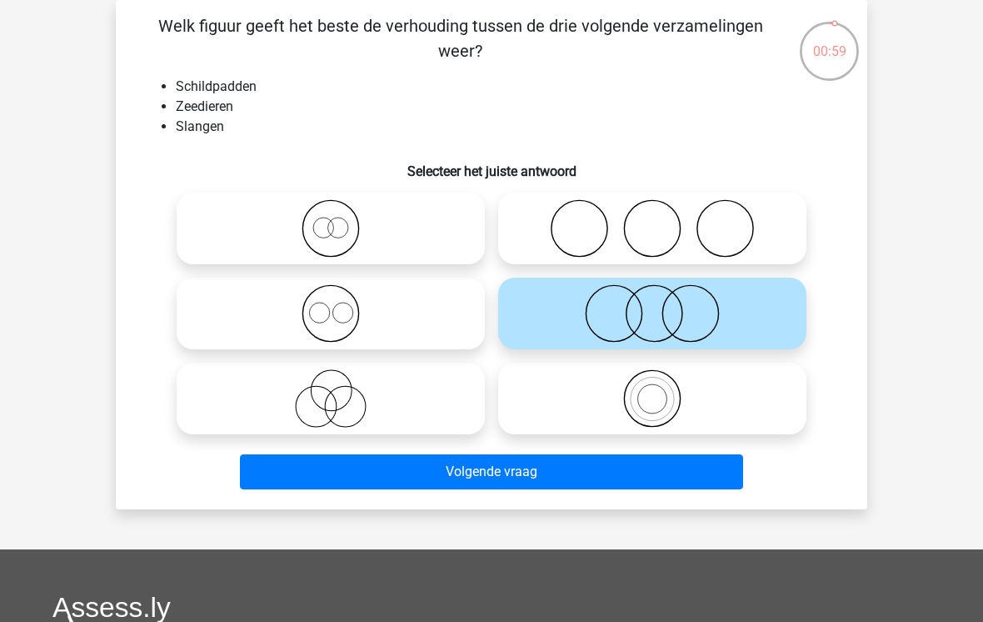
click at [534, 465] on button "Volgende vraag" at bounding box center [492, 471] width 504 height 35
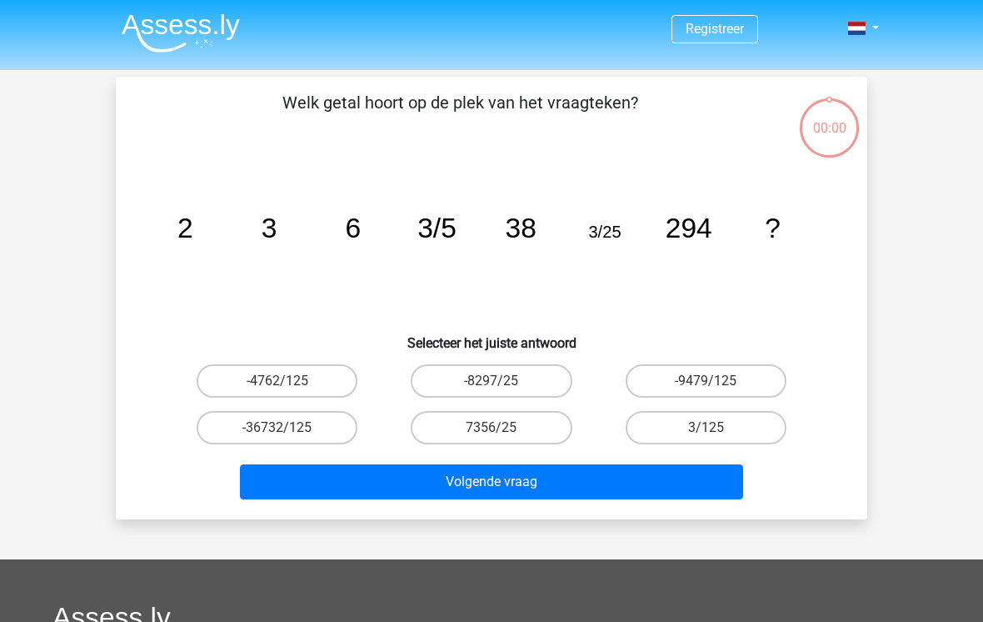
scroll to position [102, 0]
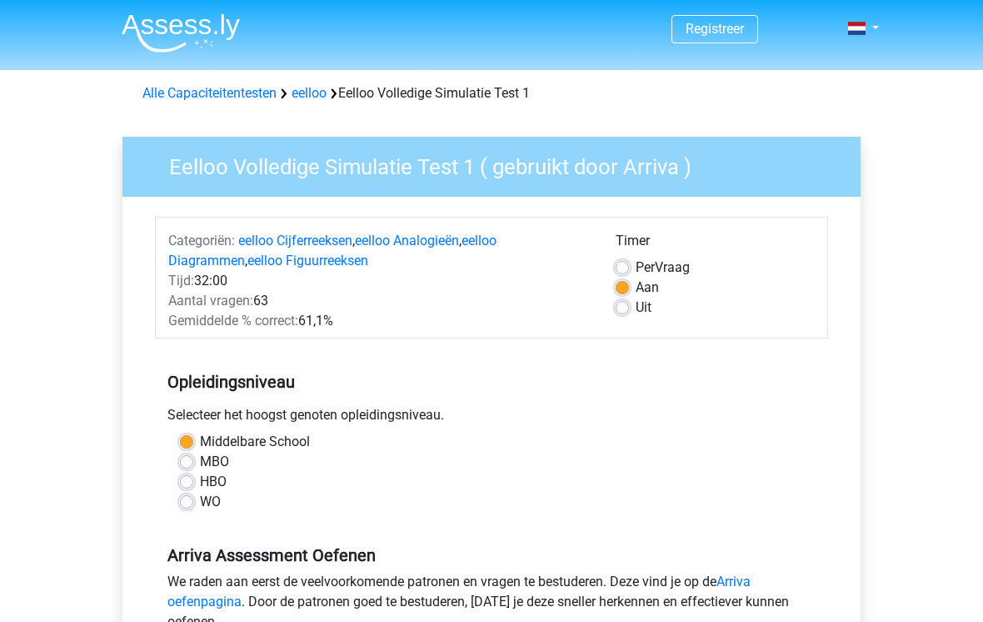
scroll to position [327, 0]
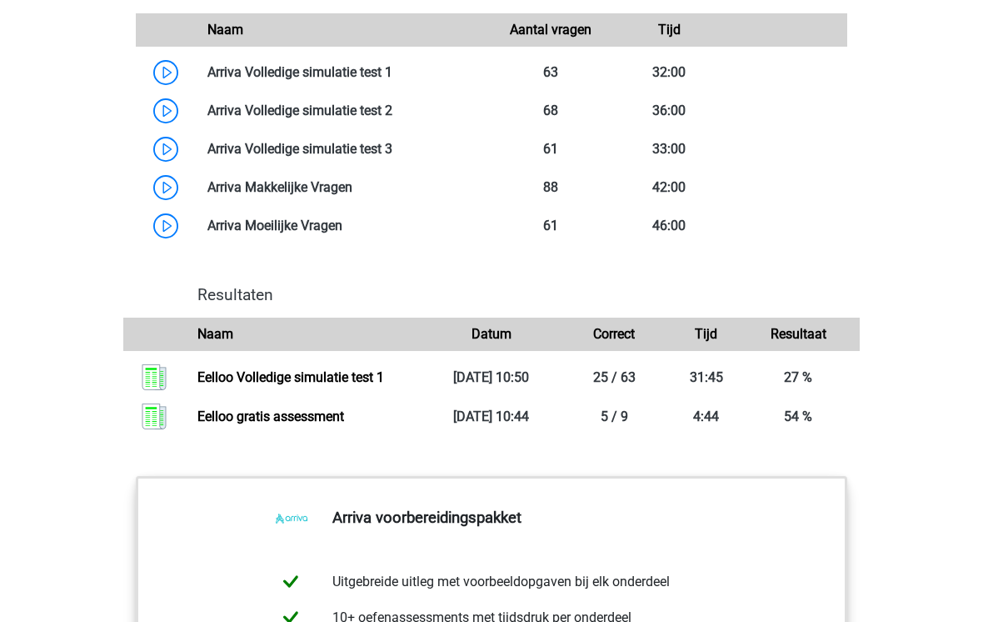
scroll to position [2265, 0]
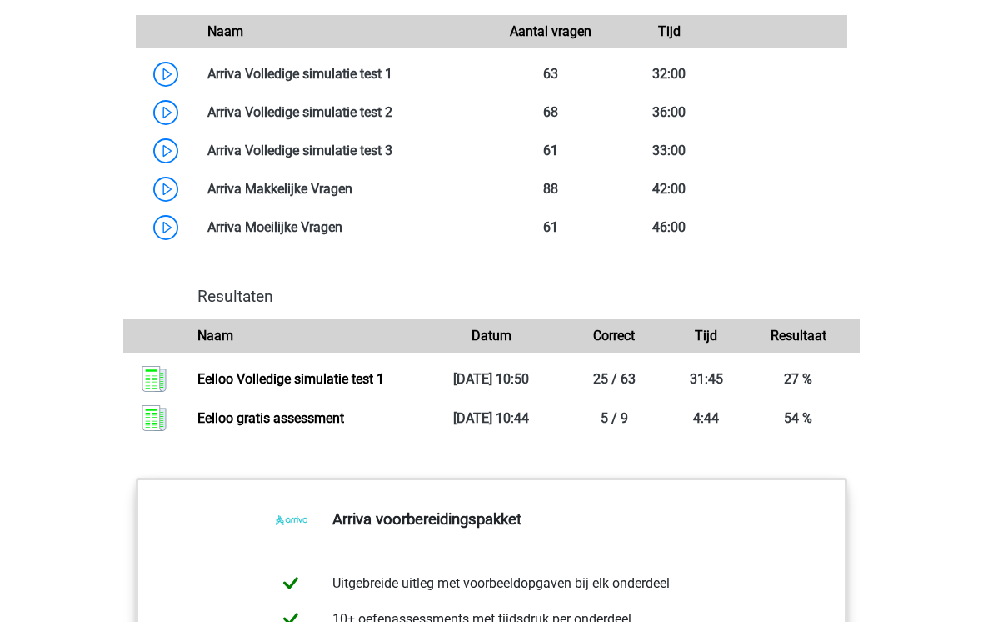
click at [349, 387] on link "Eelloo Volledige simulatie test 1" at bounding box center [290, 379] width 187 height 16
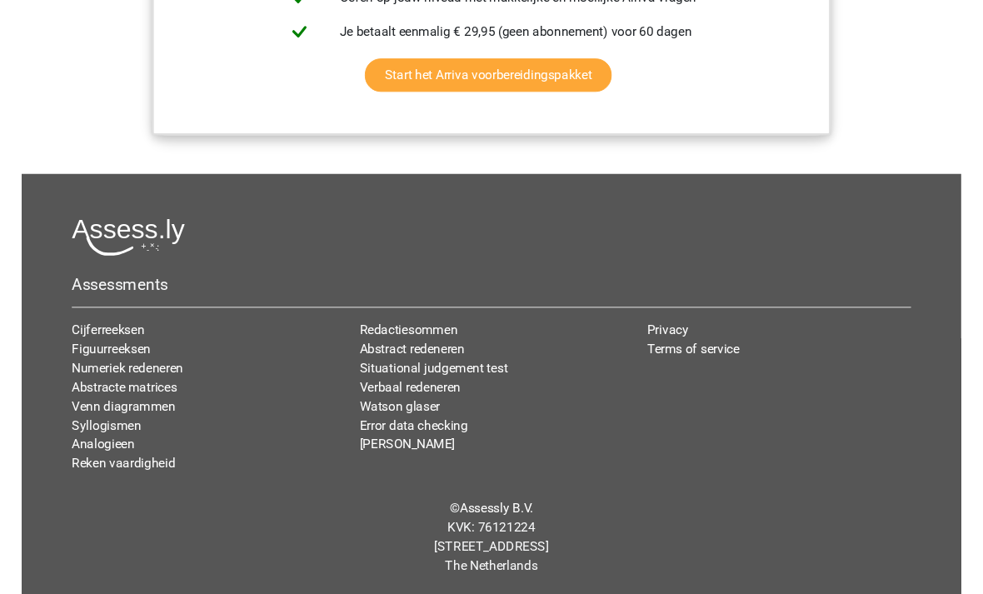
scroll to position [3057, 0]
